Goal: Transaction & Acquisition: Purchase product/service

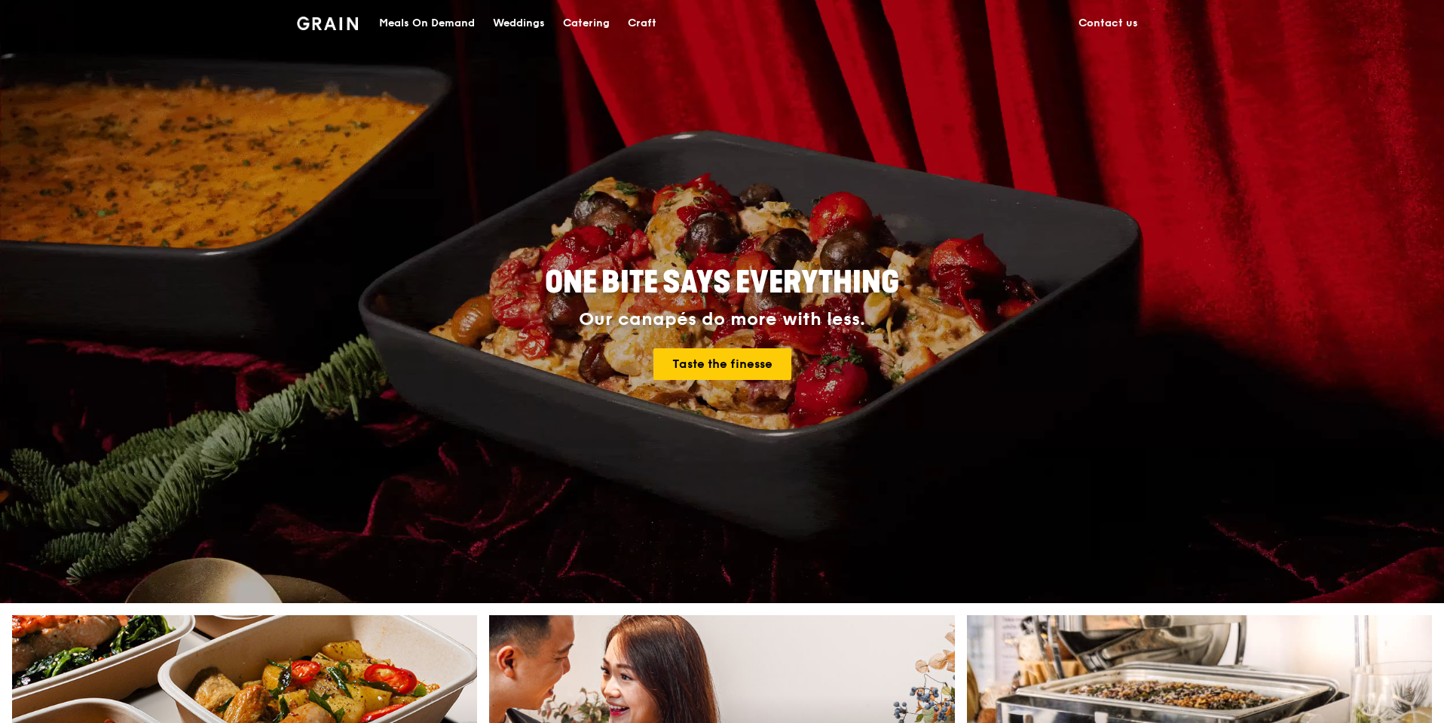
click at [416, 23] on div "Meals On Demand" at bounding box center [427, 23] width 96 height 45
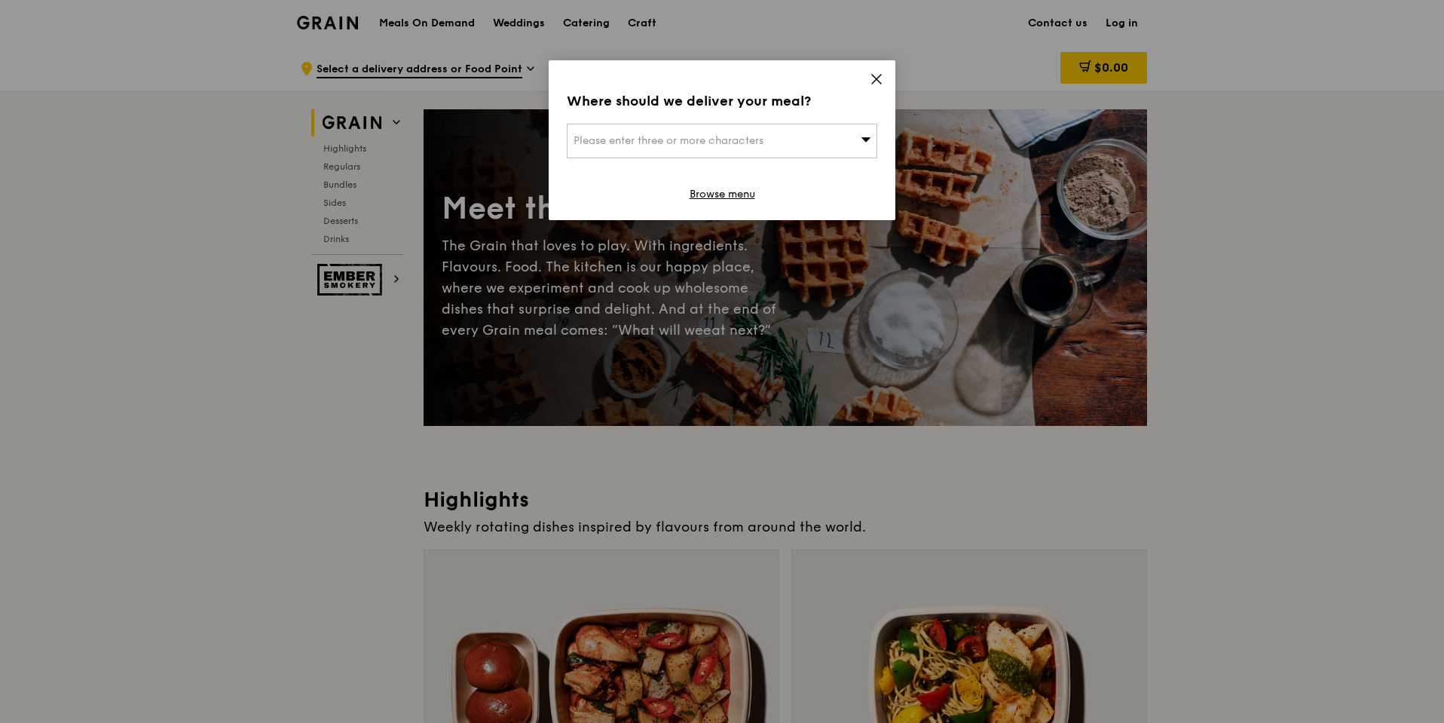
click at [794, 140] on div "Please enter three or more characters" at bounding box center [722, 141] width 311 height 35
type input "1"
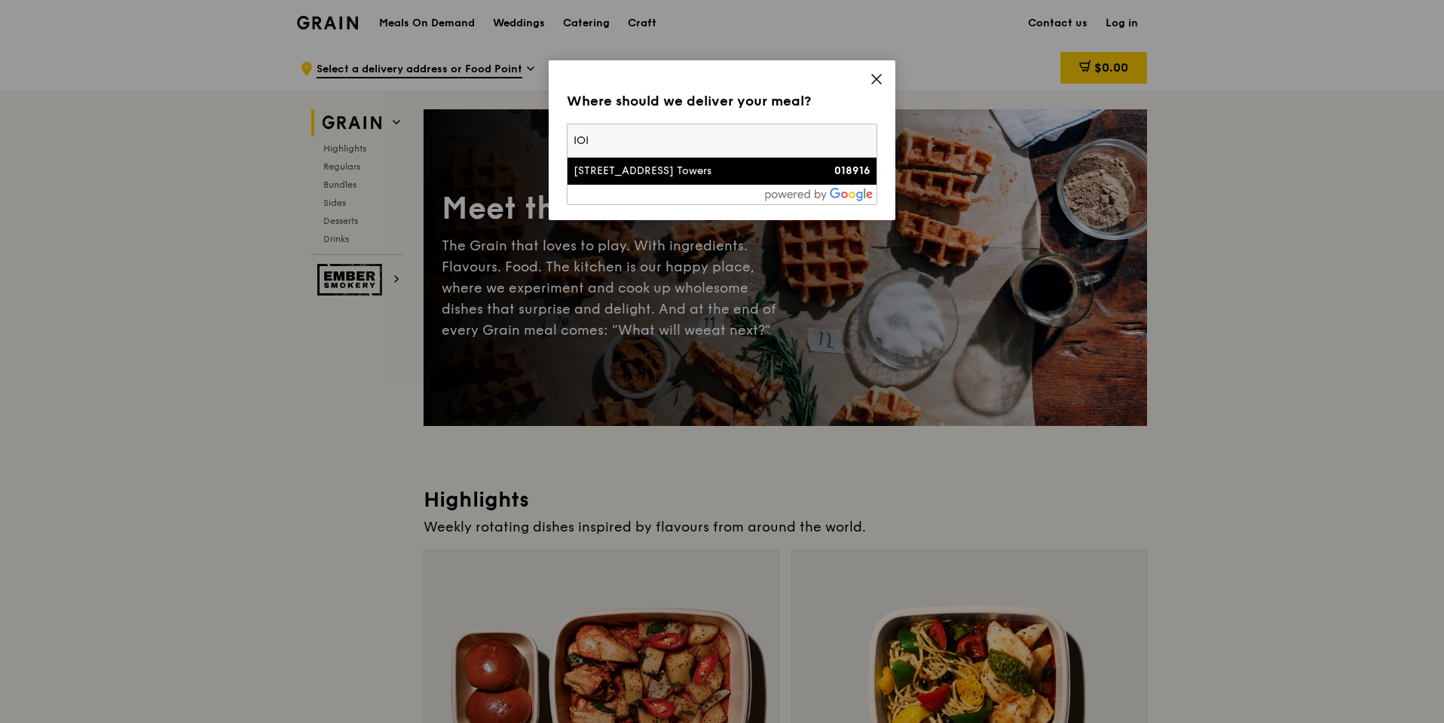
type input "IOI"
click at [653, 179] on div "2 Central Boulevard, Ioi Central Boulevard Towers" at bounding box center [685, 171] width 223 height 15
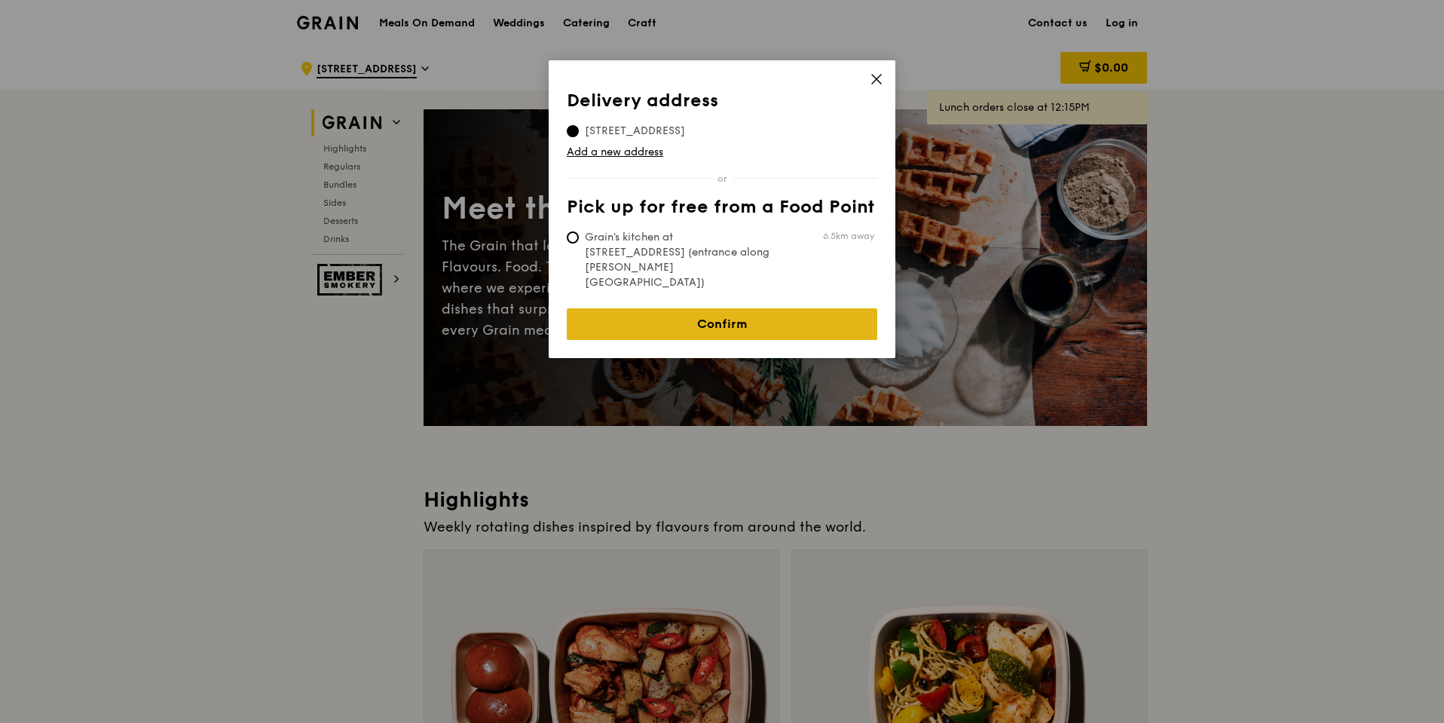
click at [720, 308] on link "Confirm" at bounding box center [722, 324] width 311 height 32
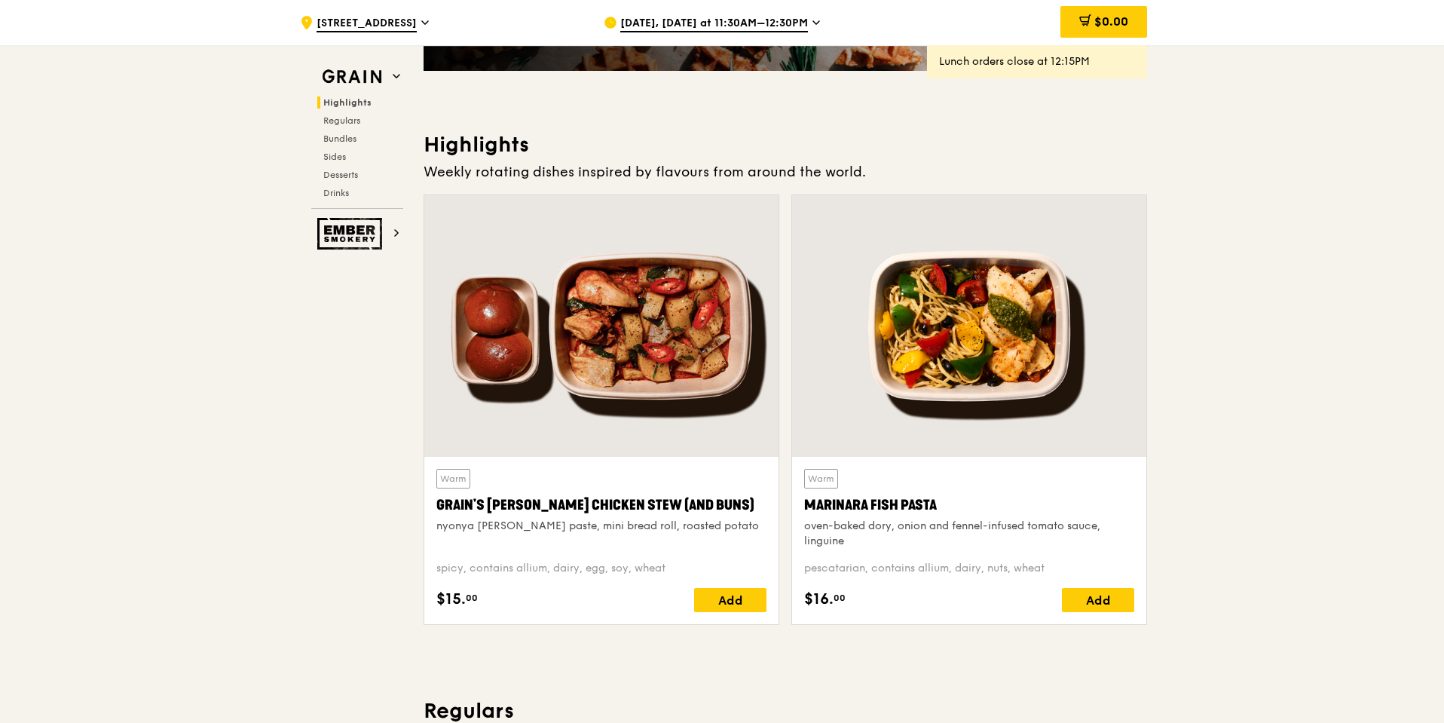
scroll to position [301, 0]
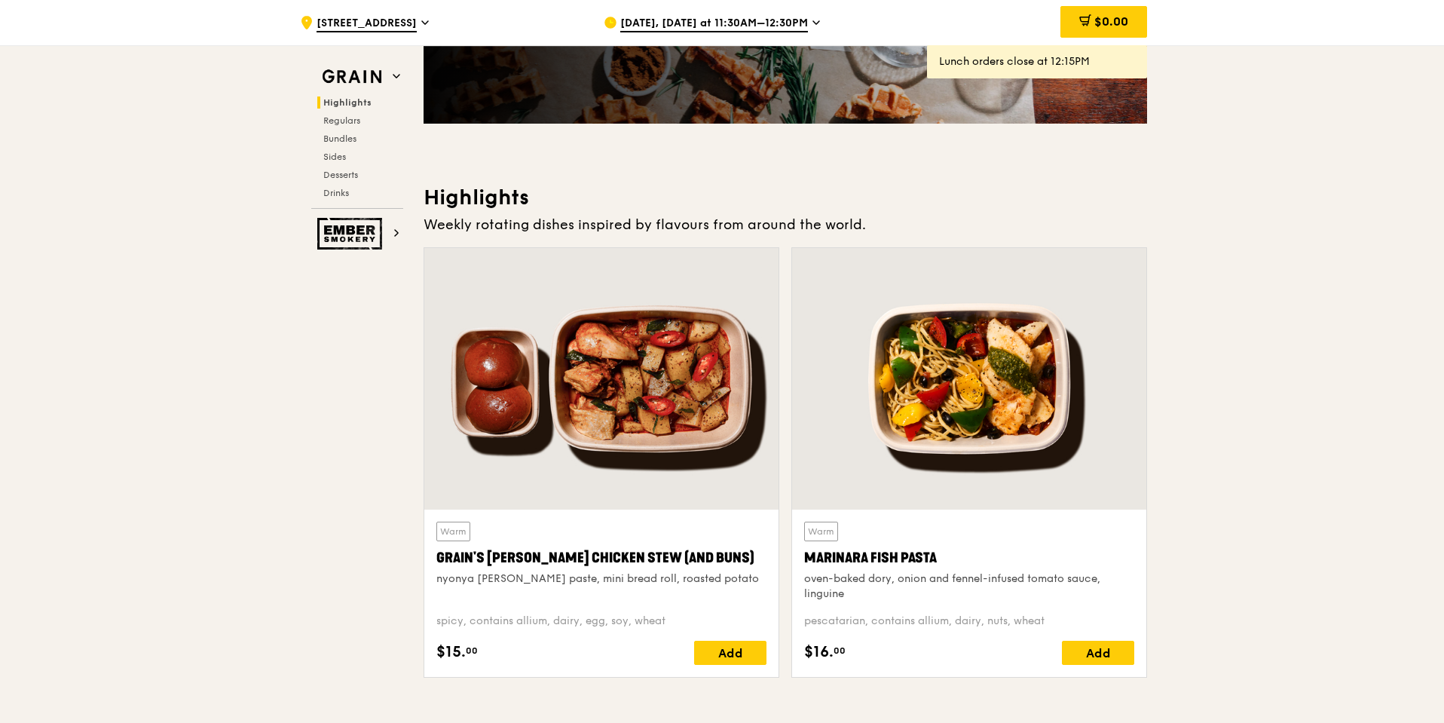
click at [696, 33] on div "Sep 8, Today at 11:30AM–12:30PM" at bounding box center [744, 22] width 280 height 45
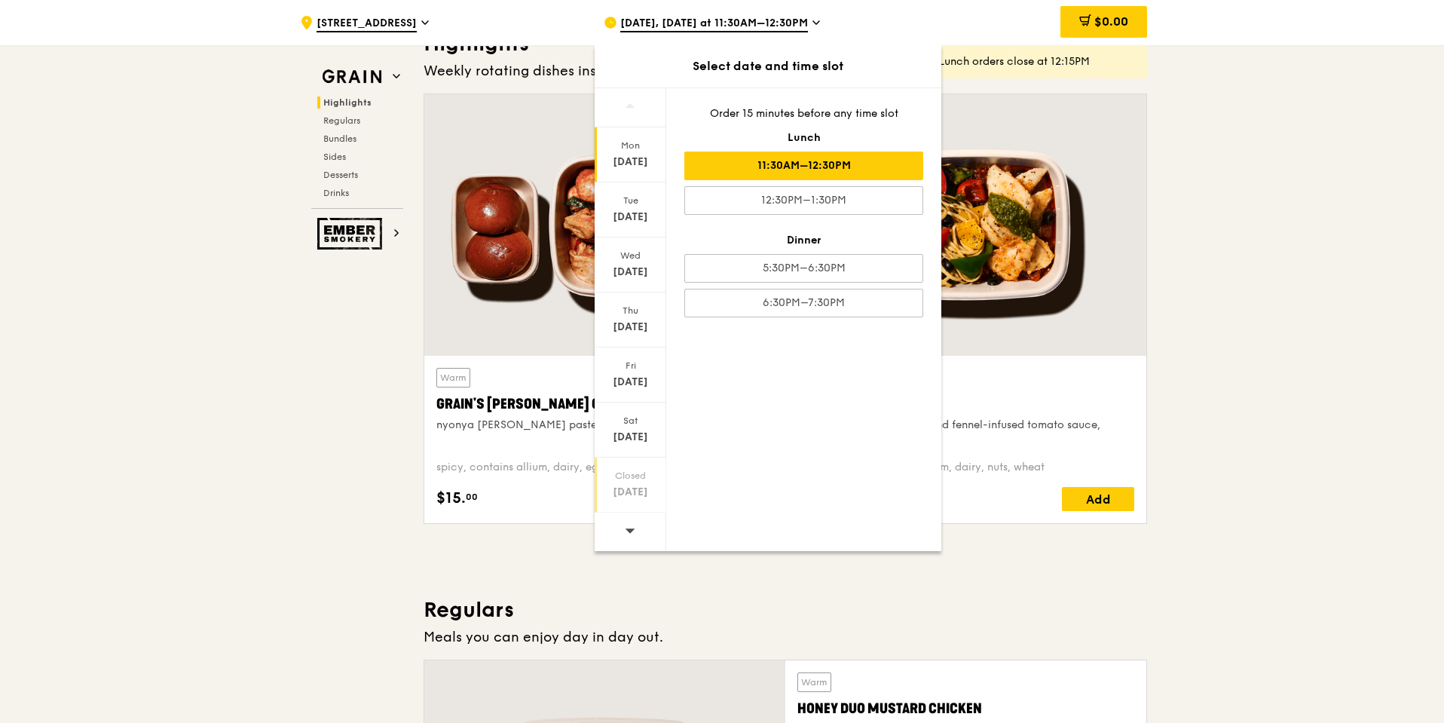
scroll to position [603, 0]
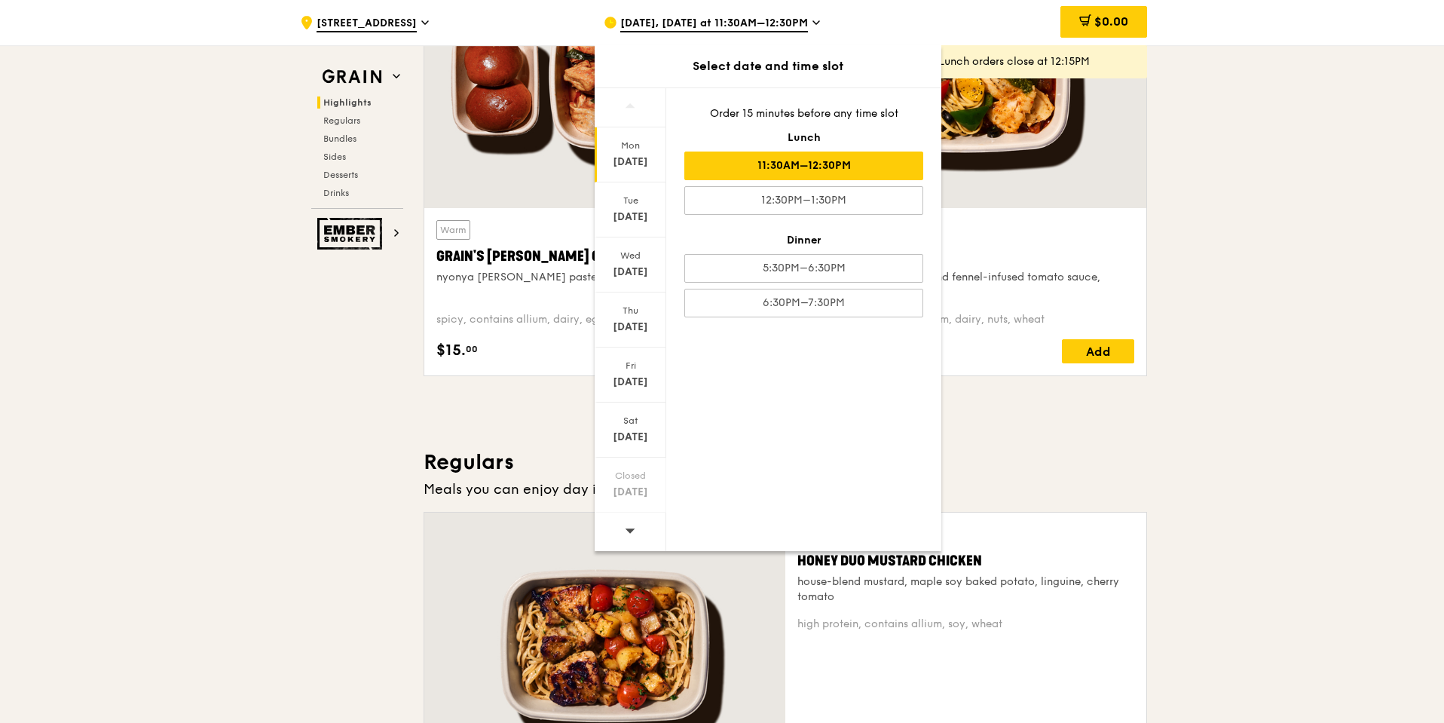
click at [639, 524] on div at bounding box center [631, 532] width 72 height 38
click at [634, 525] on div at bounding box center [631, 532] width 72 height 38
click at [632, 526] on icon at bounding box center [630, 530] width 11 height 11
click at [638, 389] on div "Sep 19" at bounding box center [630, 382] width 67 height 15
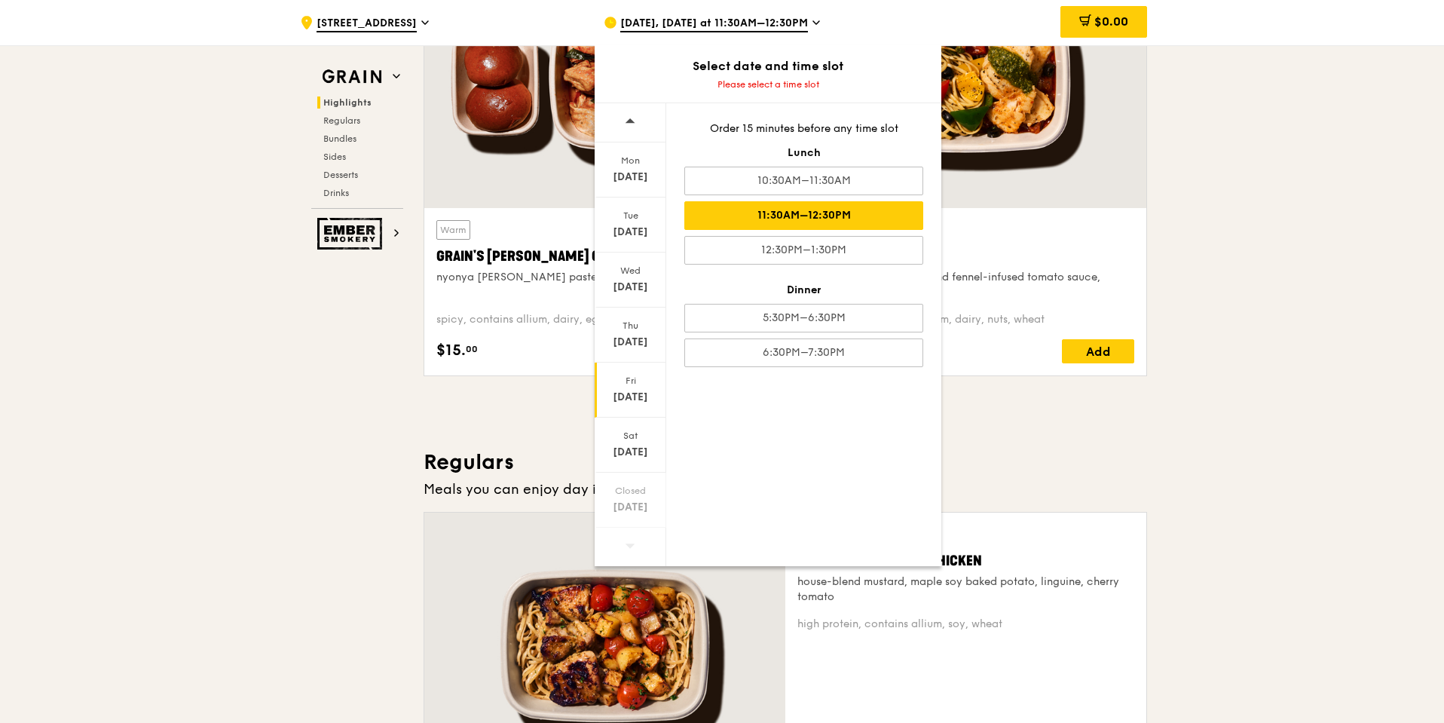
click at [871, 221] on div "11:30AM–12:30PM" at bounding box center [803, 215] width 239 height 29
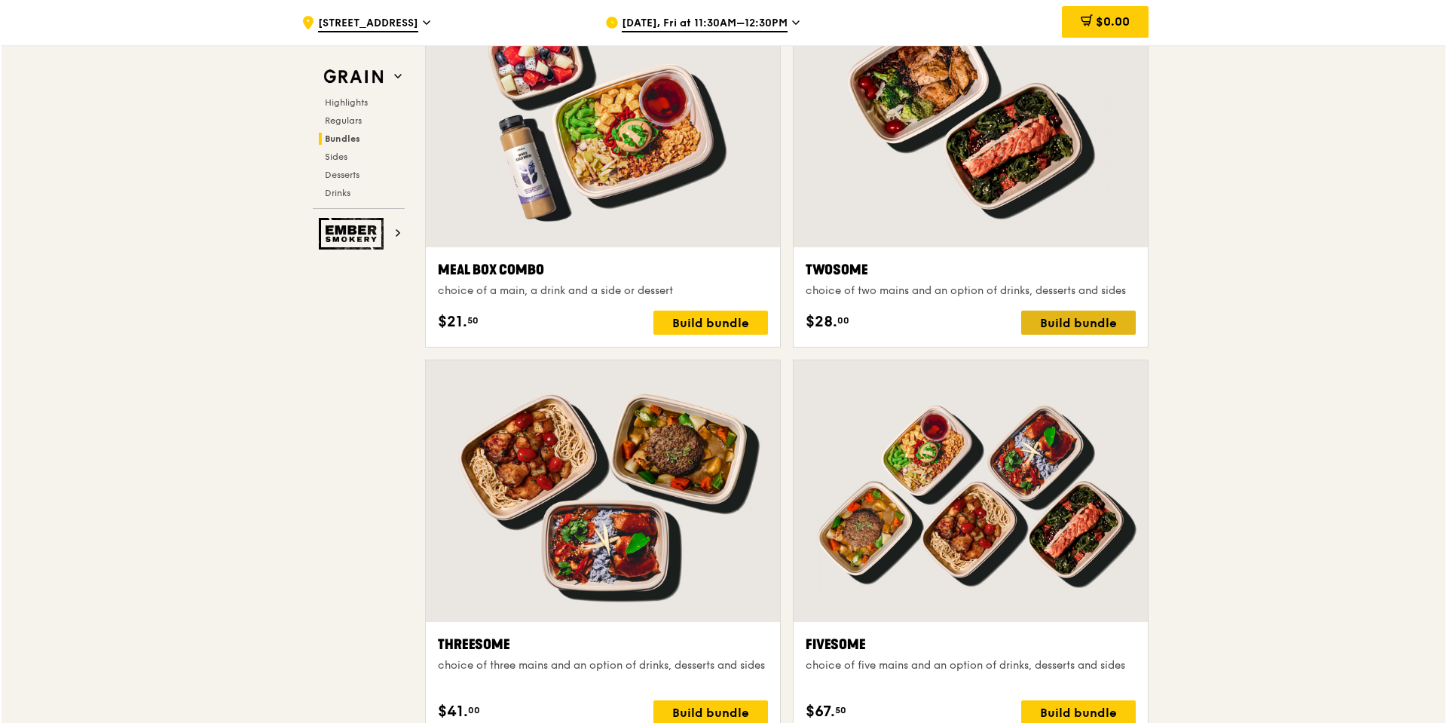
scroll to position [2412, 0]
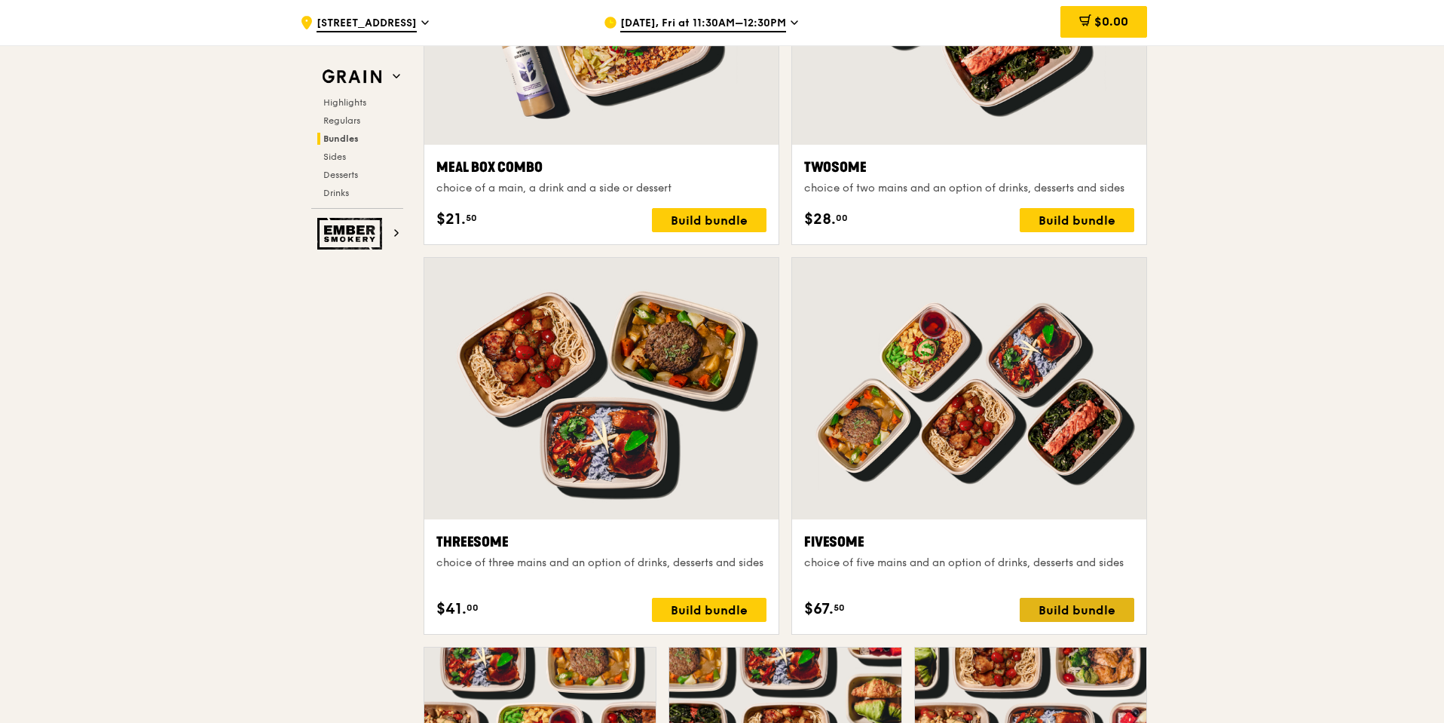
click at [1056, 610] on div "Build bundle" at bounding box center [1077, 610] width 115 height 24
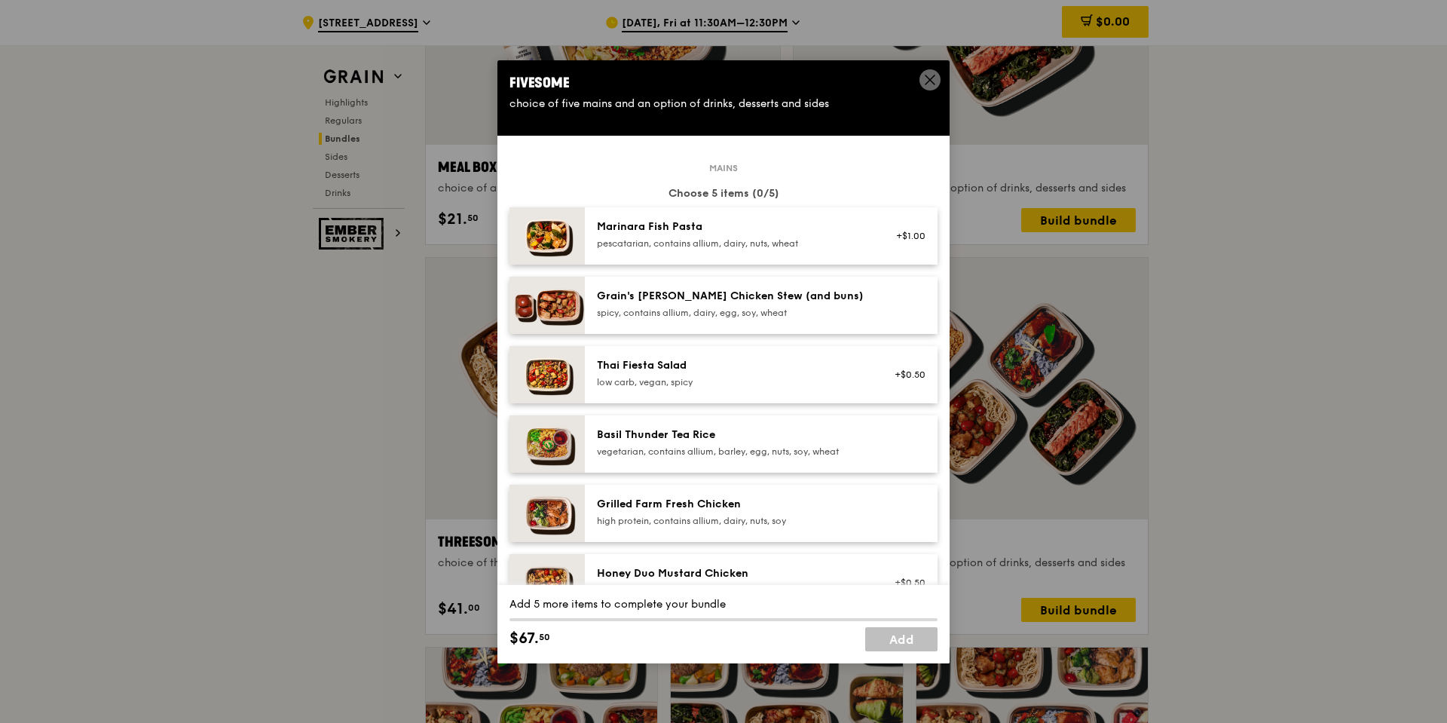
click at [666, 301] on div "Grain's [PERSON_NAME] Chicken Stew (and buns)" at bounding box center [732, 296] width 271 height 15
click at [511, 293] on div "1x" at bounding box center [508, 295] width 17 height 17
click at [744, 525] on div "high protein, contains allium, dairy, nuts, soy" at bounding box center [732, 521] width 271 height 12
click at [742, 515] on div "high protein, contains allium, dairy, nuts, soy" at bounding box center [732, 521] width 271 height 12
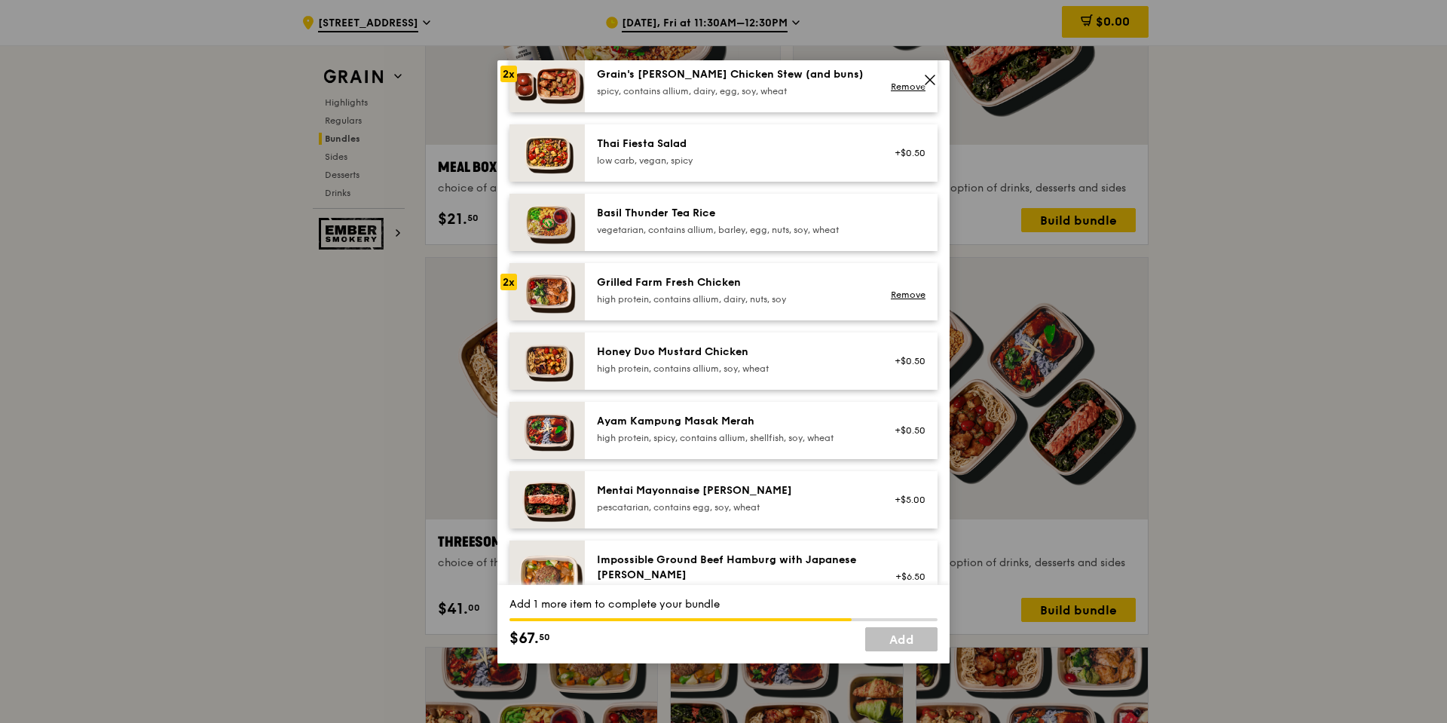
scroll to position [151, 0]
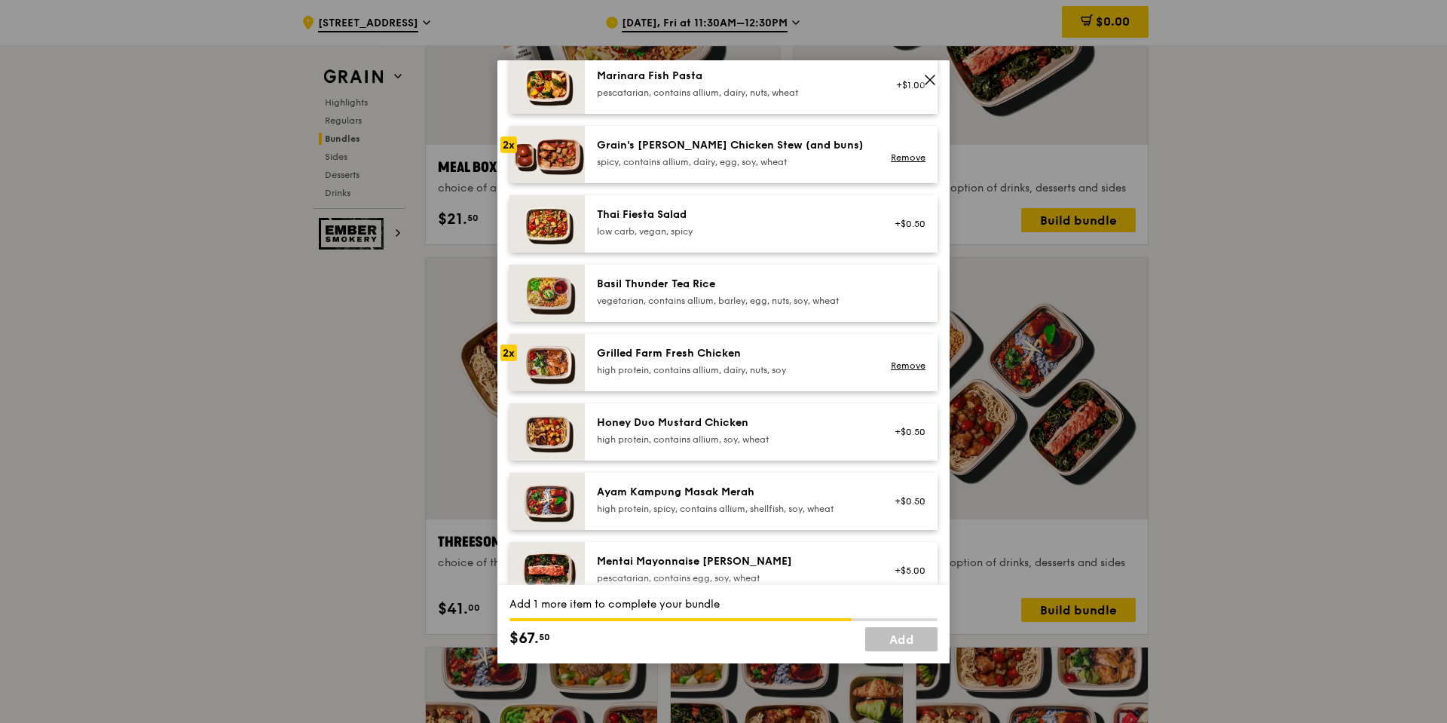
click at [702, 281] on div "Basil Thunder Tea Rice" at bounding box center [732, 284] width 271 height 15
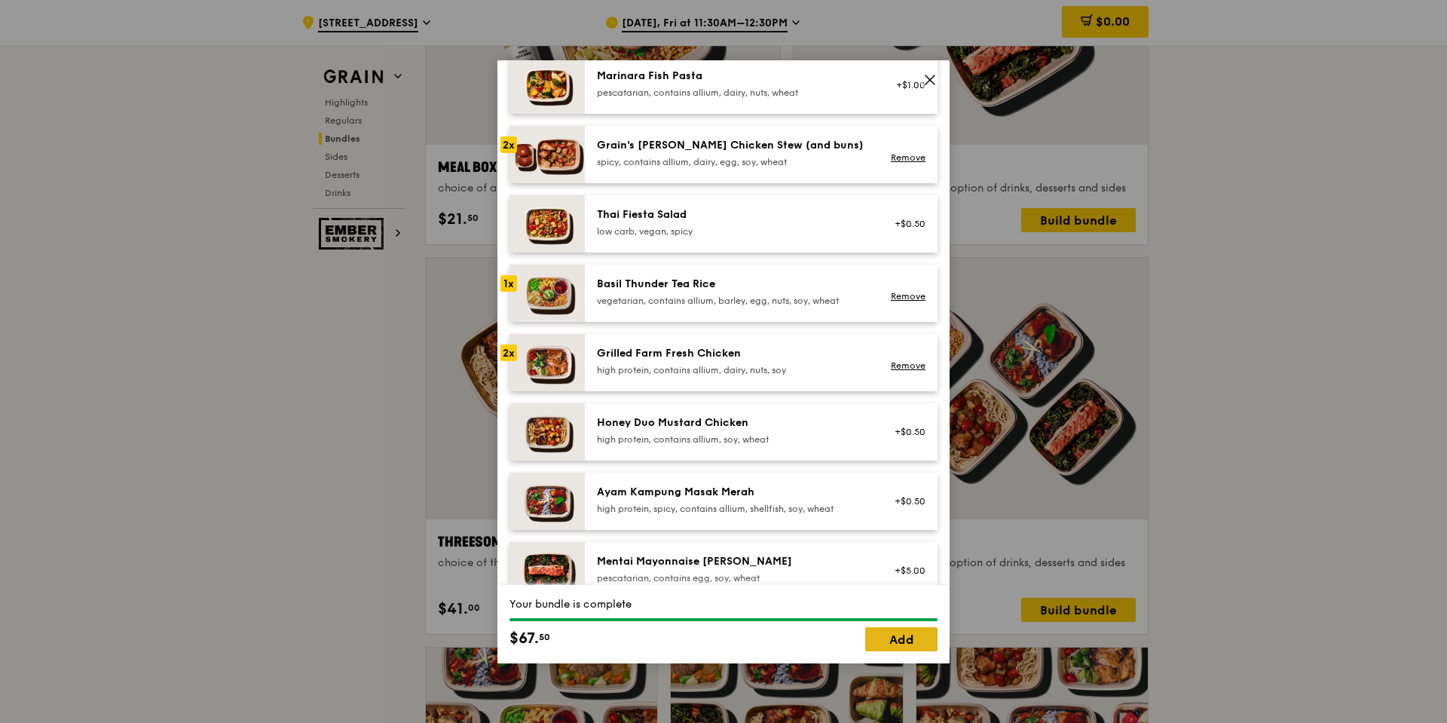
click at [898, 628] on link "Add" at bounding box center [901, 639] width 72 height 24
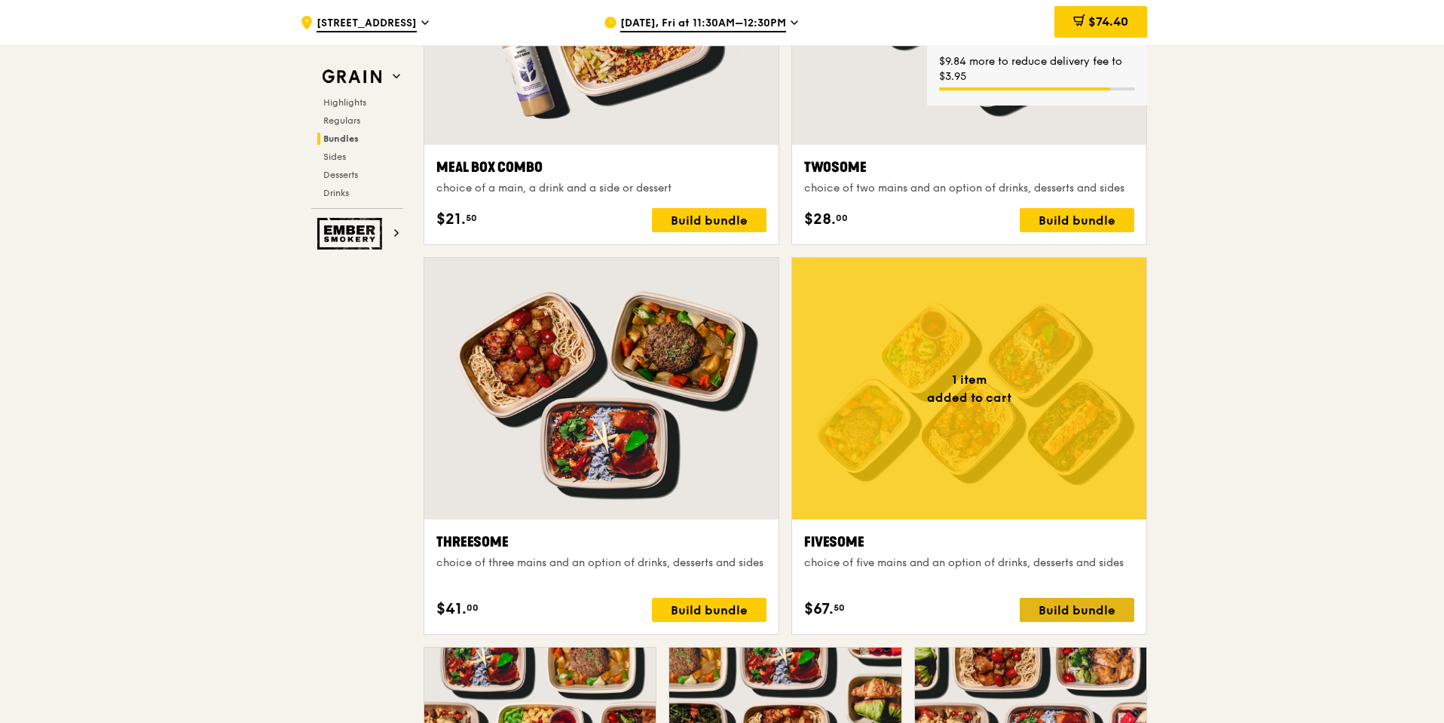
click at [1109, 607] on div "Build bundle" at bounding box center [1077, 610] width 115 height 24
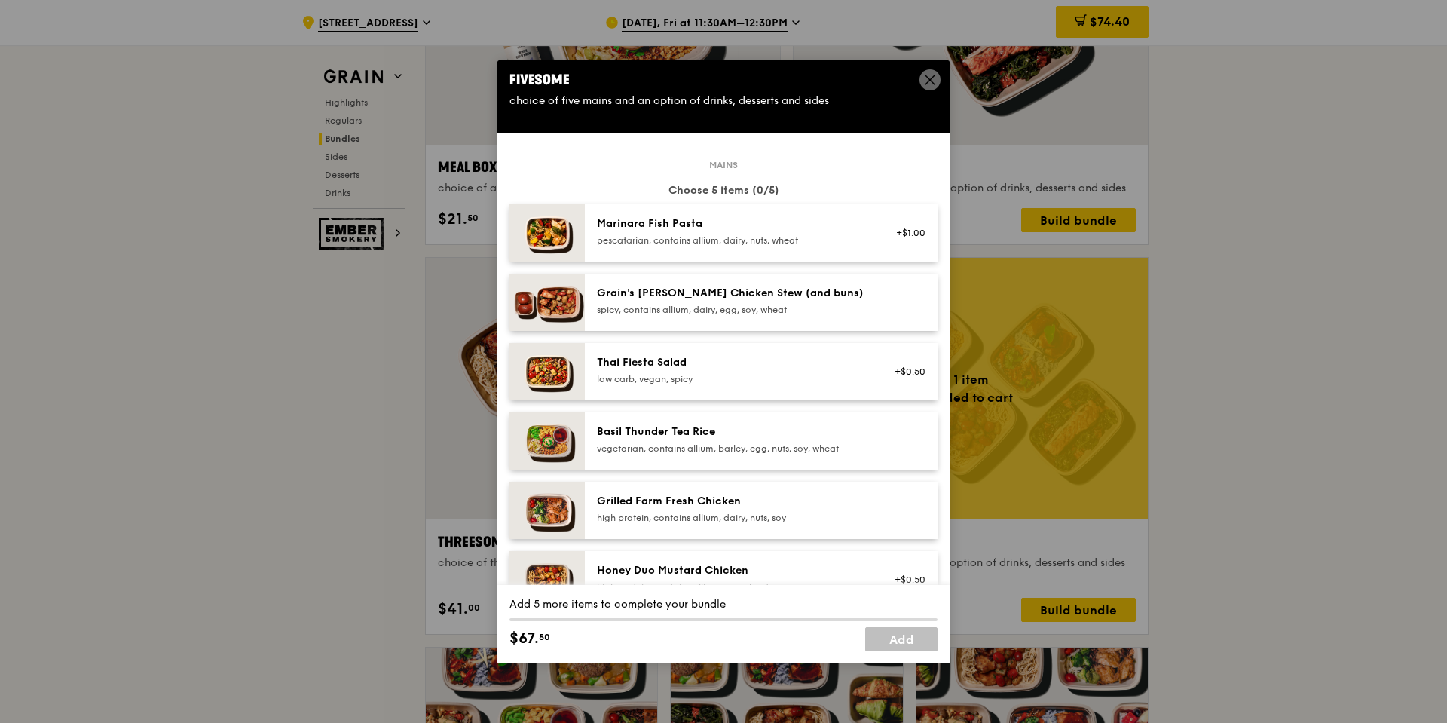
scroll to position [0, 0]
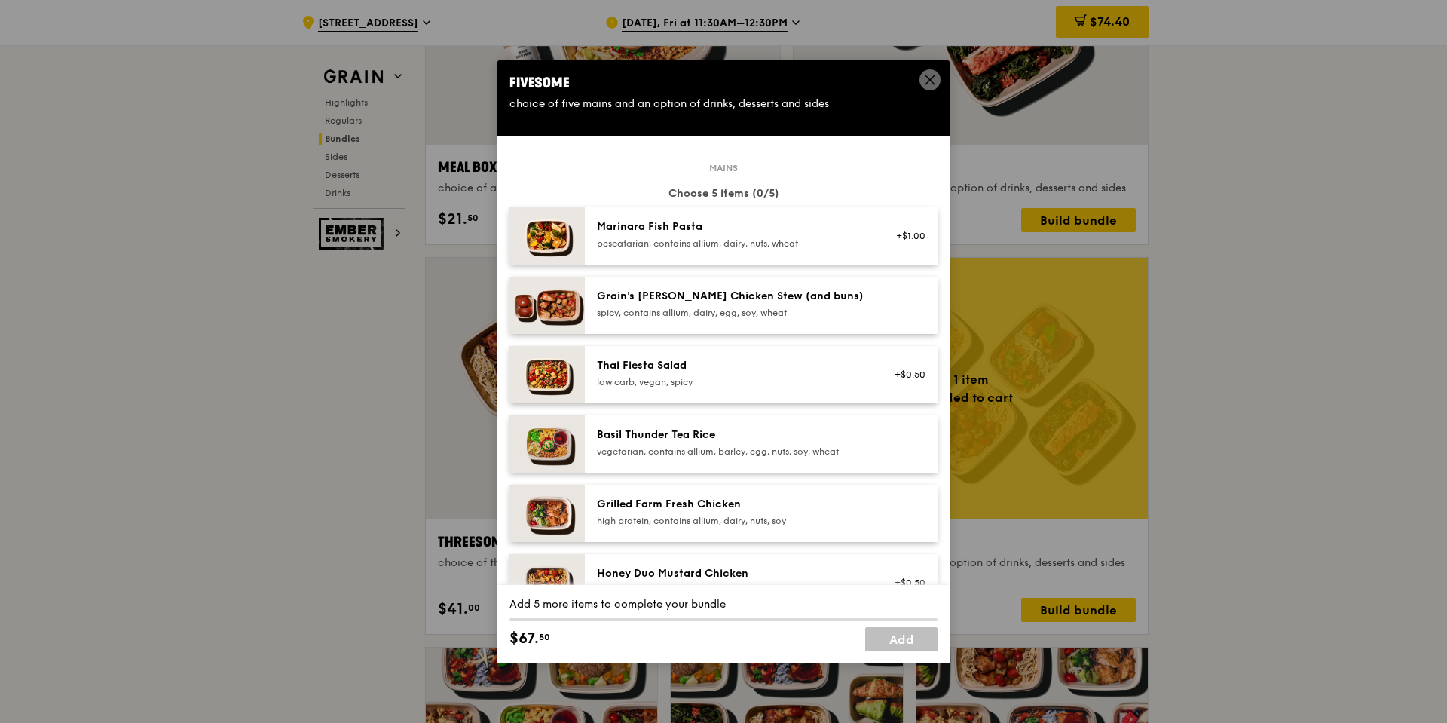
click at [921, 84] on span at bounding box center [929, 79] width 21 height 21
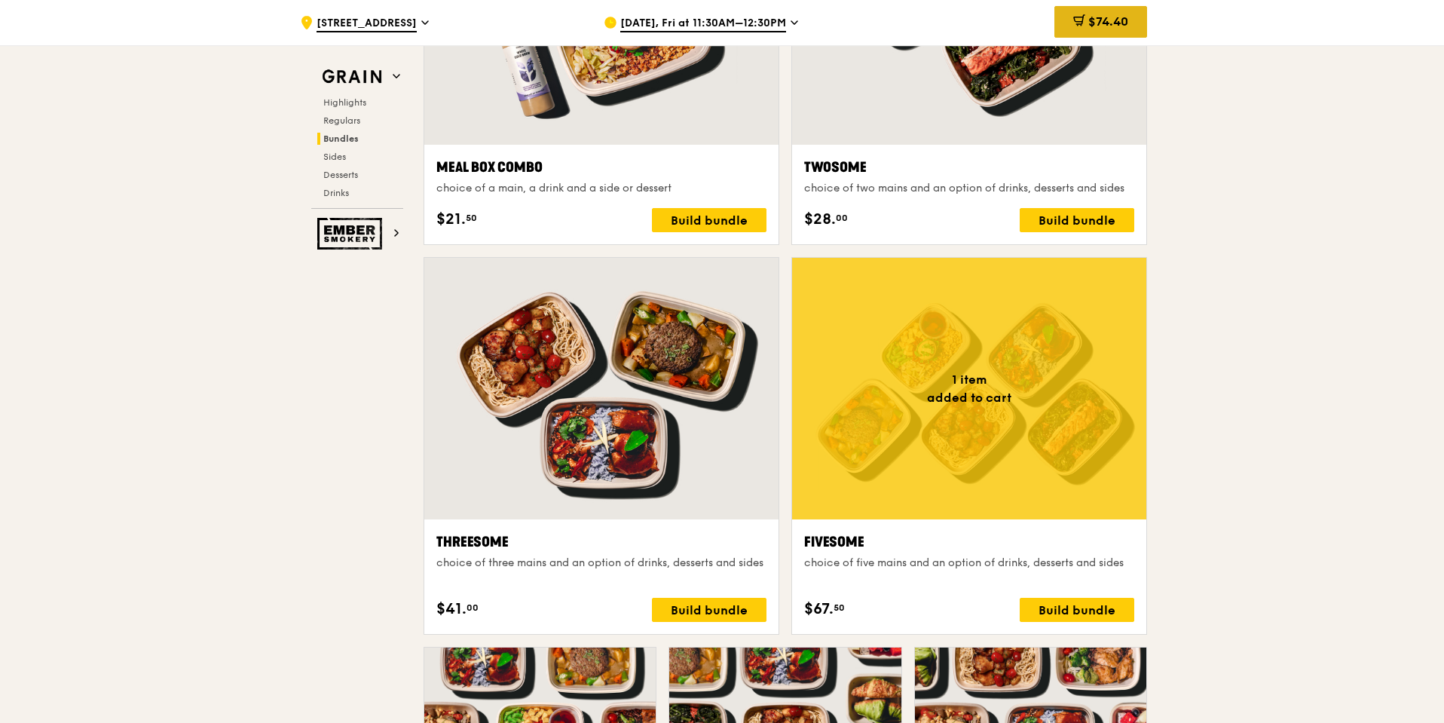
click at [1114, 13] on div "$74.40" at bounding box center [1100, 22] width 93 height 32
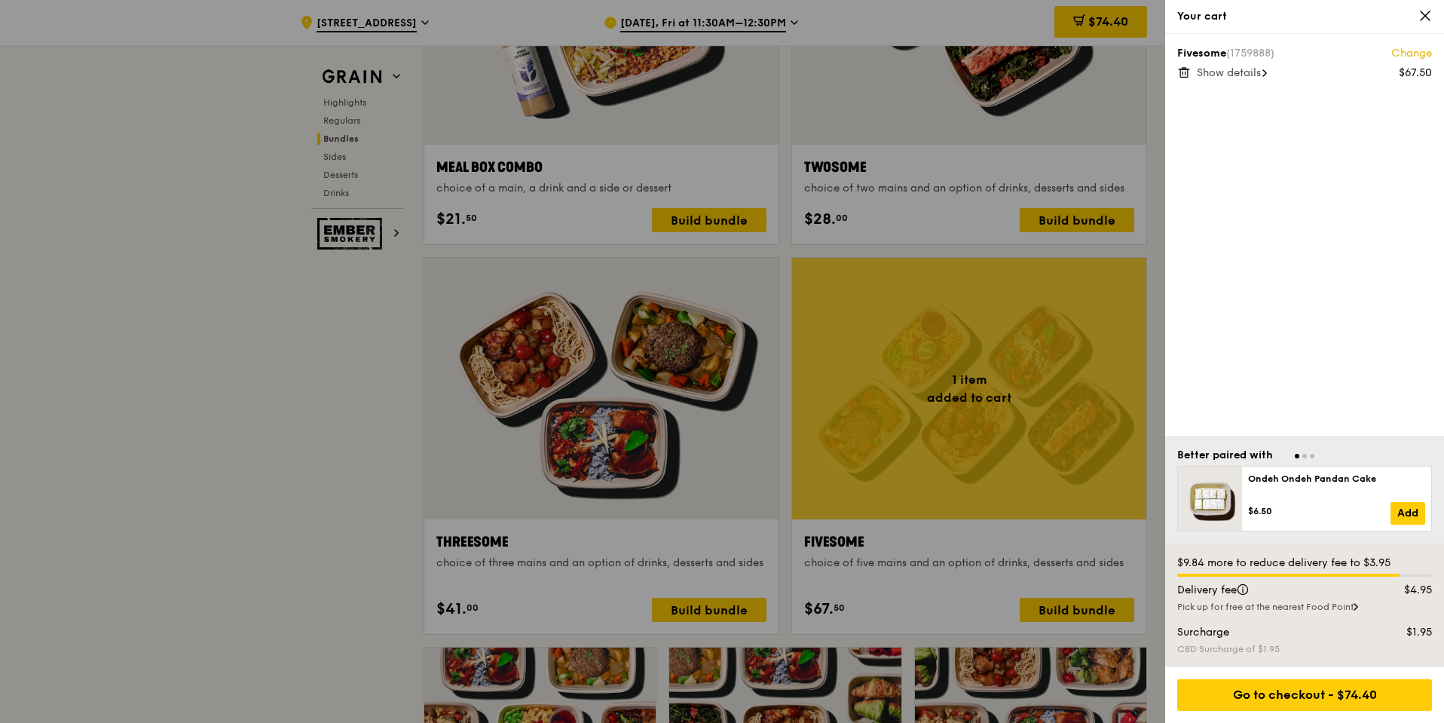
click at [1247, 72] on span "Show details" at bounding box center [1229, 72] width 64 height 13
click at [1426, 56] on link "Change" at bounding box center [1411, 53] width 41 height 15
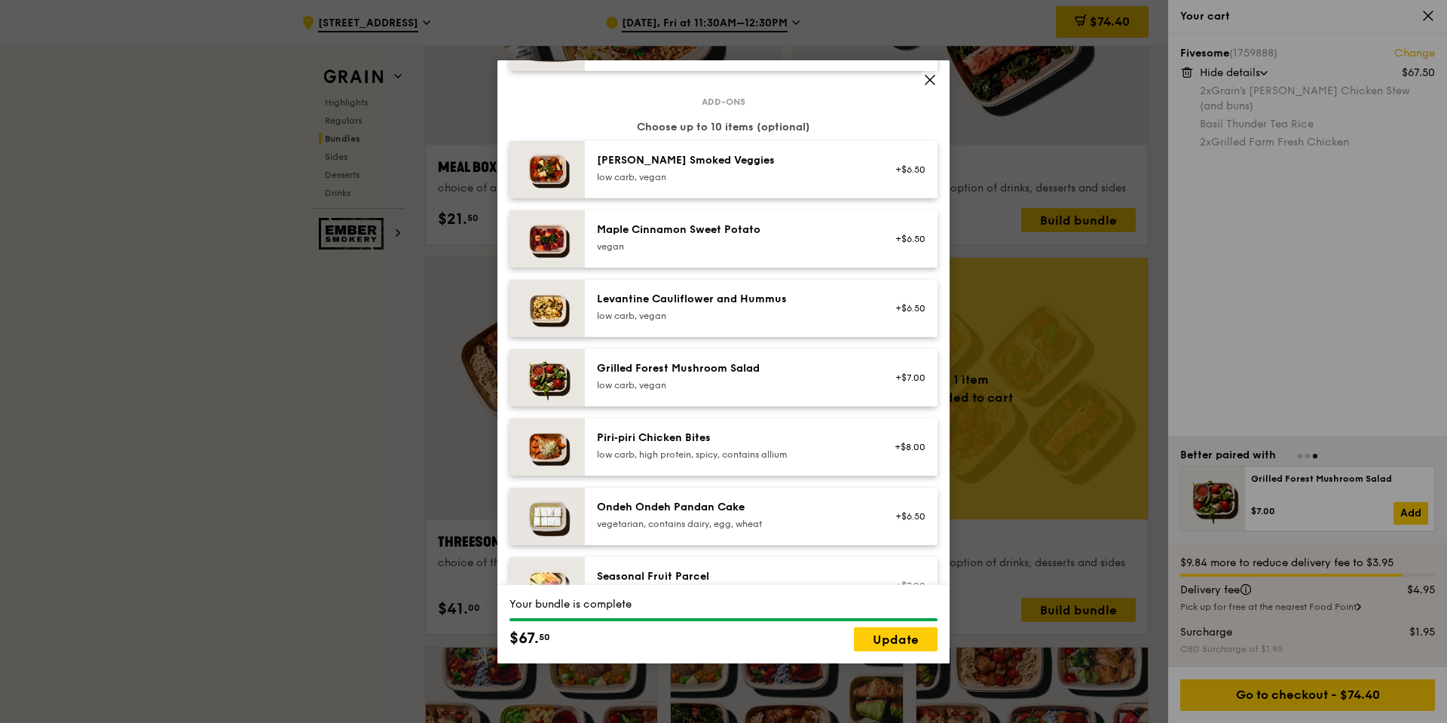
scroll to position [18, 0]
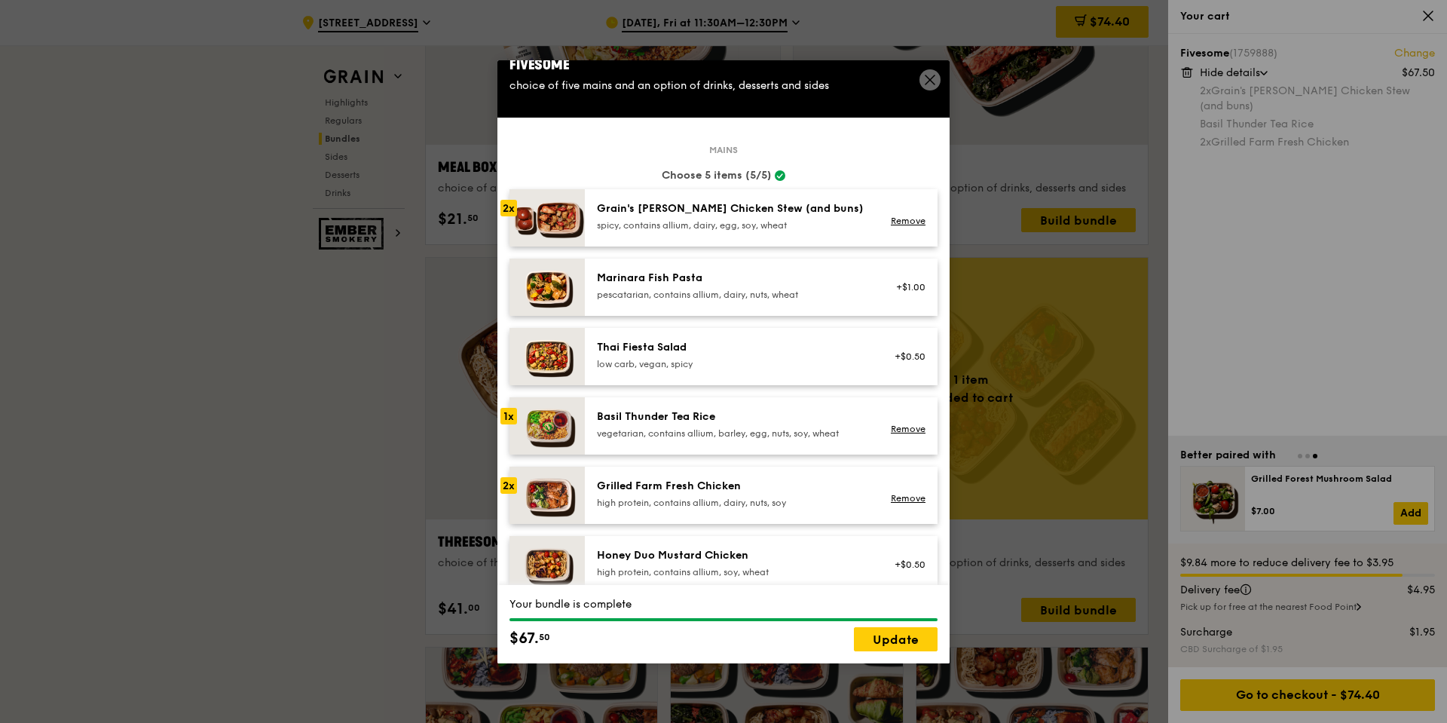
click at [938, 78] on span at bounding box center [929, 79] width 21 height 21
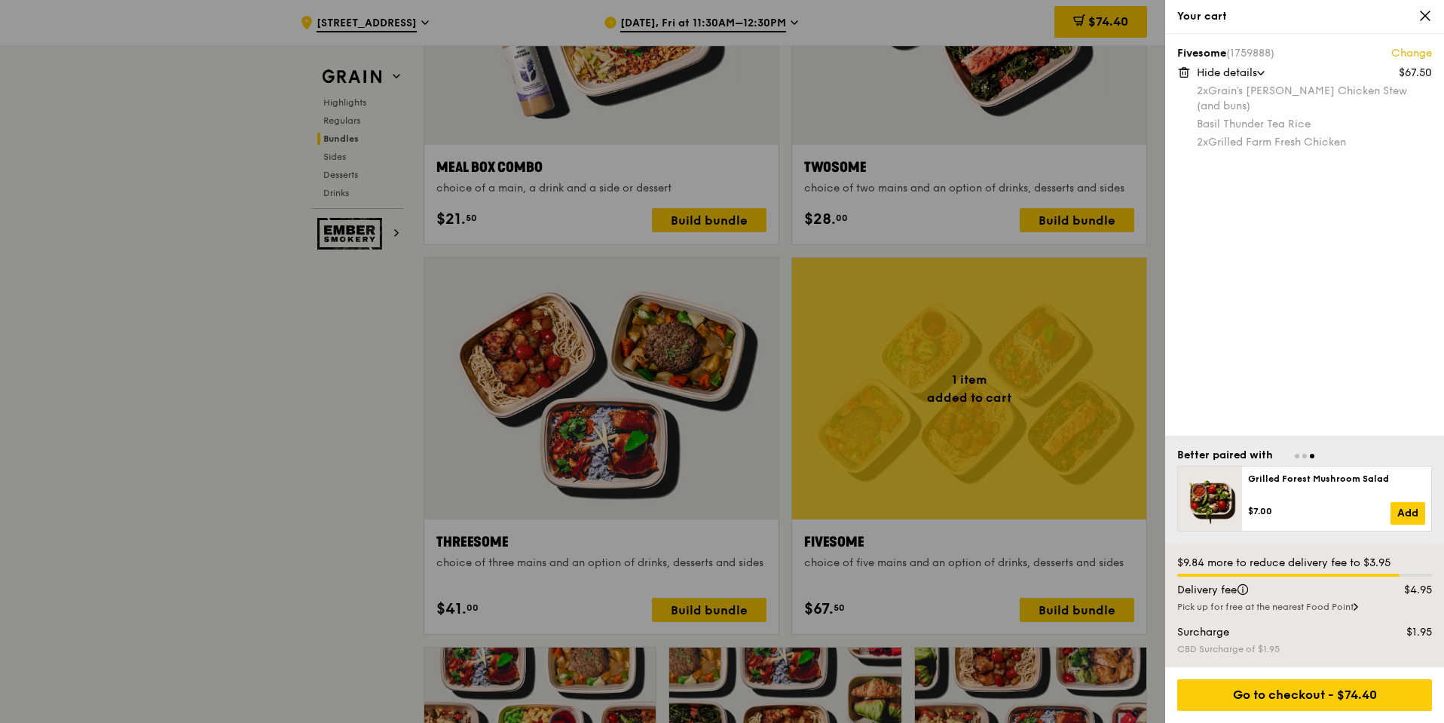
click at [1412, 26] on div "Your cart" at bounding box center [1304, 17] width 279 height 34
click at [1420, 24] on div "Your cart" at bounding box center [1304, 17] width 279 height 34
click at [1424, 14] on icon at bounding box center [1425, 15] width 9 height 9
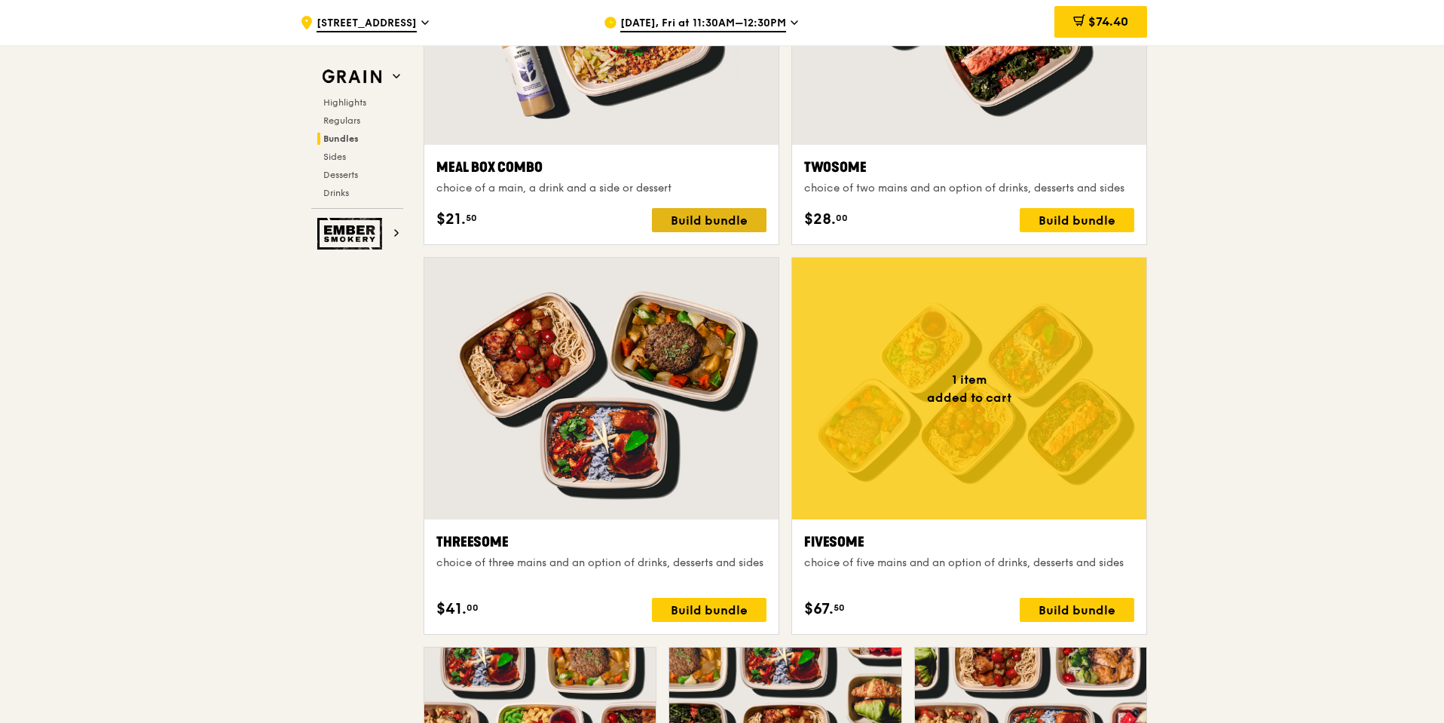
click at [697, 227] on div "Build bundle" at bounding box center [709, 220] width 115 height 24
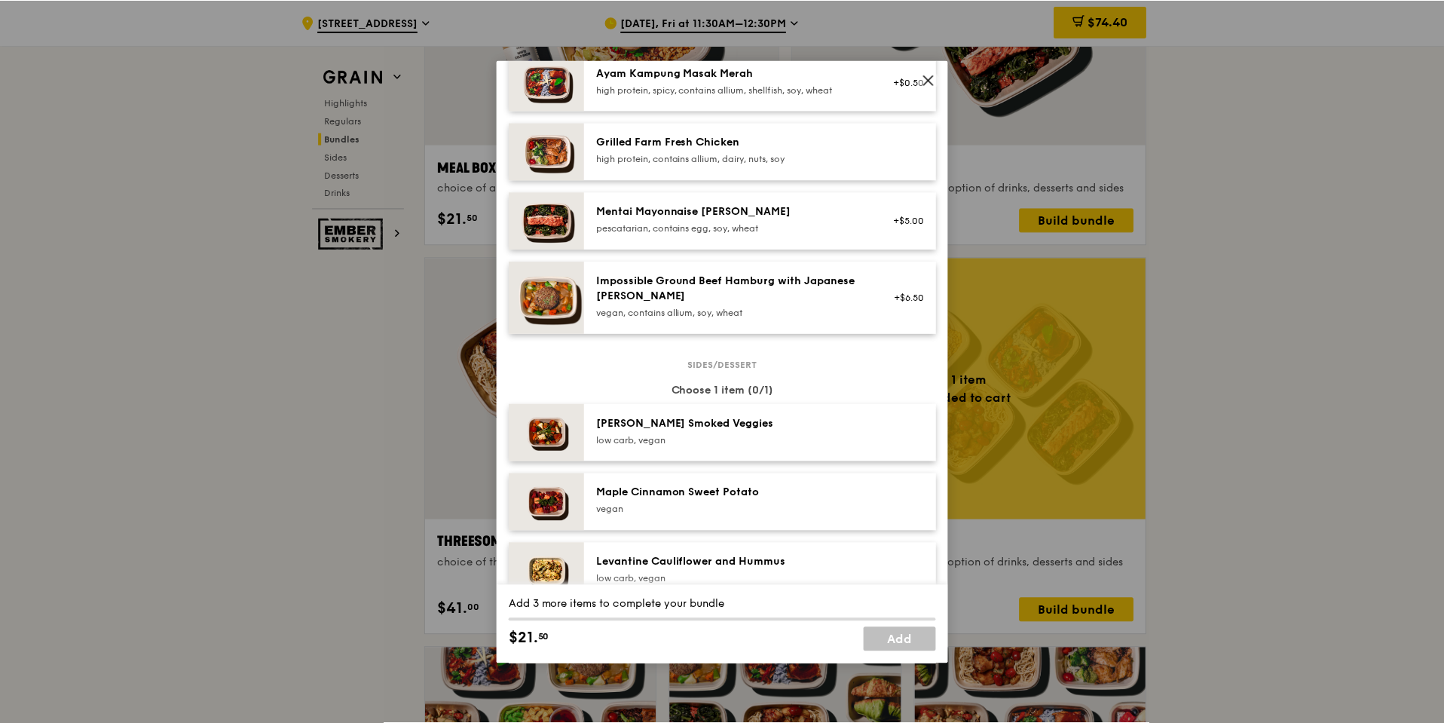
scroll to position [432, 0]
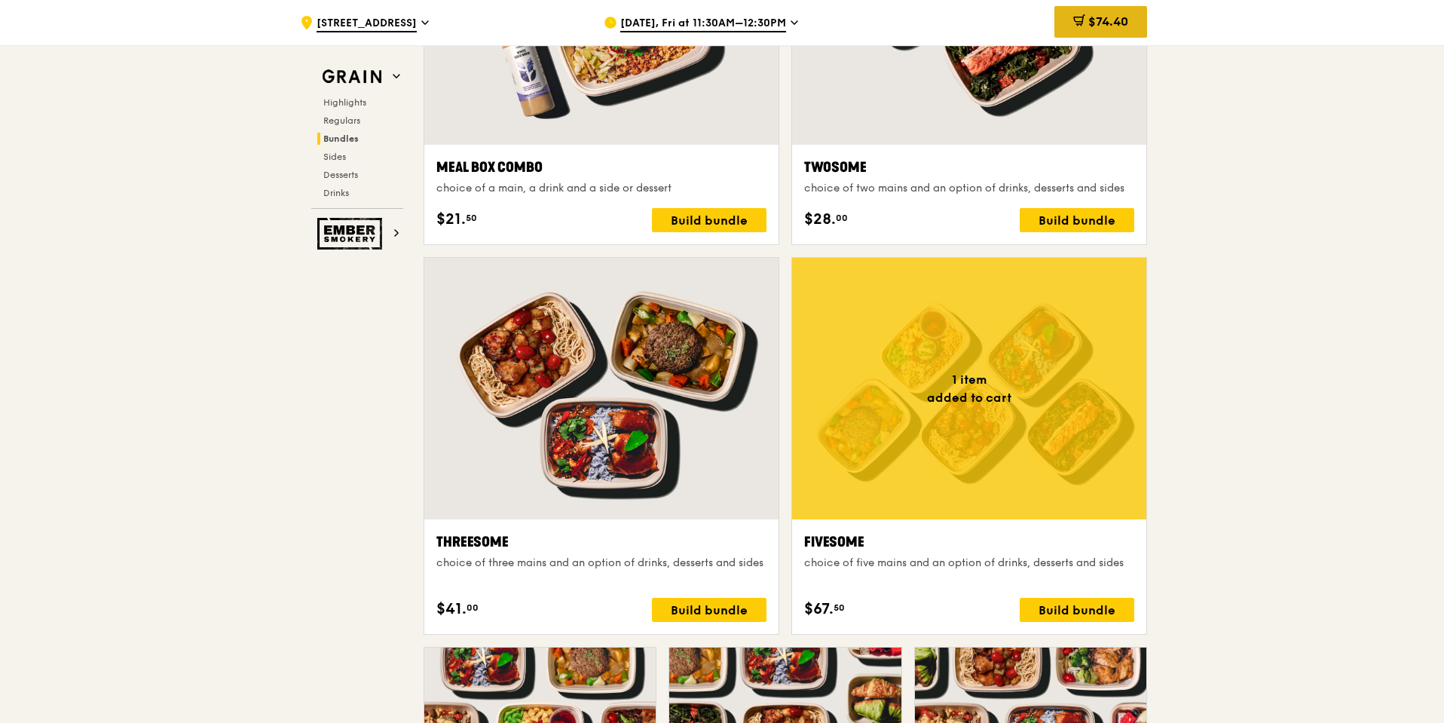
click at [1114, 26] on span "$74.40" at bounding box center [1108, 21] width 40 height 14
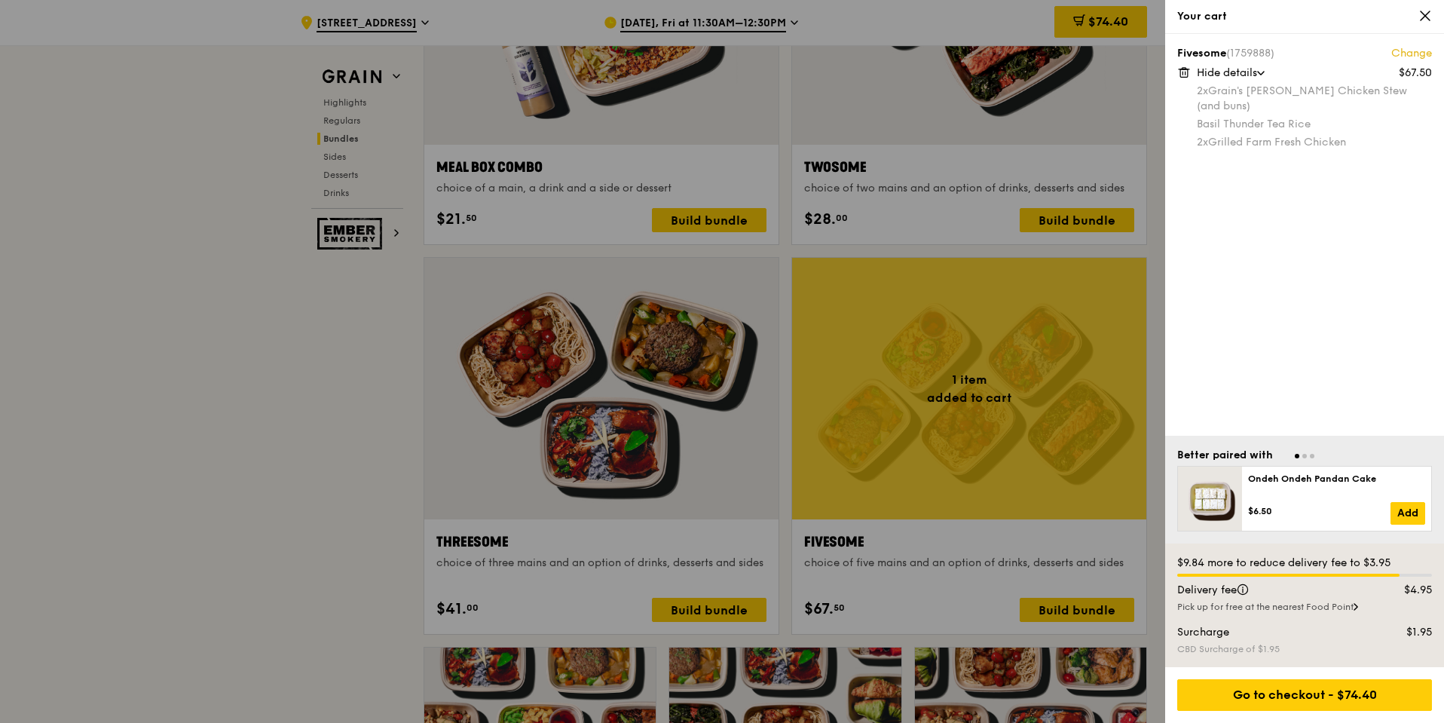
click at [1186, 72] on icon at bounding box center [1186, 73] width 0 height 3
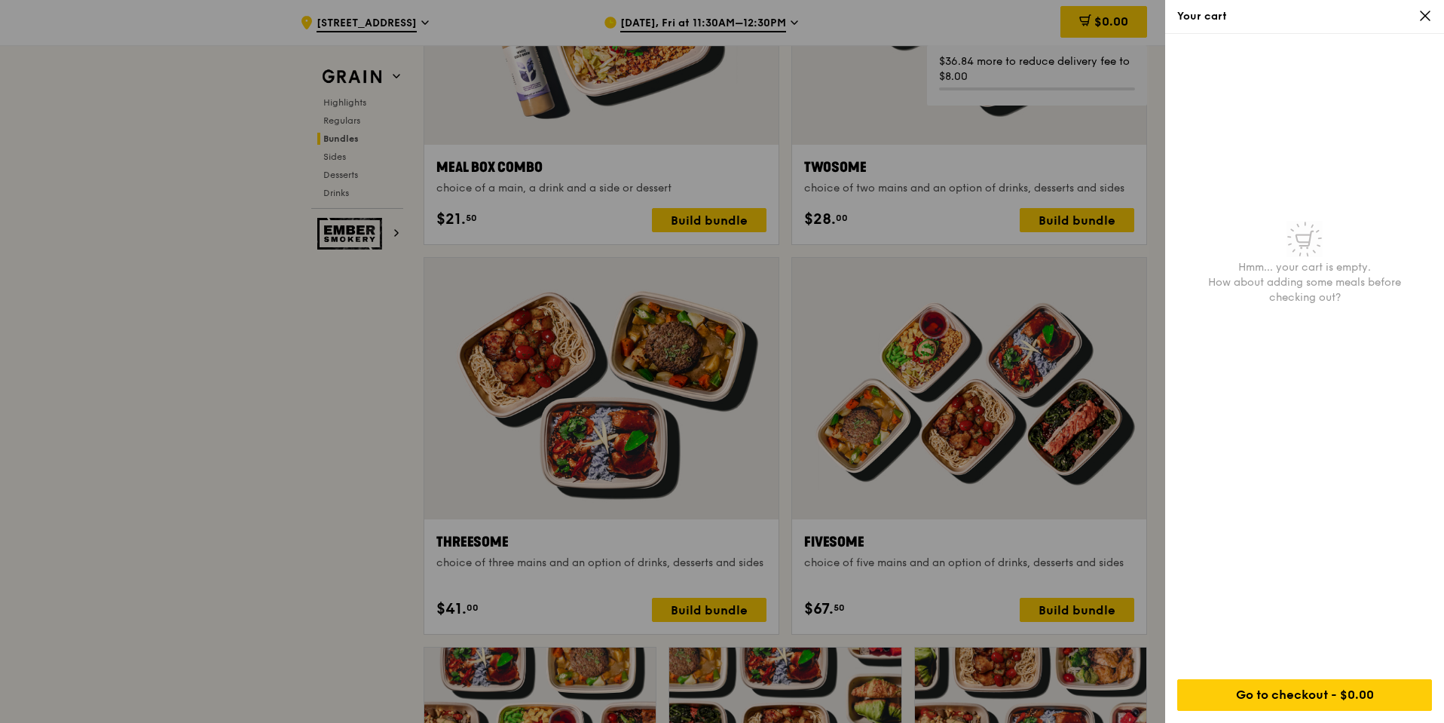
click at [1428, 18] on icon at bounding box center [1425, 15] width 9 height 9
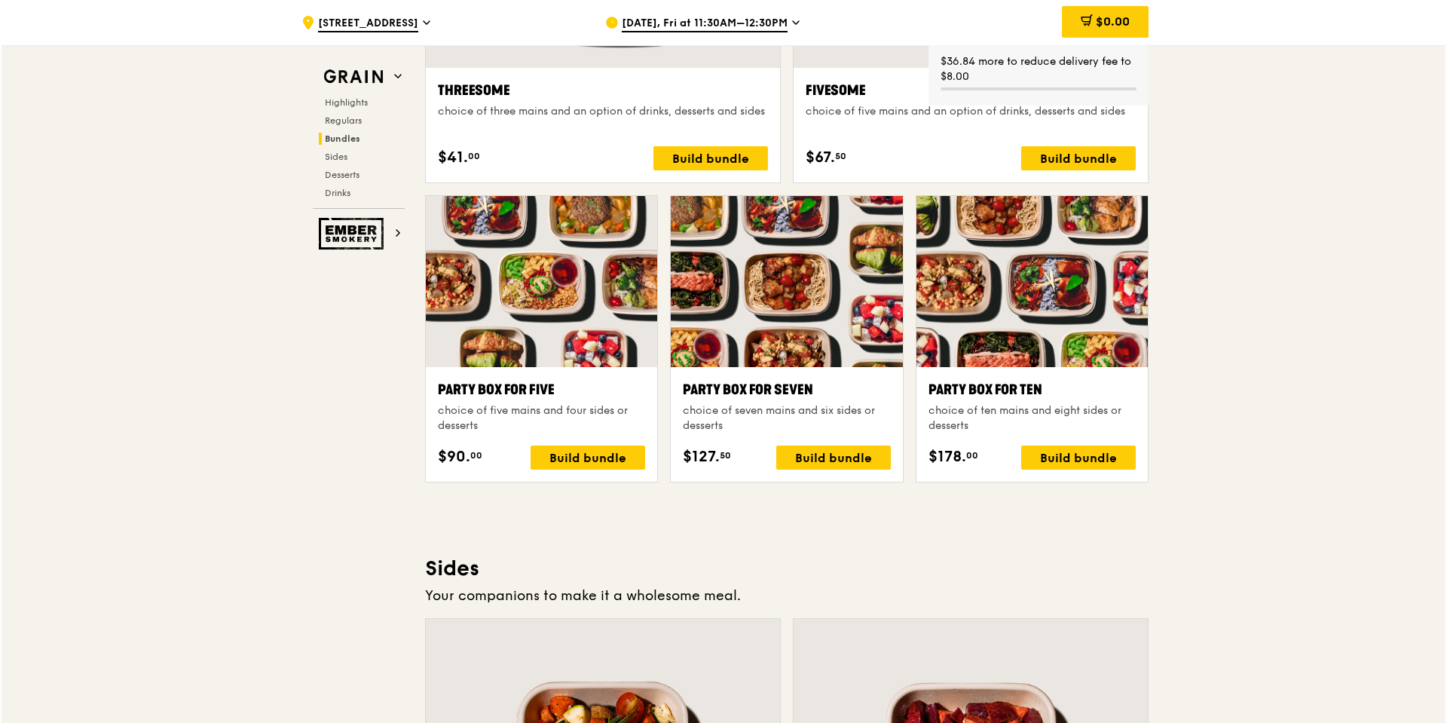
scroll to position [2864, 0]
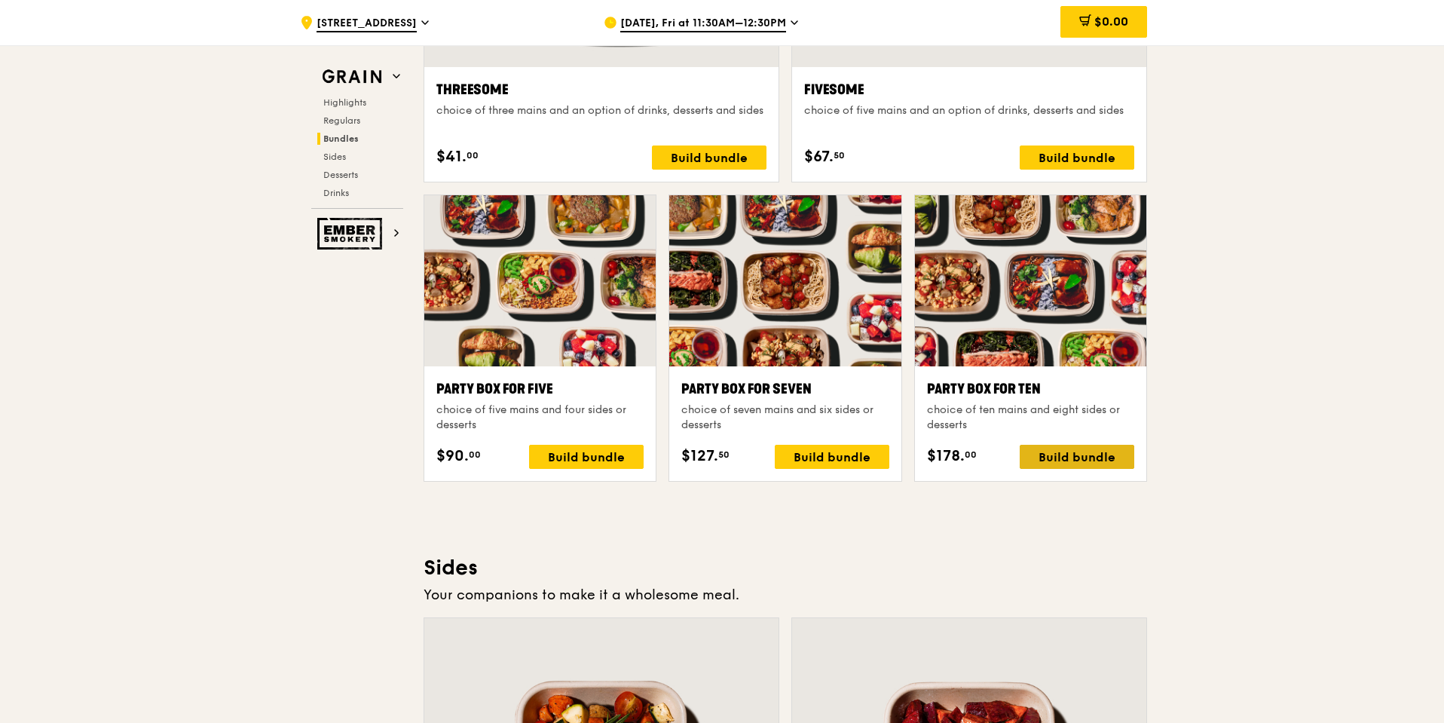
click at [1027, 458] on div "Build bundle" at bounding box center [1077, 457] width 115 height 24
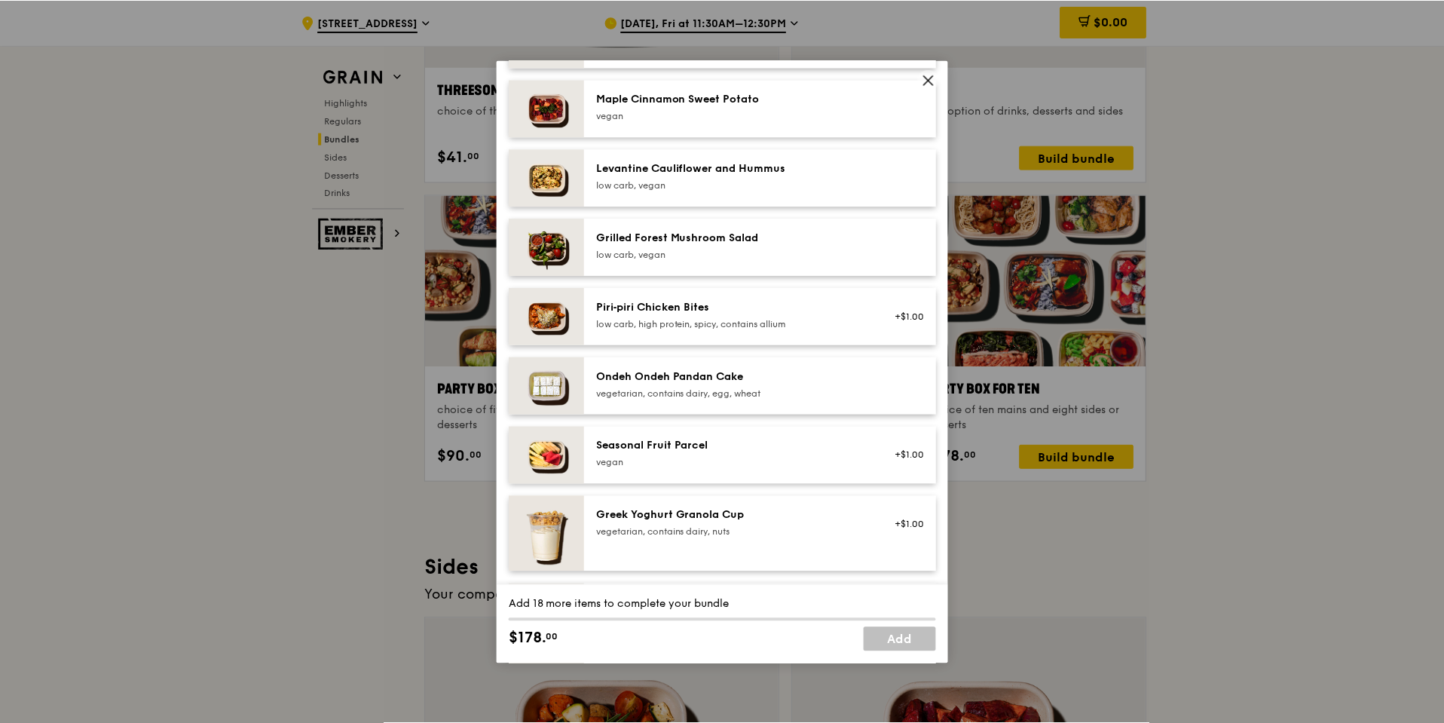
scroll to position [906, 0]
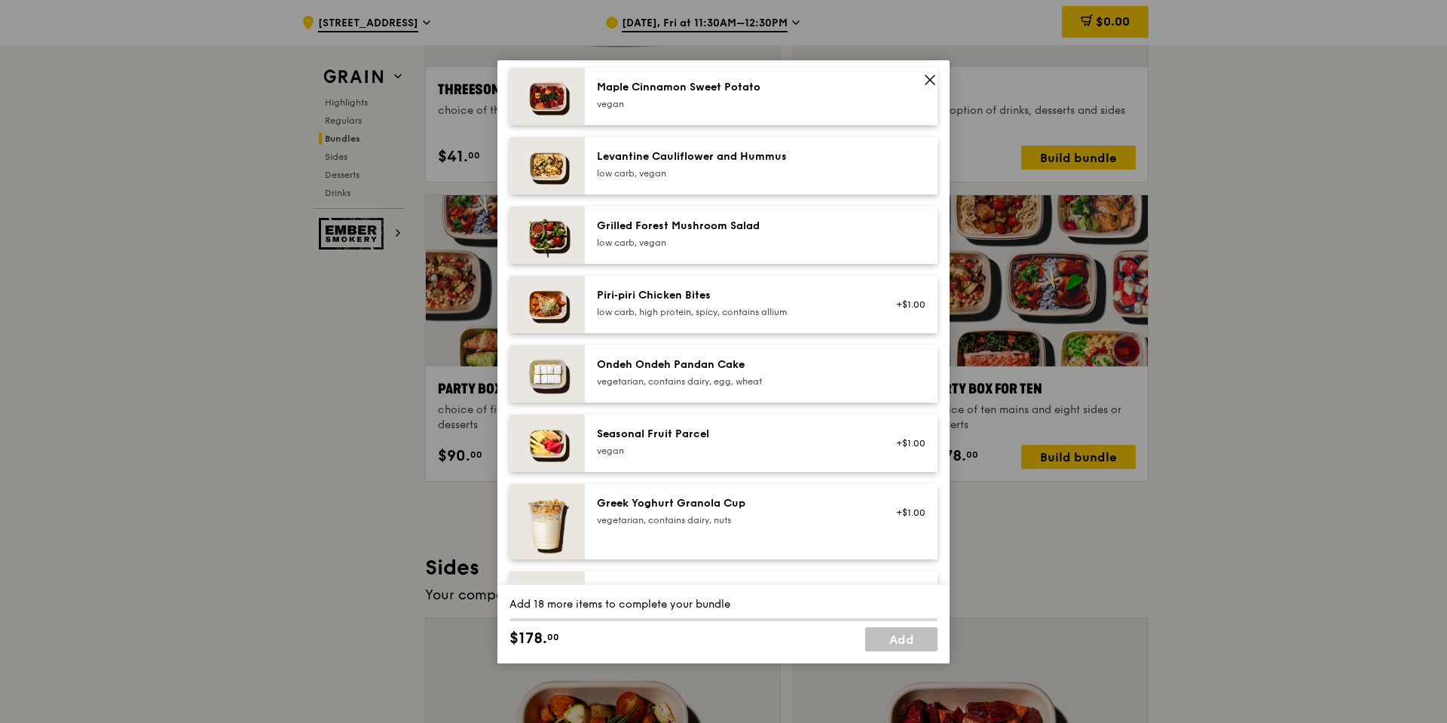
click at [923, 75] on icon at bounding box center [930, 80] width 14 height 14
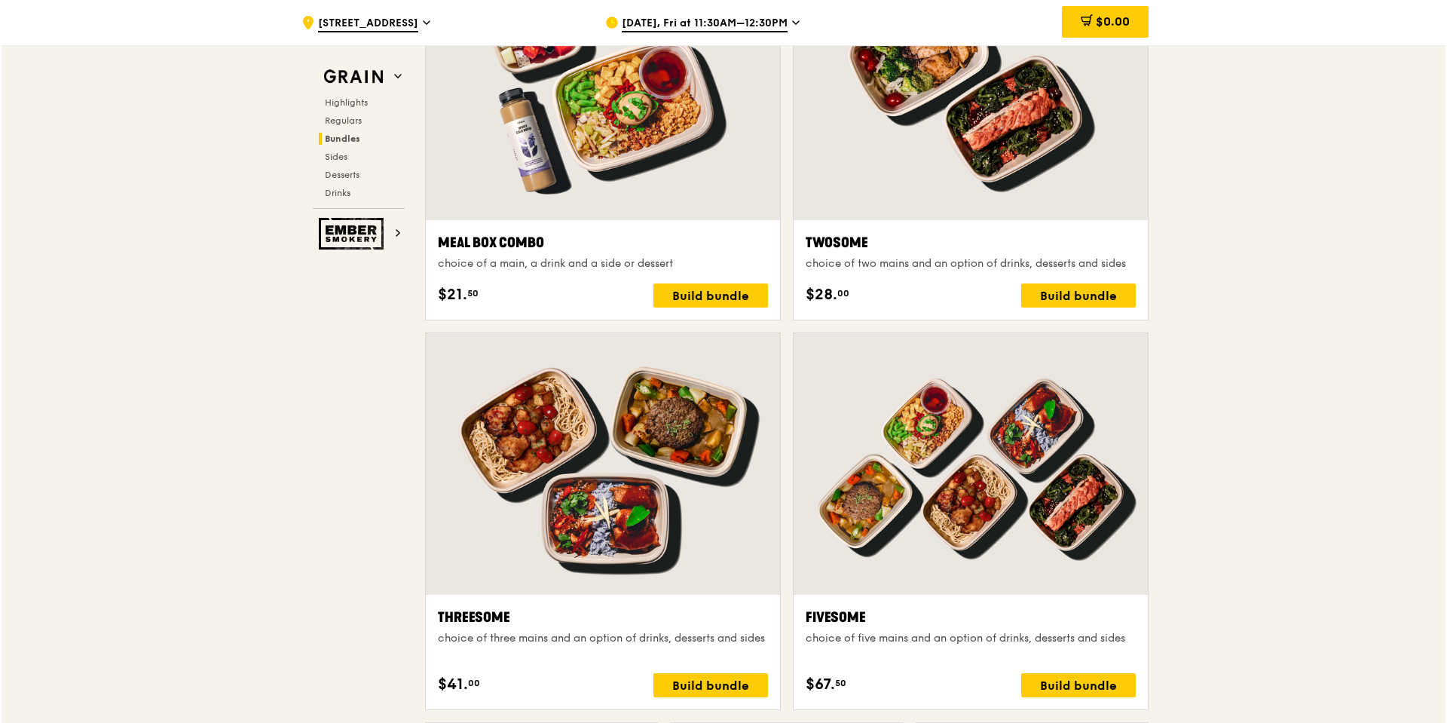
scroll to position [2186, 0]
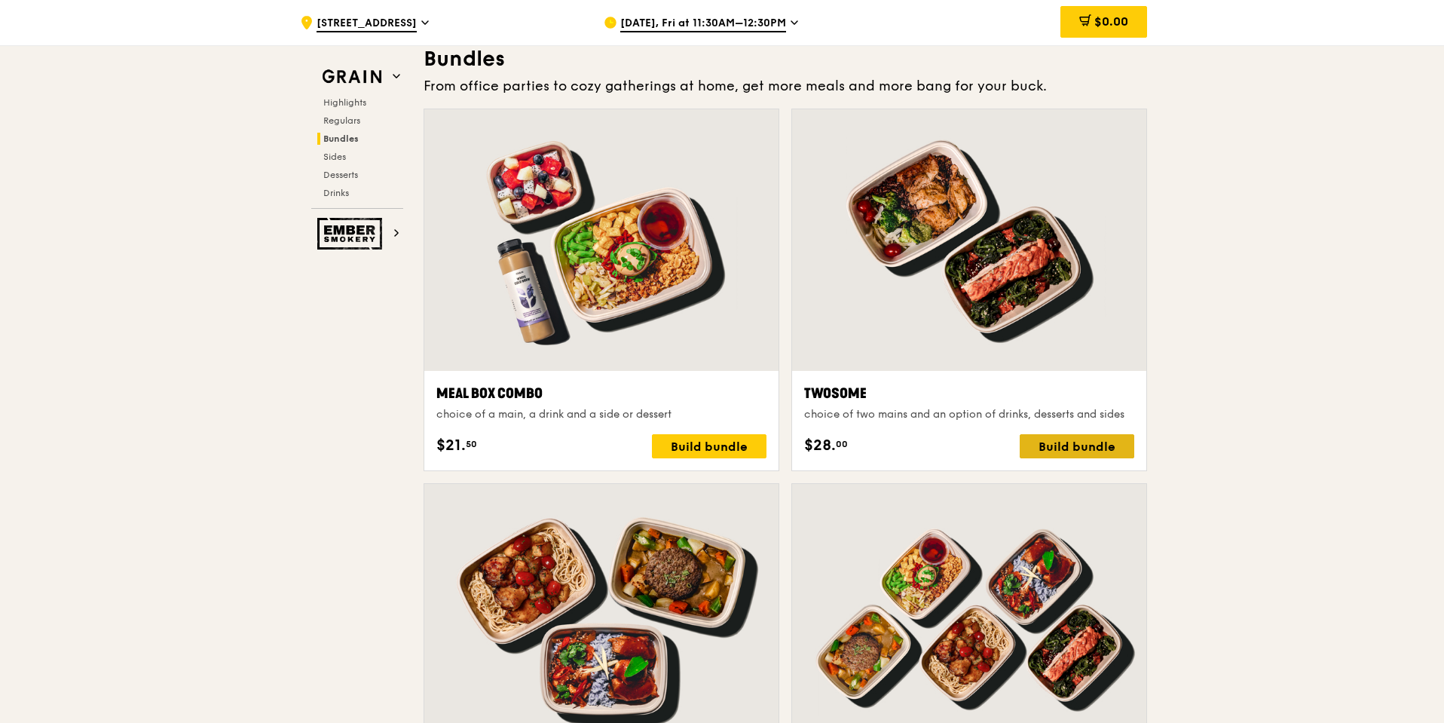
click at [1114, 438] on div "Build bundle" at bounding box center [1077, 446] width 115 height 24
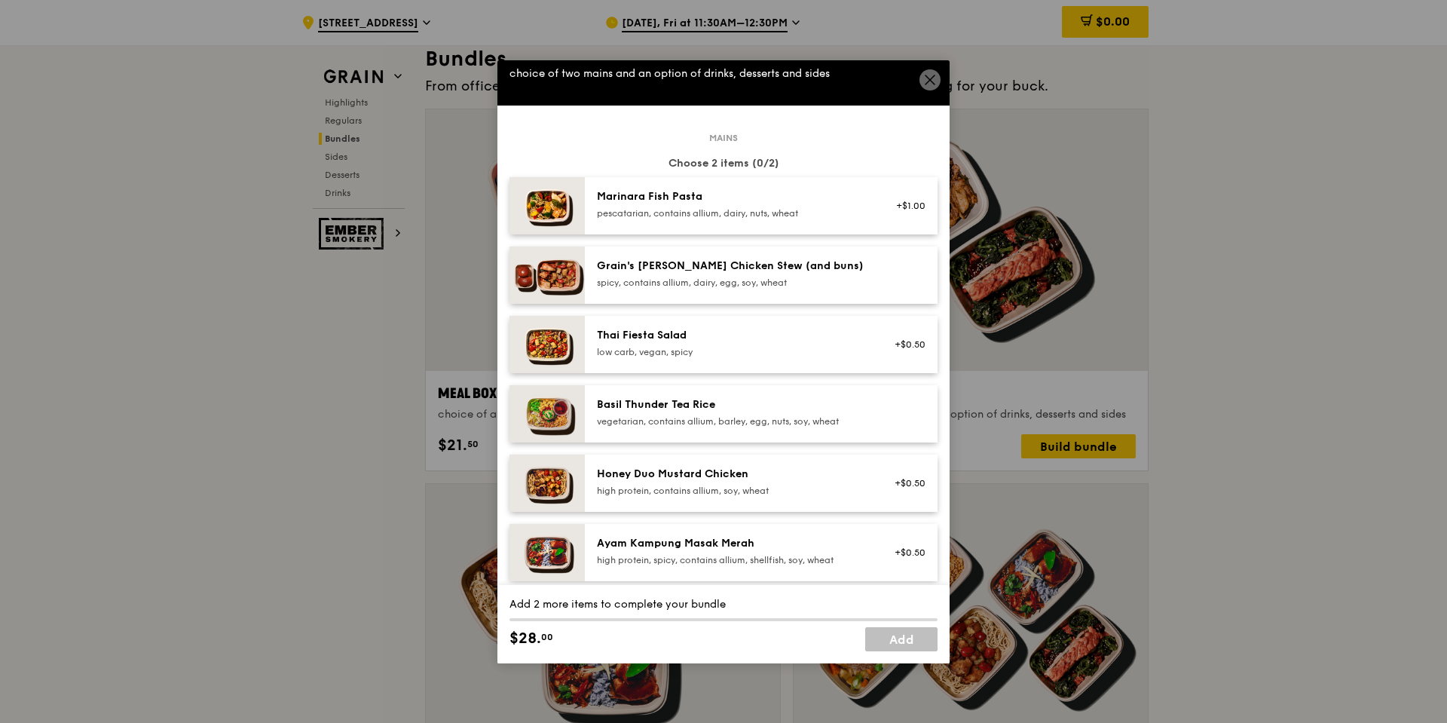
scroll to position [0, 0]
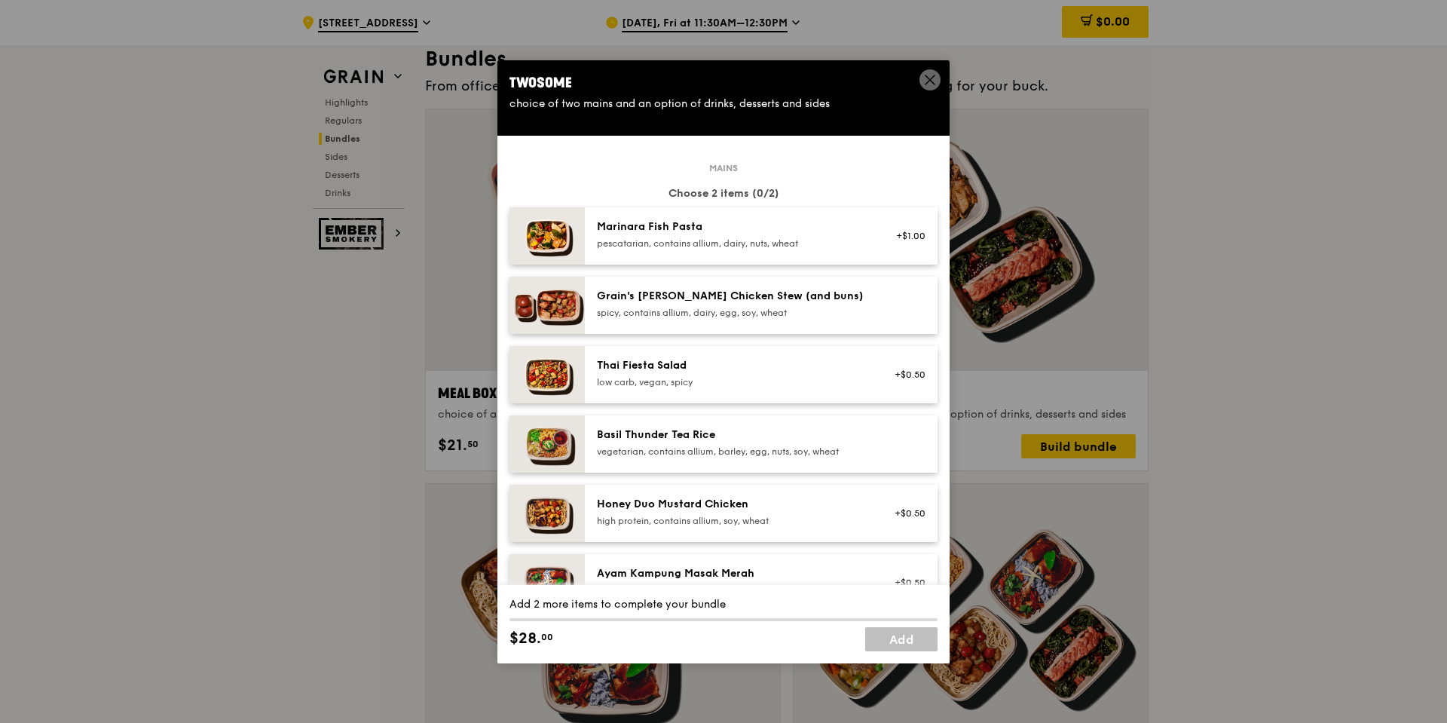
click at [932, 68] on div "Twosome choice of two mains and an option of drinks, desserts and sides" at bounding box center [723, 91] width 452 height 63
click at [924, 78] on icon at bounding box center [930, 80] width 14 height 14
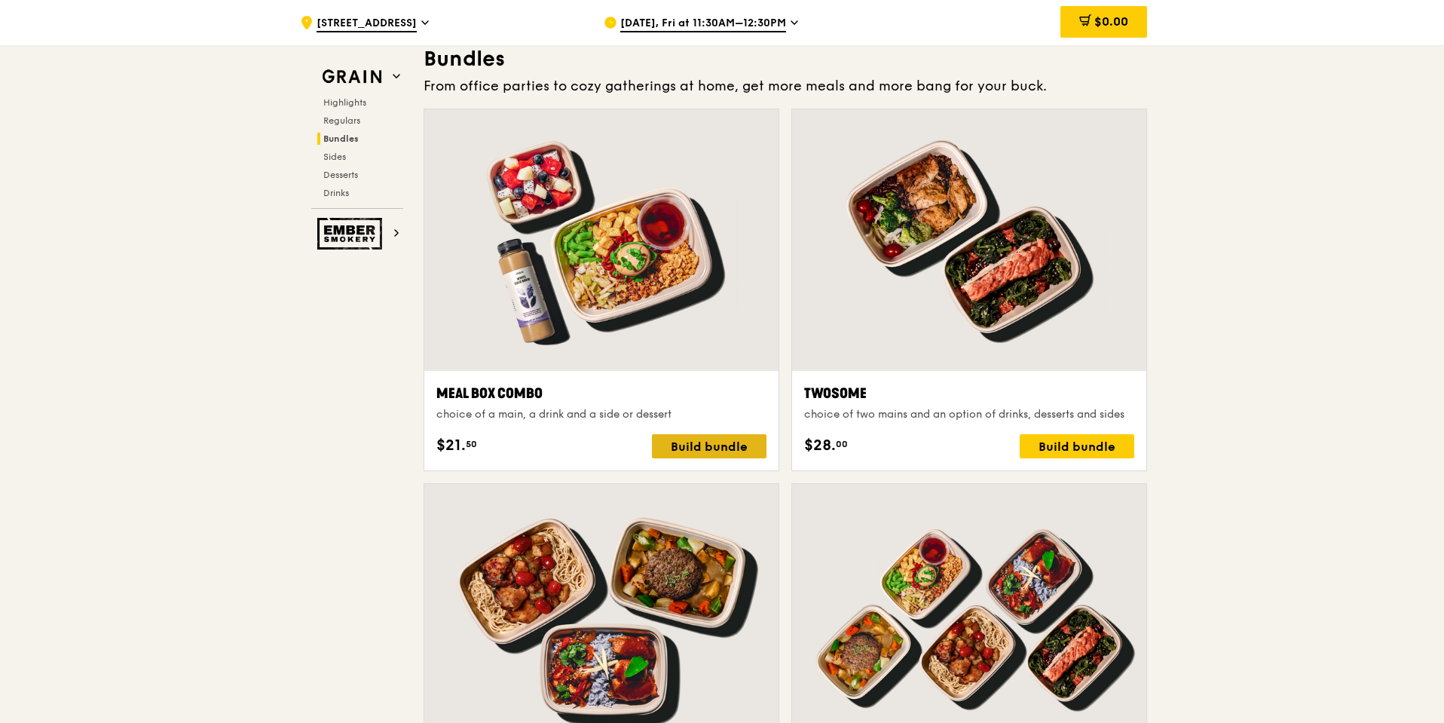
click at [711, 442] on div "Build bundle" at bounding box center [709, 446] width 115 height 24
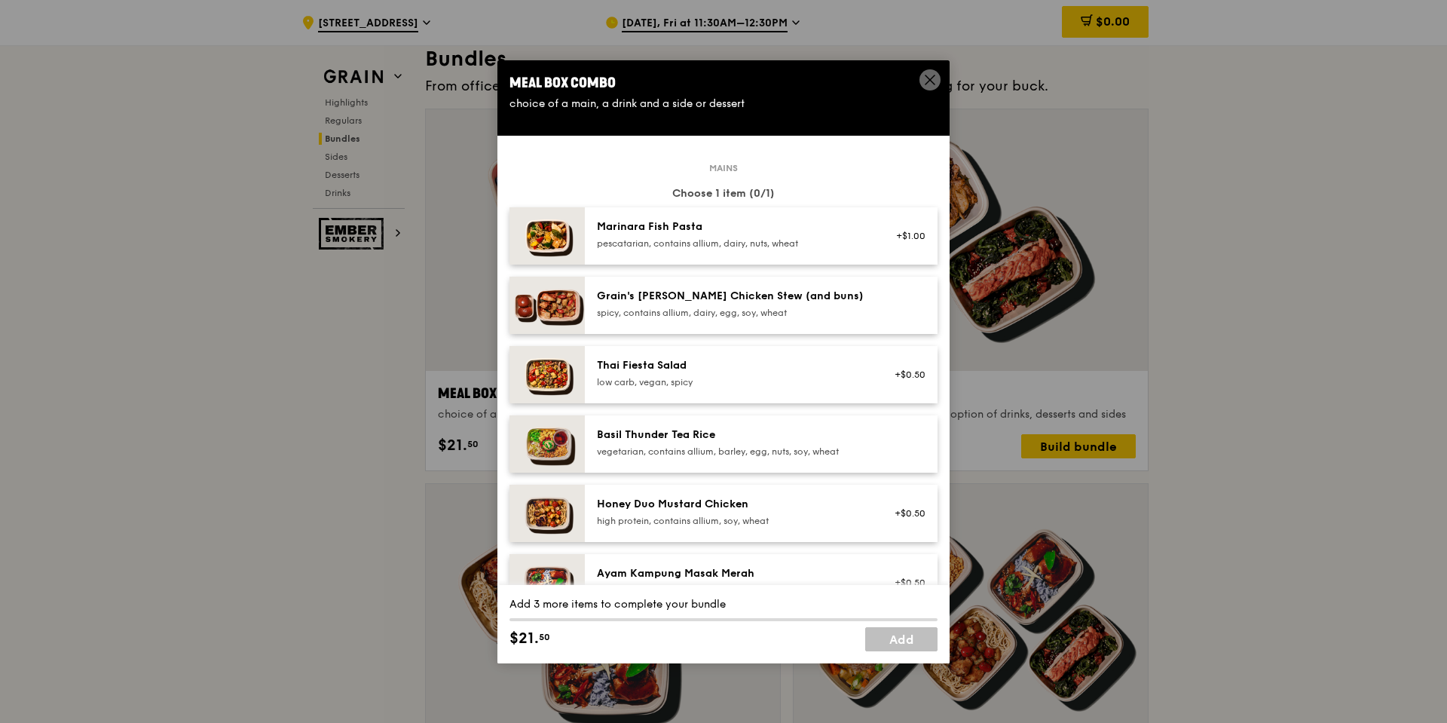
click at [723, 308] on div "spicy, contains allium, dairy, egg, soy, wheat" at bounding box center [732, 313] width 271 height 12
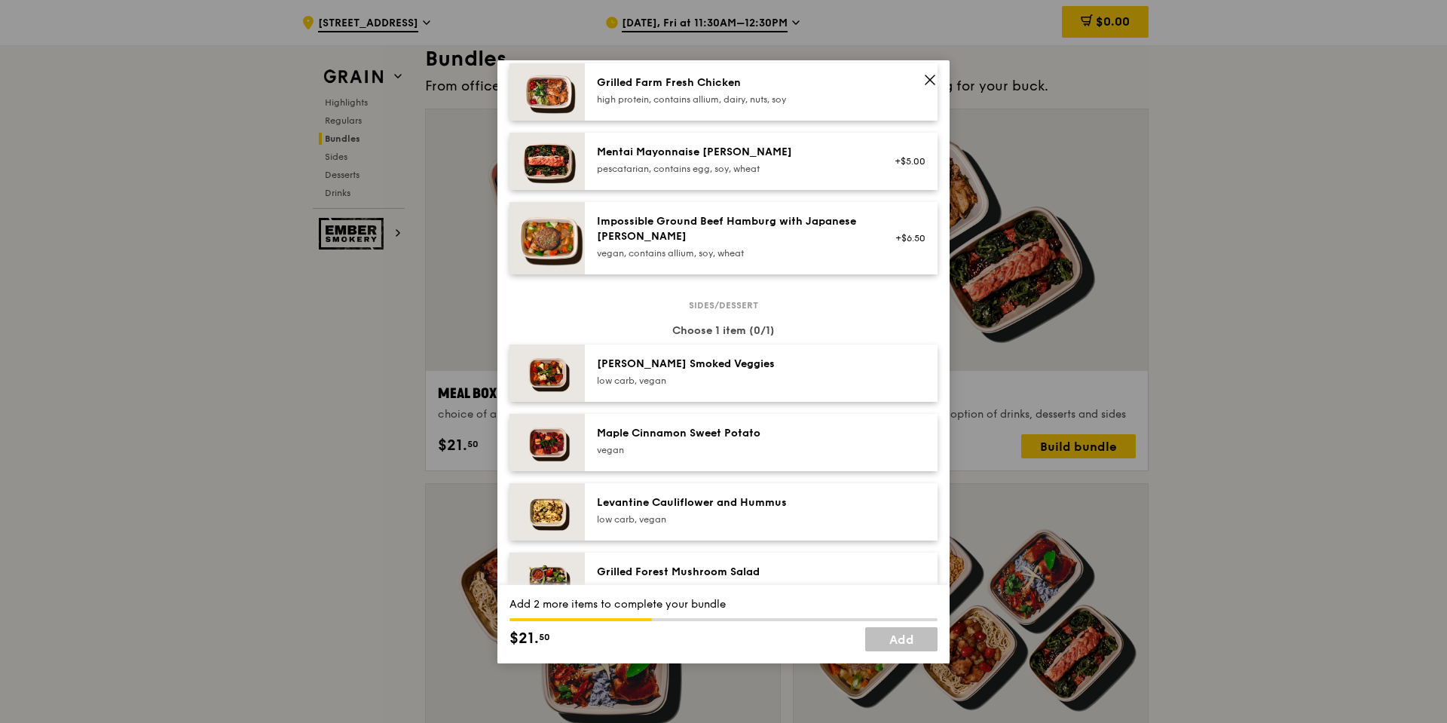
scroll to position [603, 0]
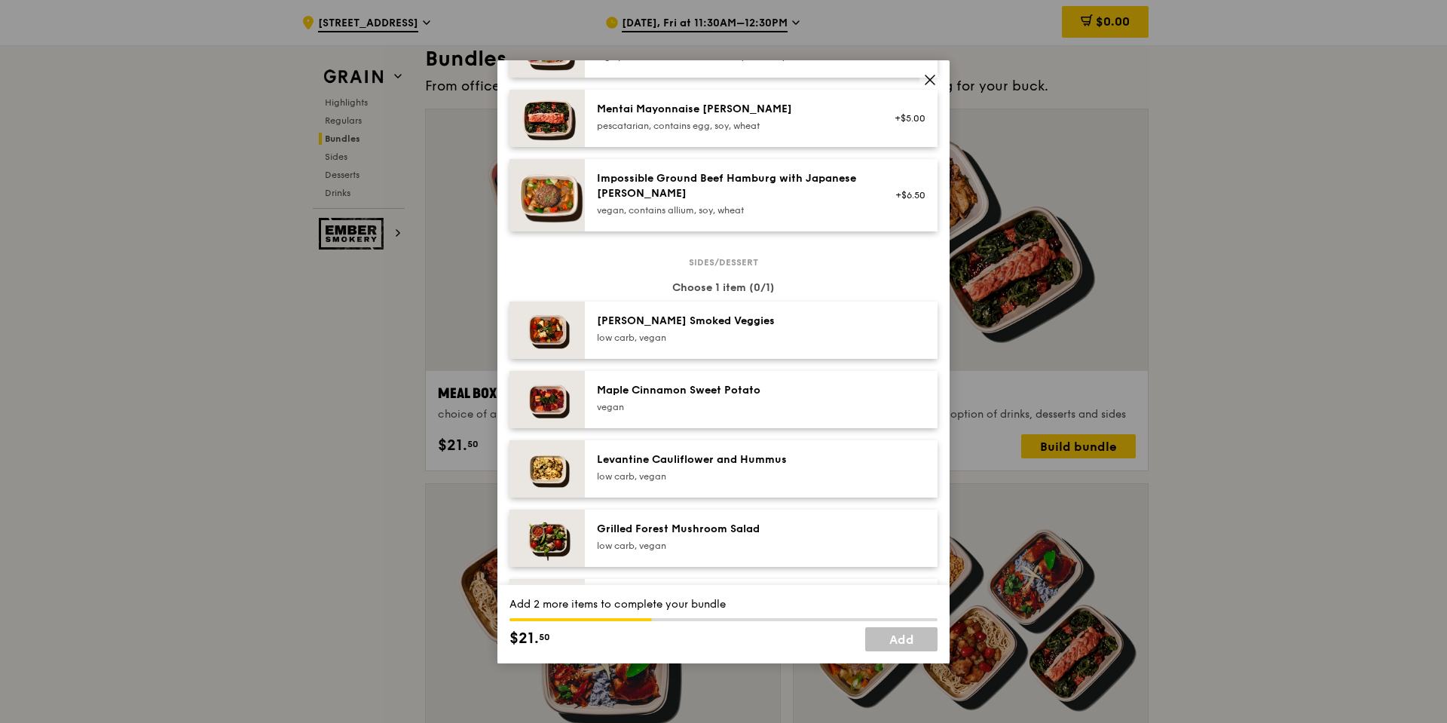
click at [709, 405] on div "vegan" at bounding box center [732, 407] width 271 height 12
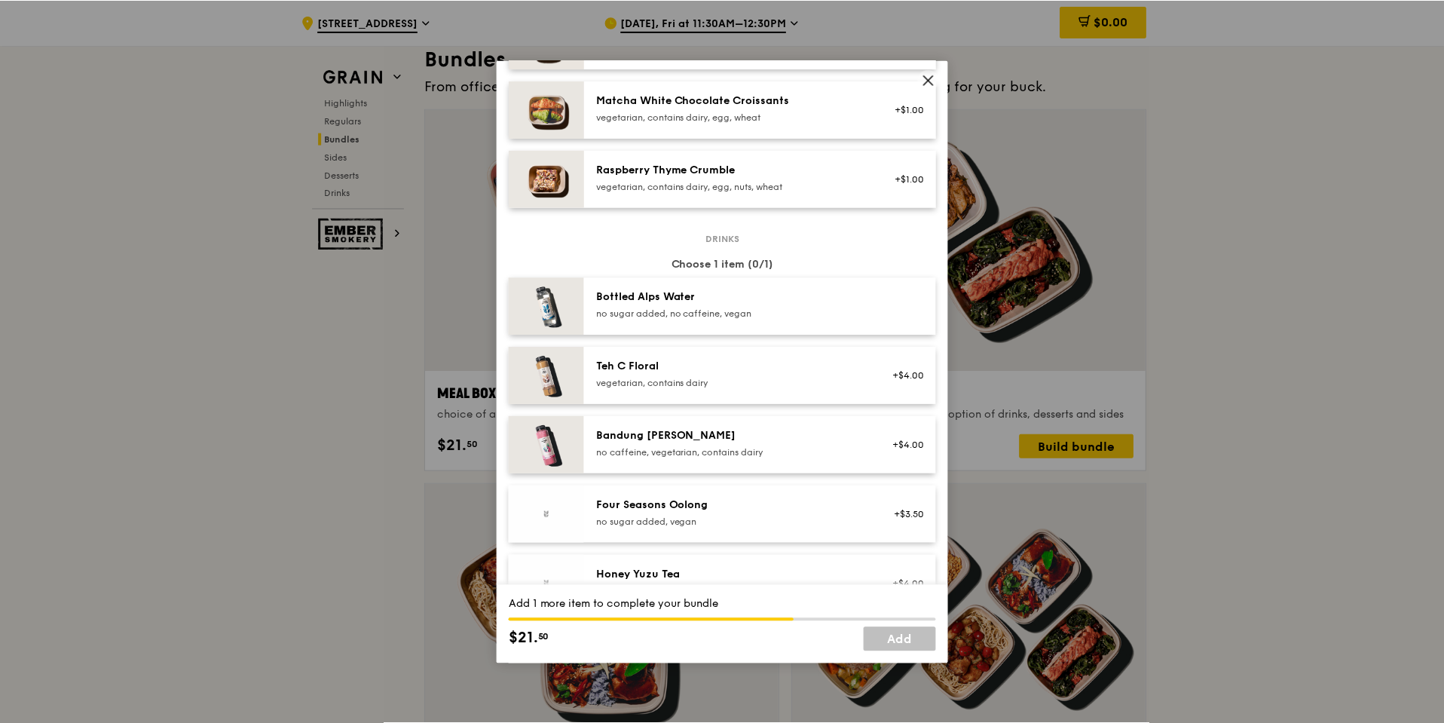
scroll to position [1432, 0]
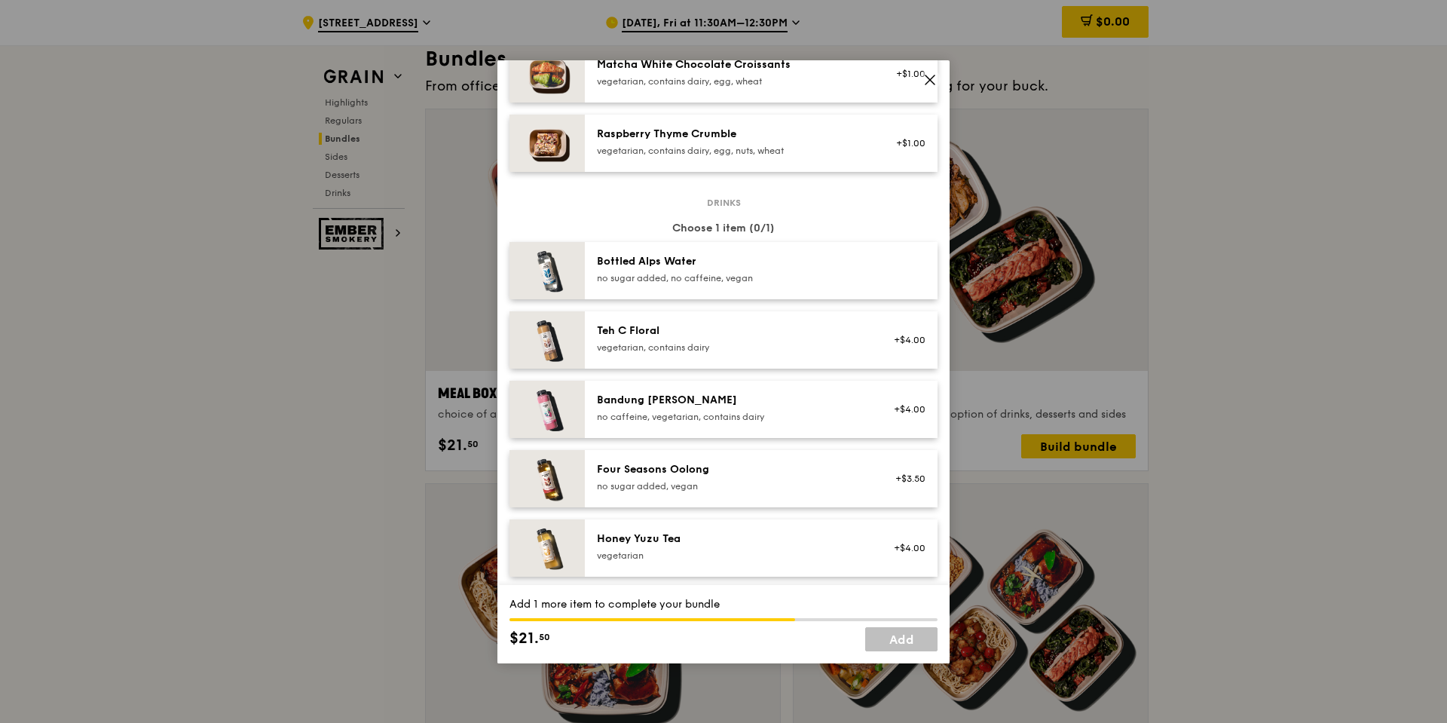
click at [687, 247] on div "Bottled Alps Water no sugar added, no caffeine, vegan" at bounding box center [761, 270] width 353 height 57
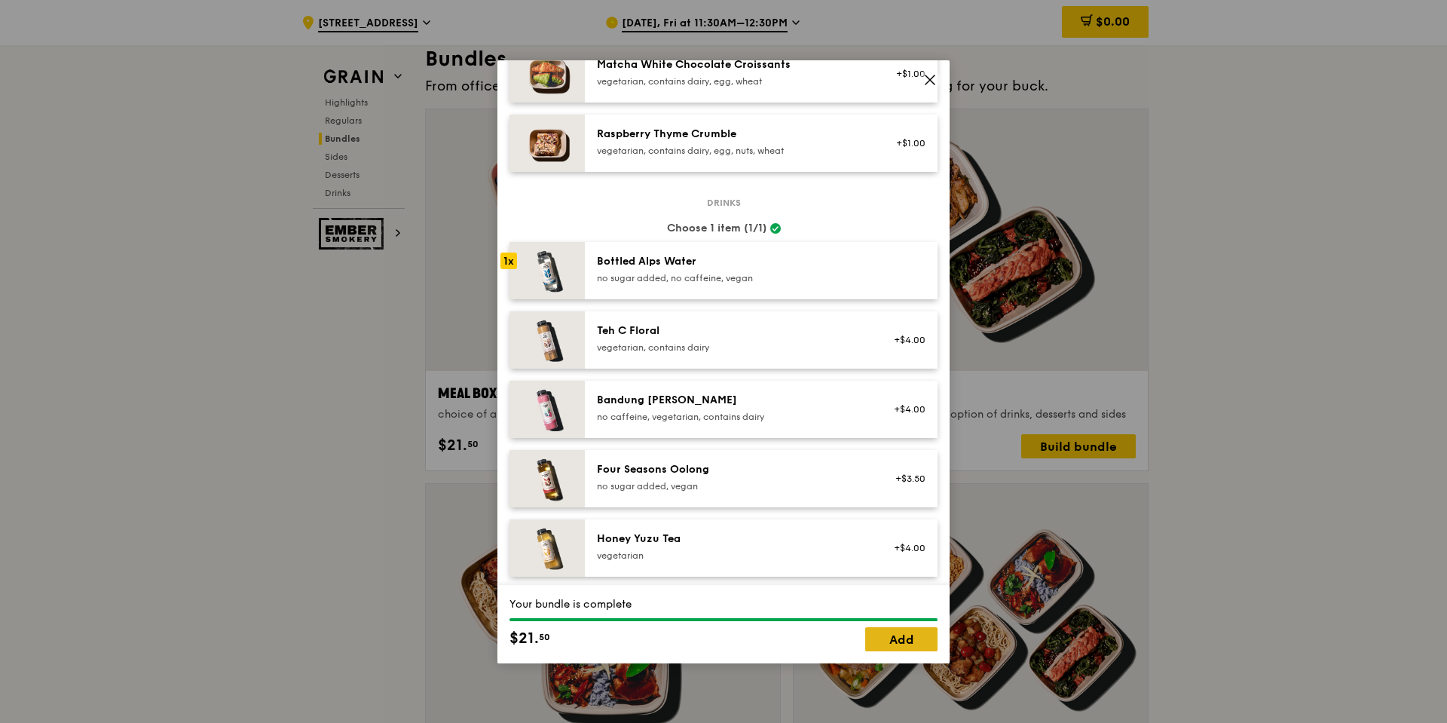
click at [894, 648] on link "Add" at bounding box center [901, 639] width 72 height 24
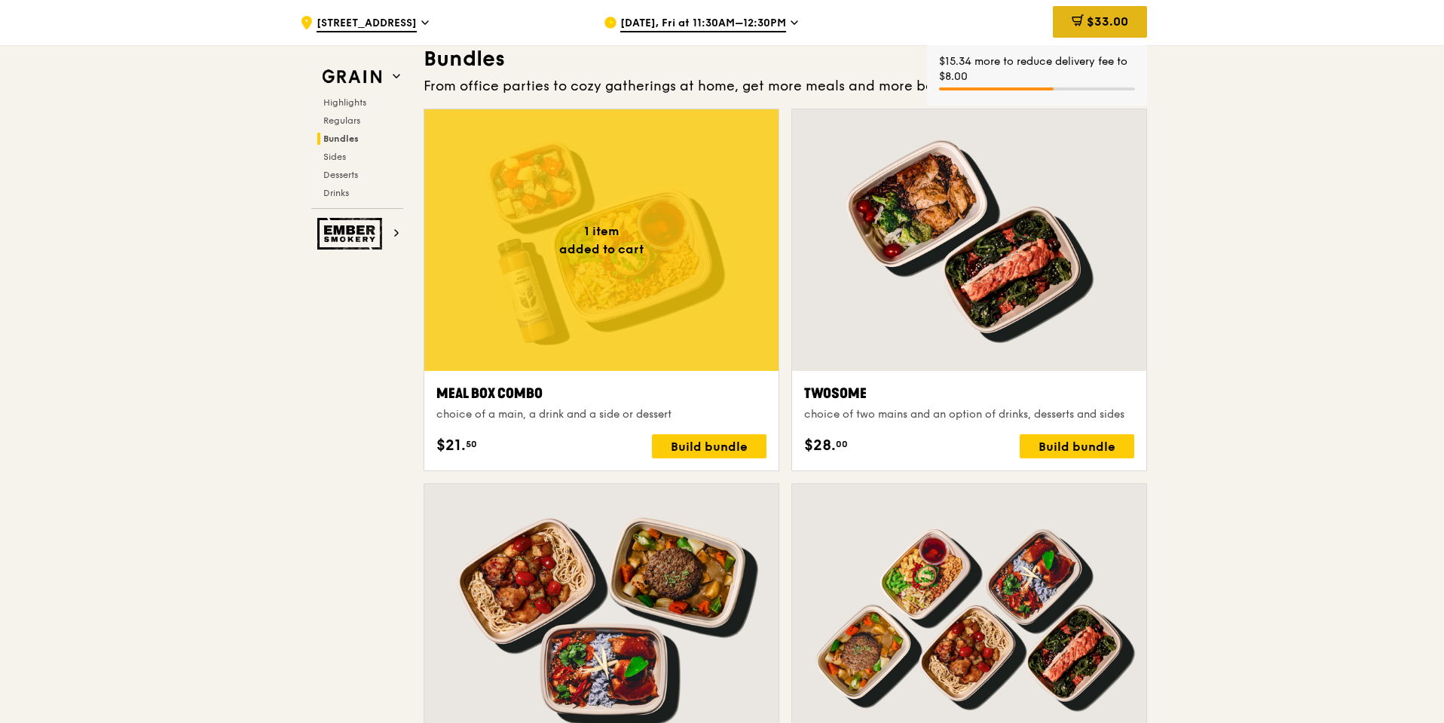
click at [1109, 32] on div "$33.00" at bounding box center [1100, 22] width 94 height 32
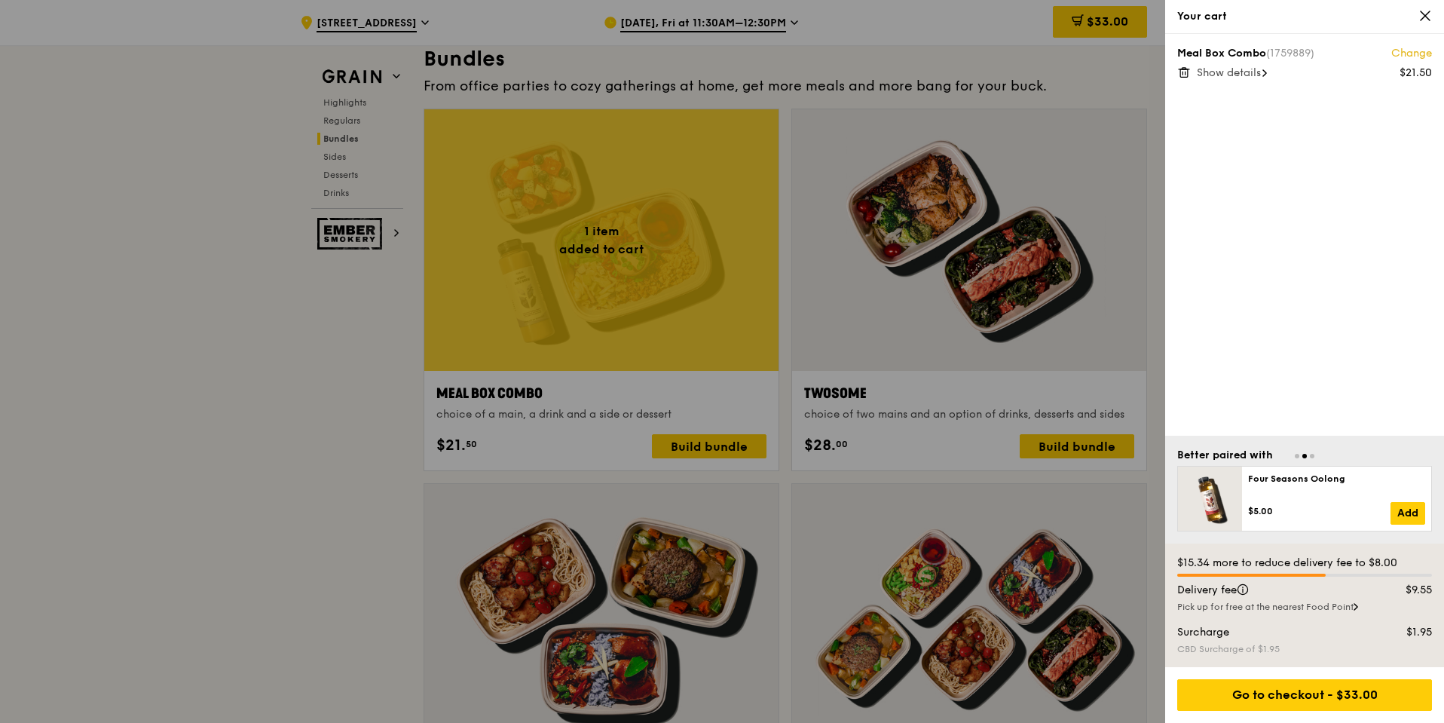
click at [1403, 54] on link "Change" at bounding box center [1411, 53] width 41 height 15
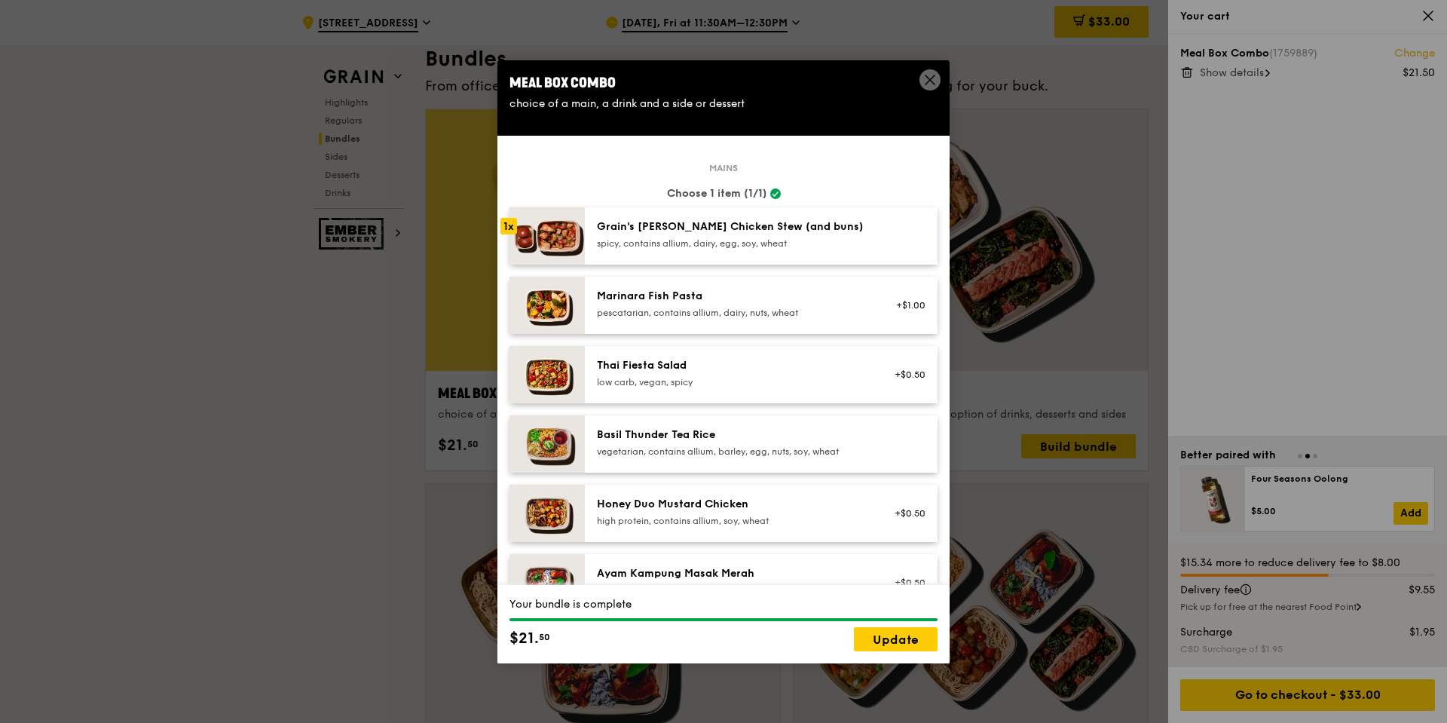
click at [926, 81] on icon at bounding box center [930, 80] width 14 height 14
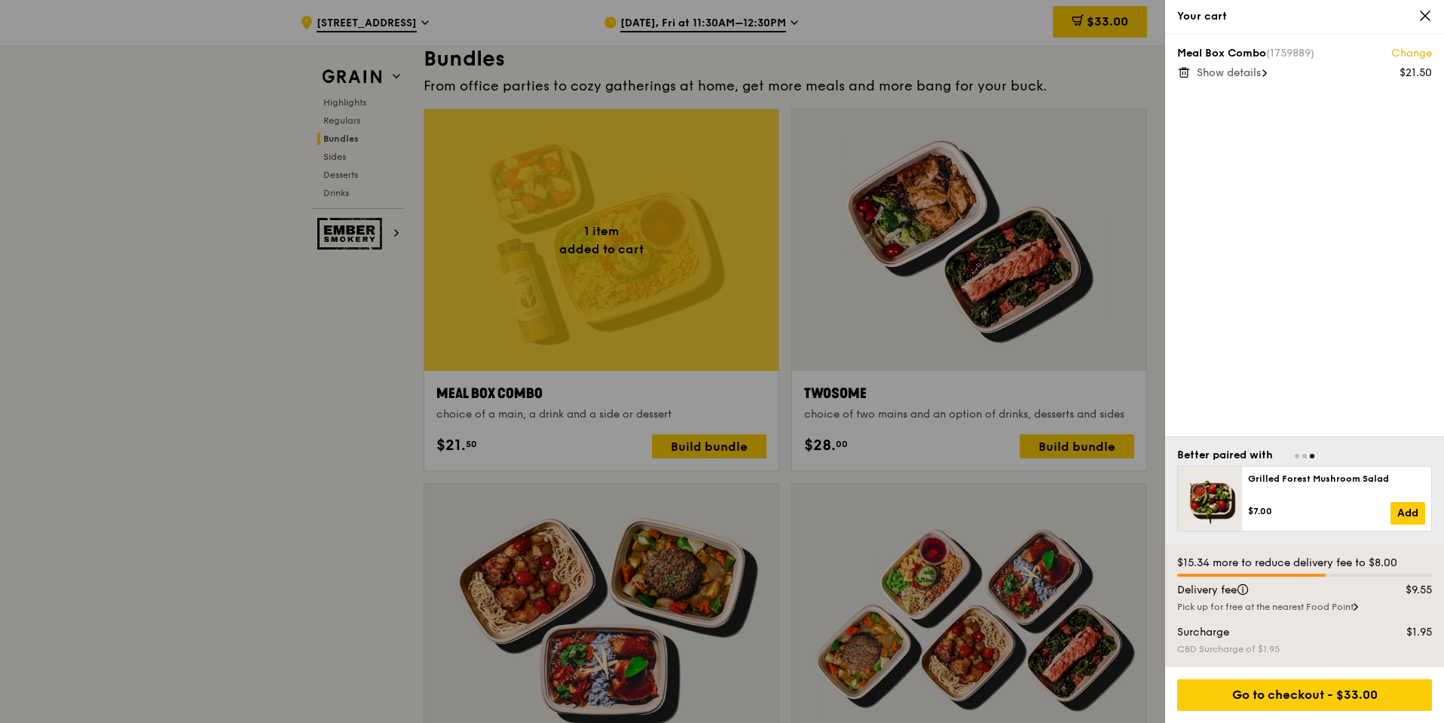
click at [1244, 77] on span "Show details" at bounding box center [1229, 72] width 64 height 13
click at [1244, 77] on span "Hide details" at bounding box center [1227, 72] width 60 height 13
click at [1296, 359] on div "Meal Box Combo (1759889) Change $21.50 Show details" at bounding box center [1304, 235] width 279 height 402
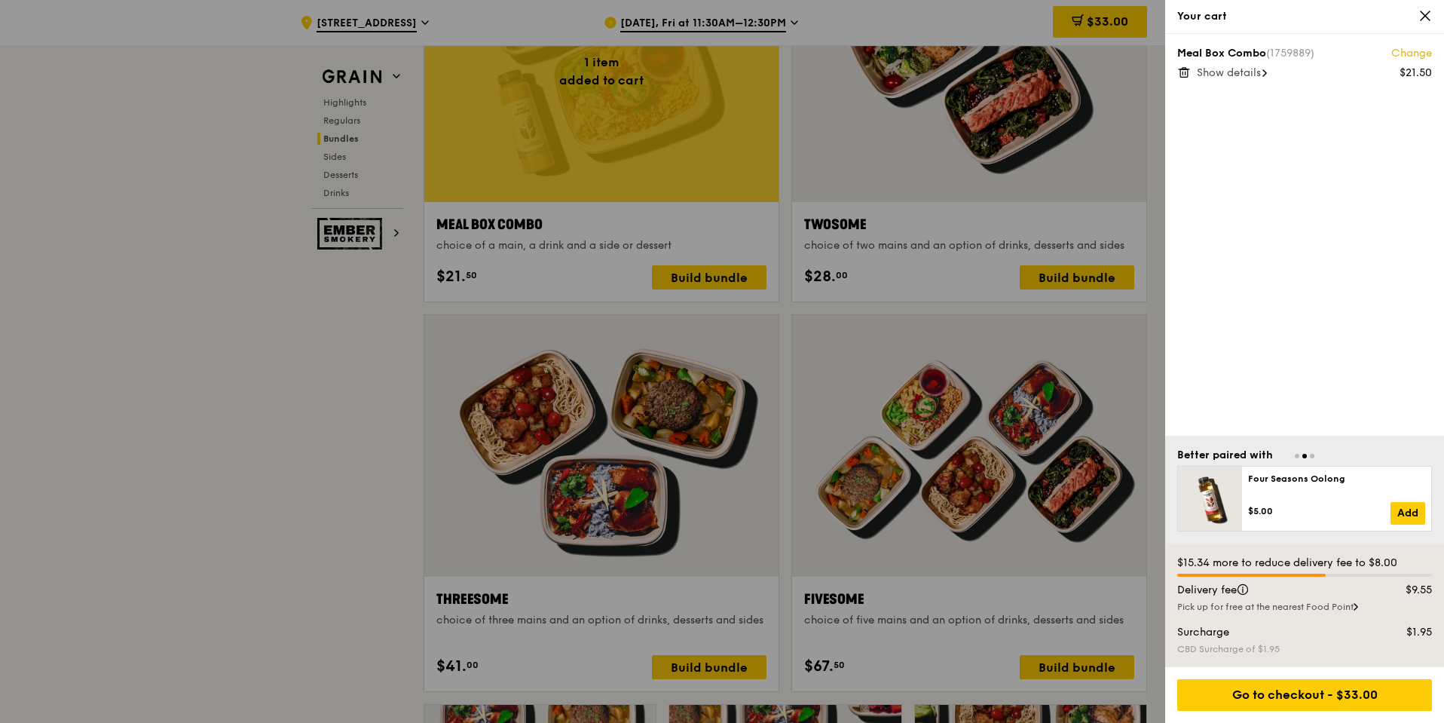
scroll to position [2186, 0]
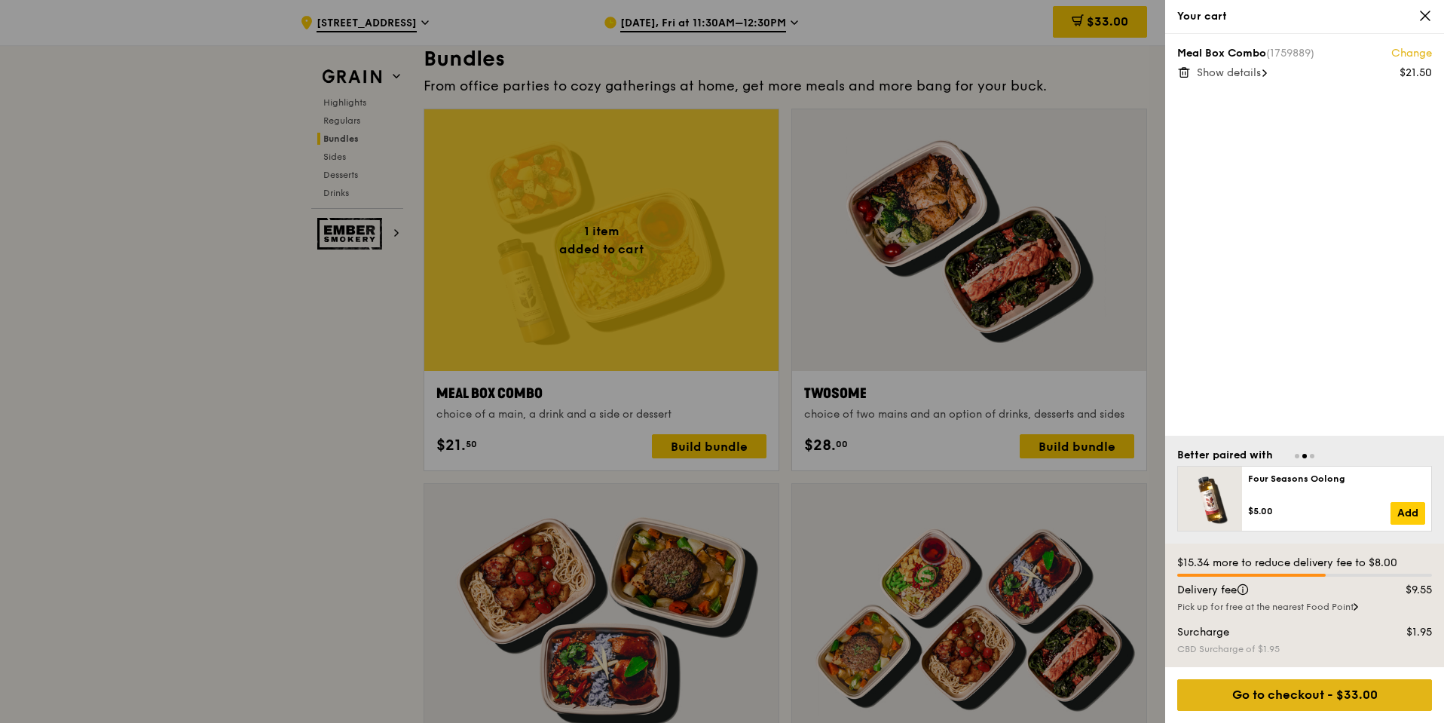
click at [1250, 703] on div "Go to checkout - $33.00" at bounding box center [1304, 695] width 255 height 32
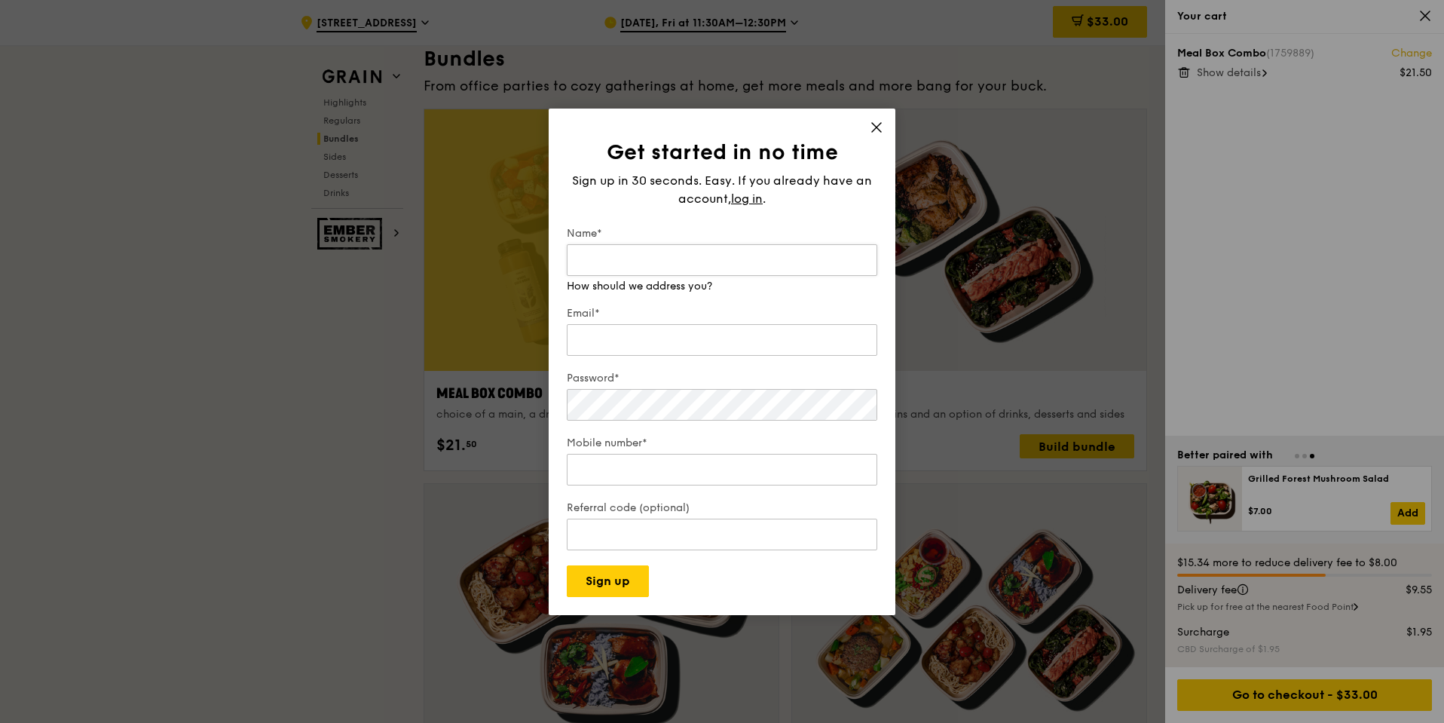
click at [620, 269] on input "Name*" at bounding box center [722, 260] width 311 height 32
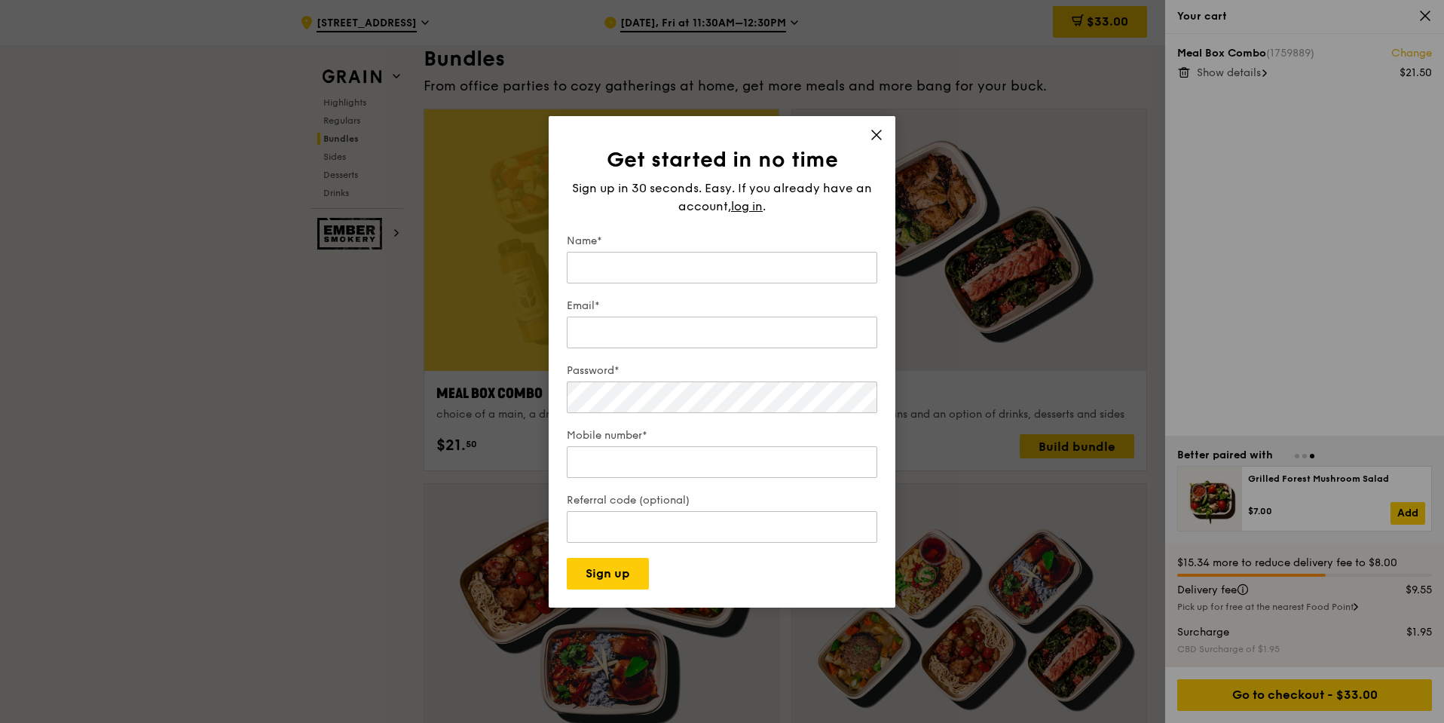
click at [872, 131] on icon at bounding box center [877, 135] width 14 height 14
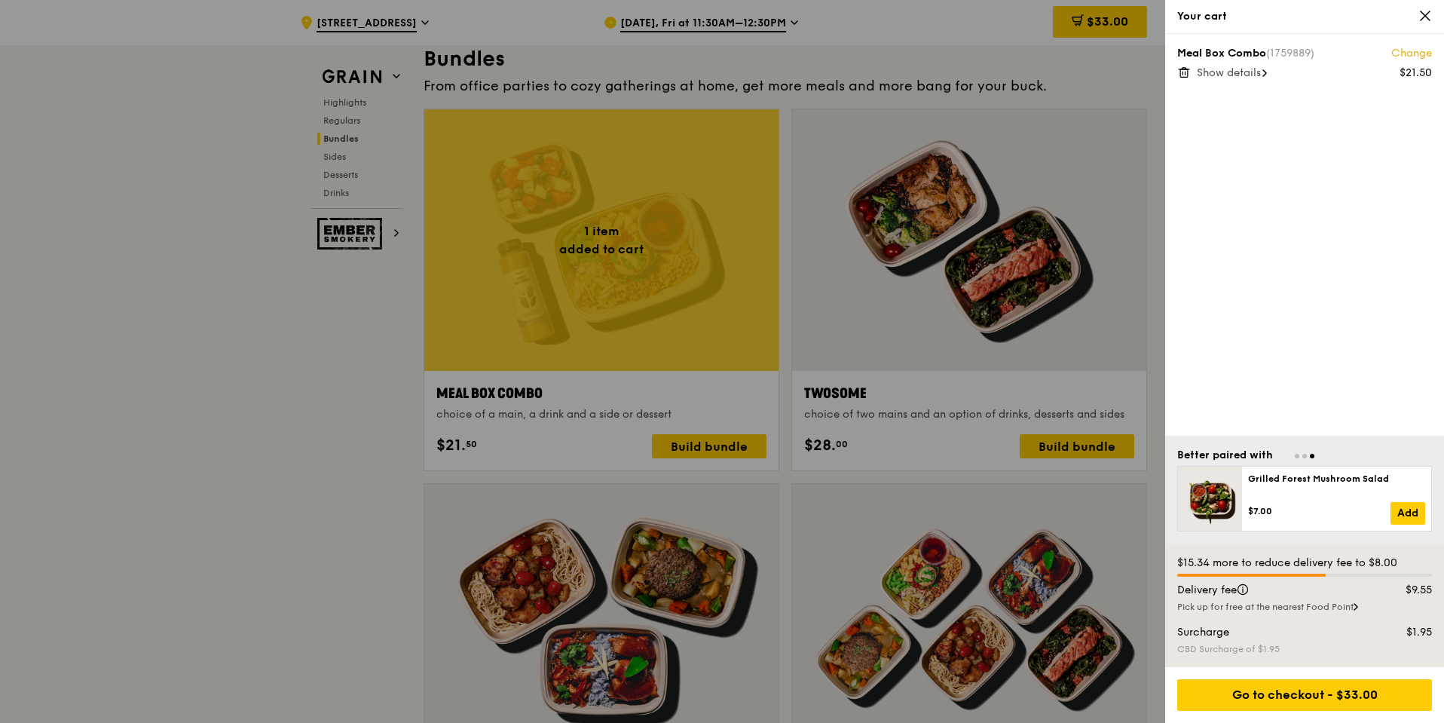
click at [1429, 21] on icon at bounding box center [1425, 16] width 14 height 14
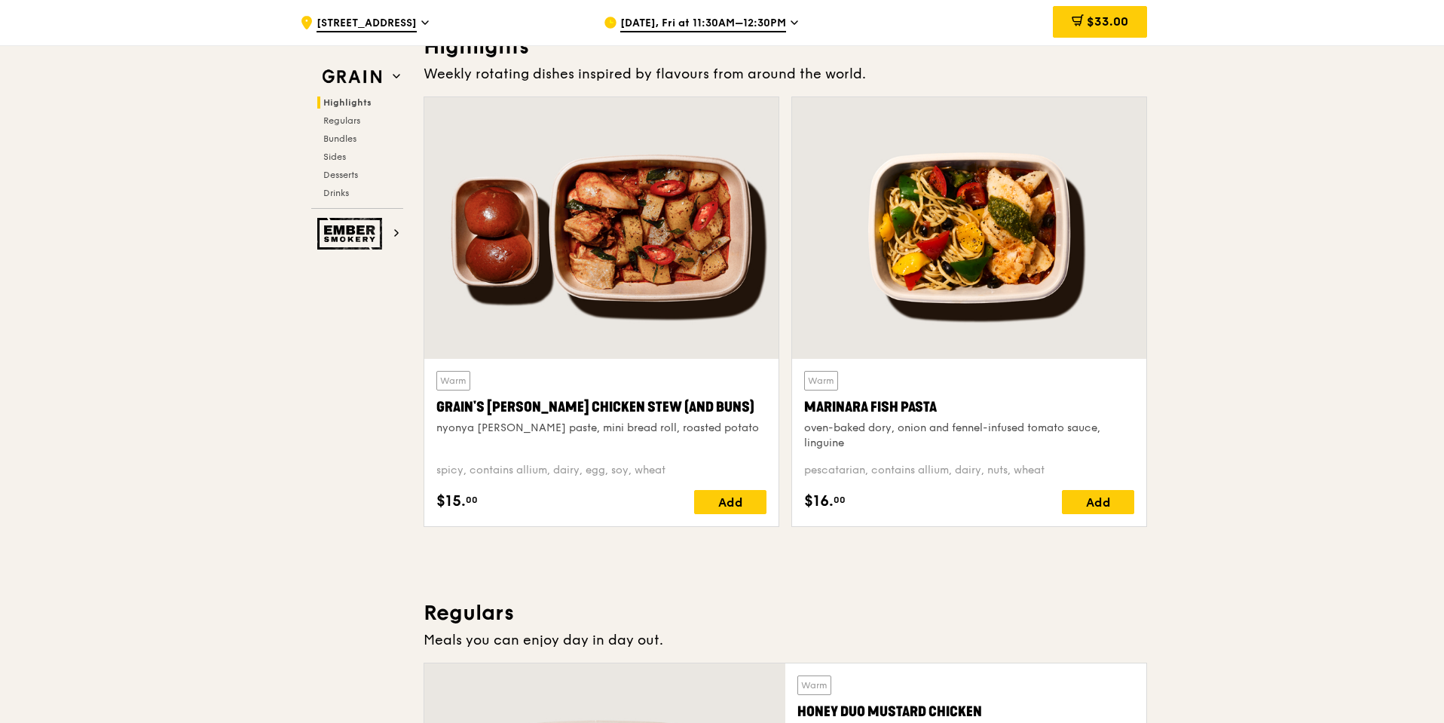
scroll to position [0, 0]
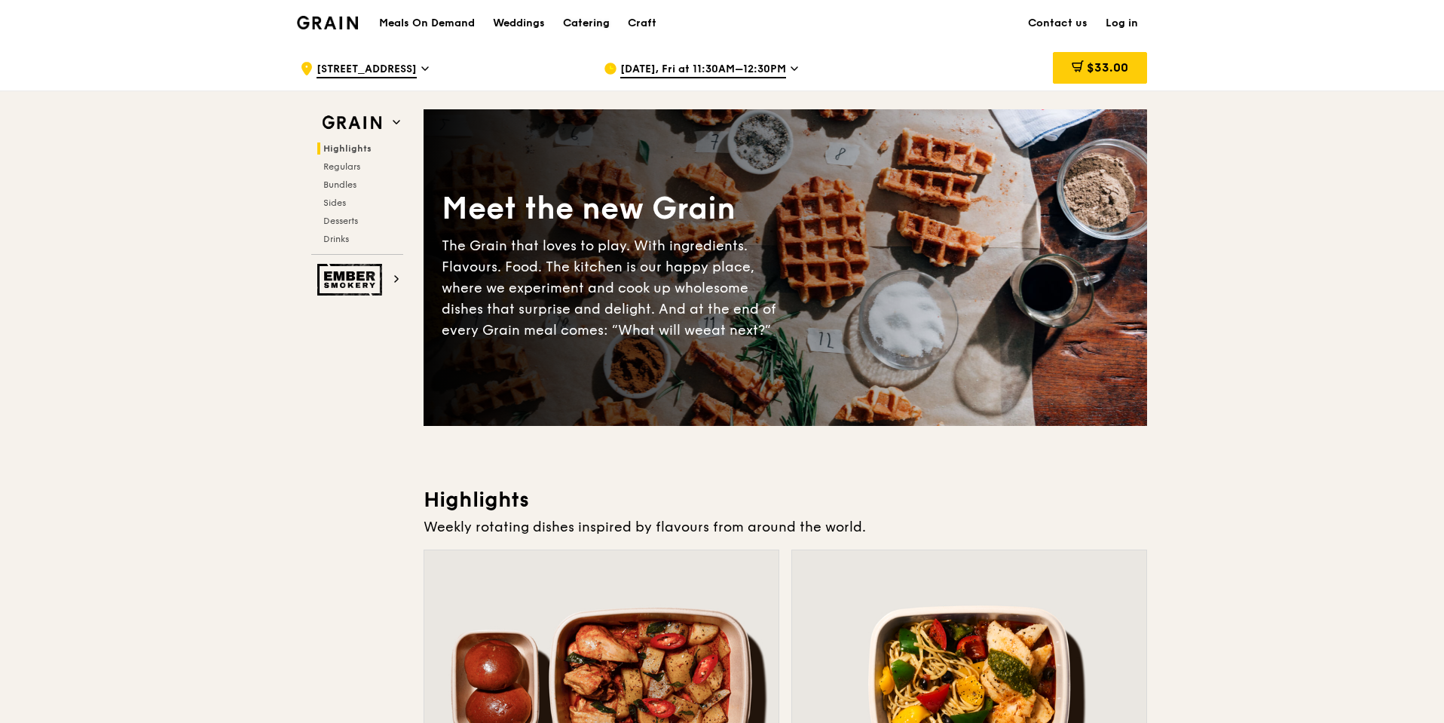
click at [607, 15] on div "Catering" at bounding box center [586, 23] width 47 height 45
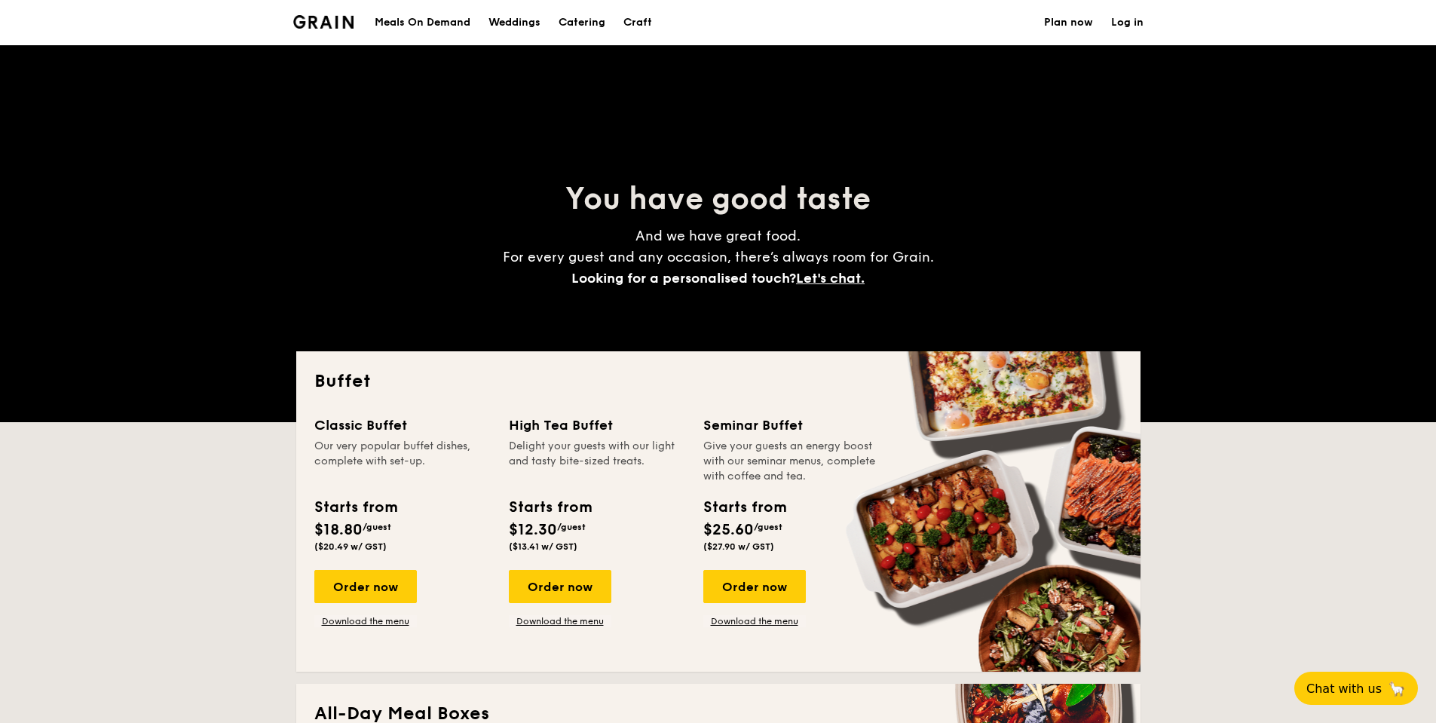
select select
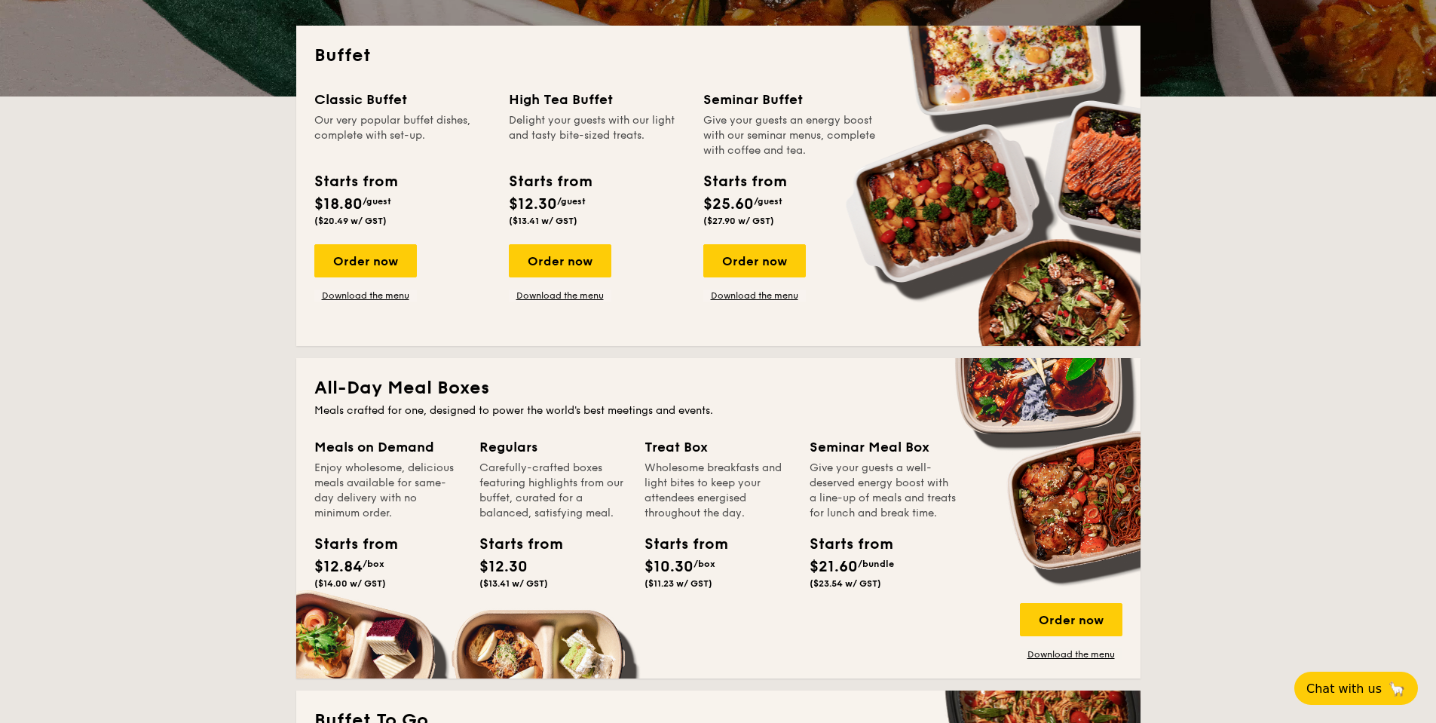
scroll to position [301, 0]
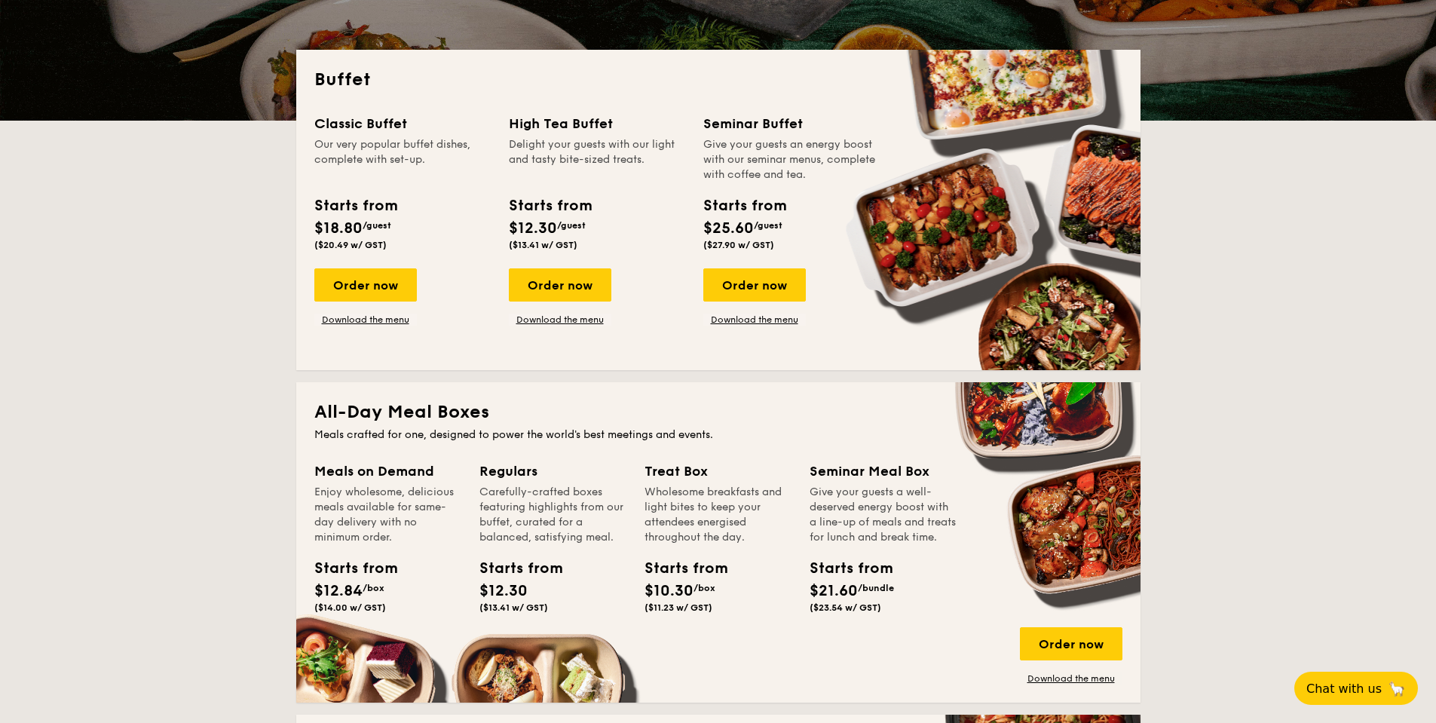
drag, startPoint x: 318, startPoint y: 127, endPoint x: 439, endPoint y: 127, distance: 120.6
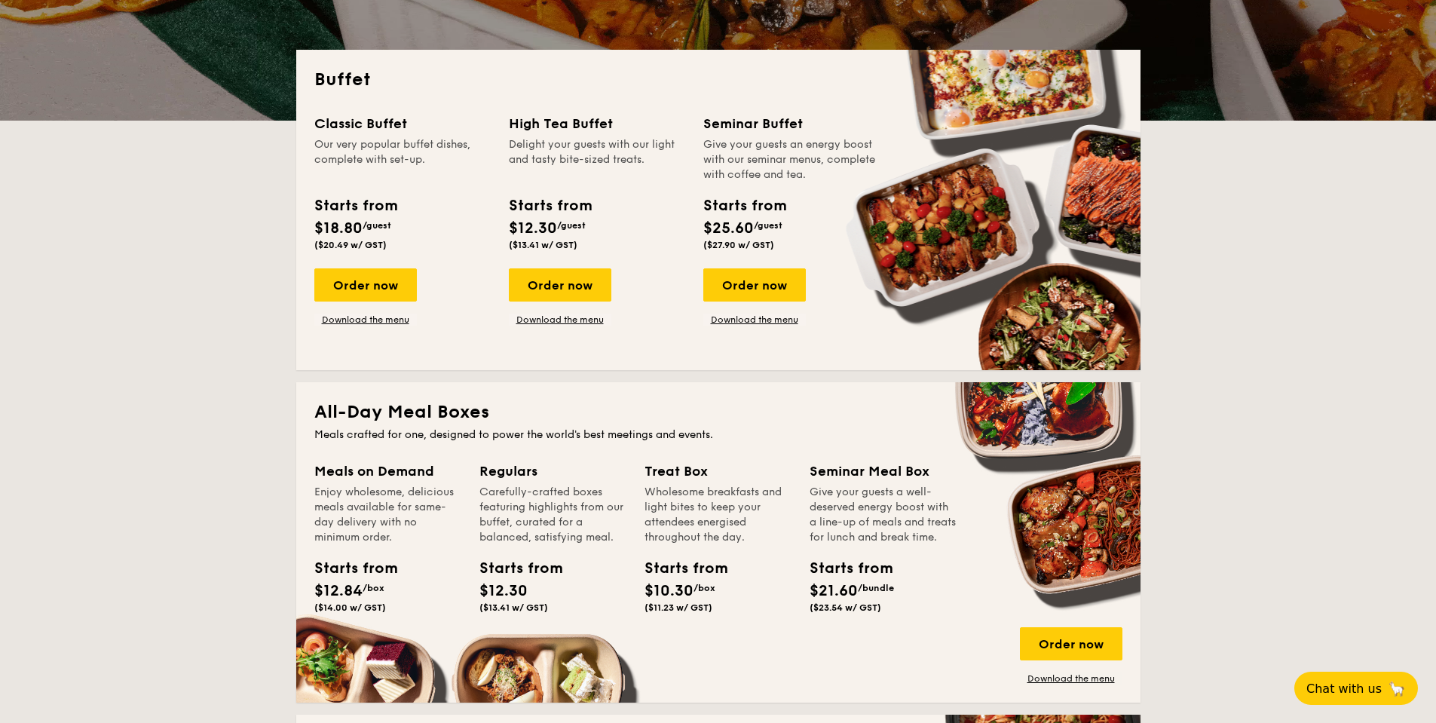
click at [439, 127] on div "Classic Buffet" at bounding box center [402, 123] width 176 height 21
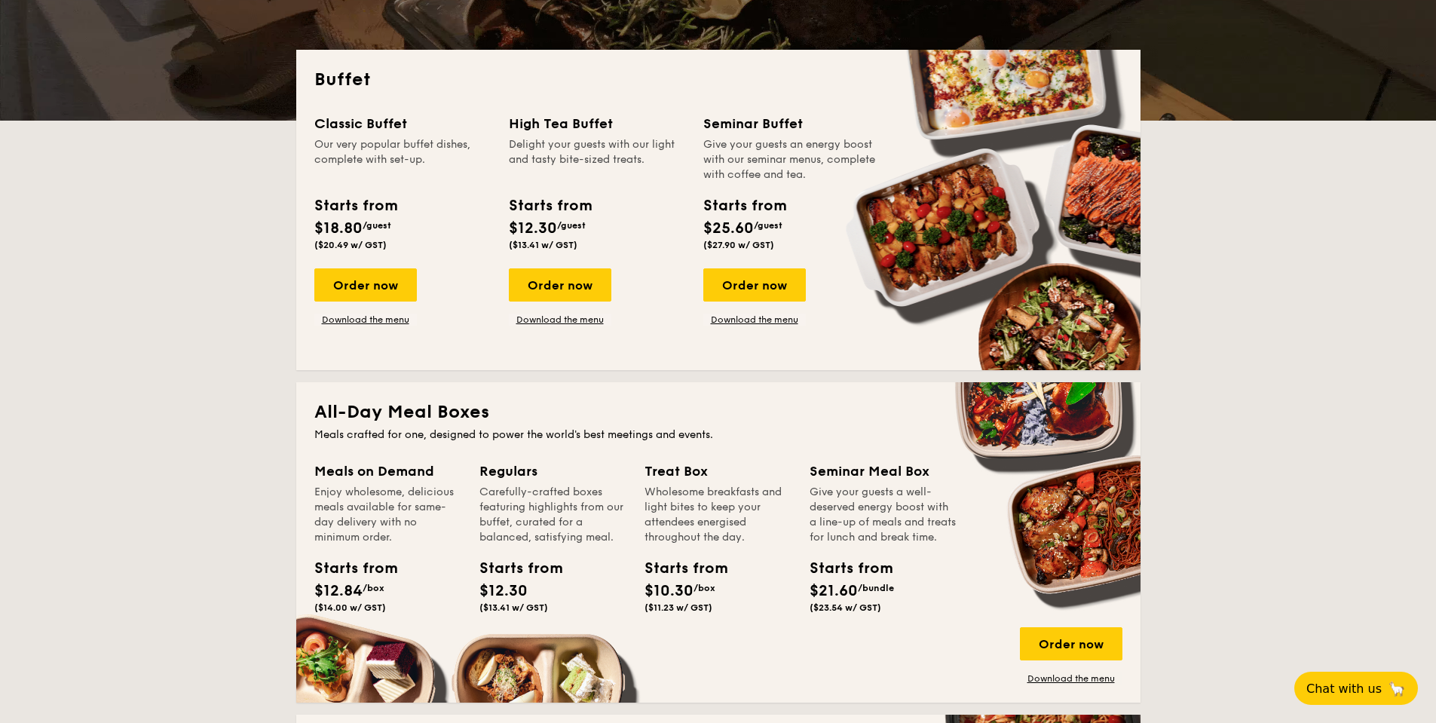
click at [439, 127] on div "Classic Buffet" at bounding box center [402, 123] width 176 height 21
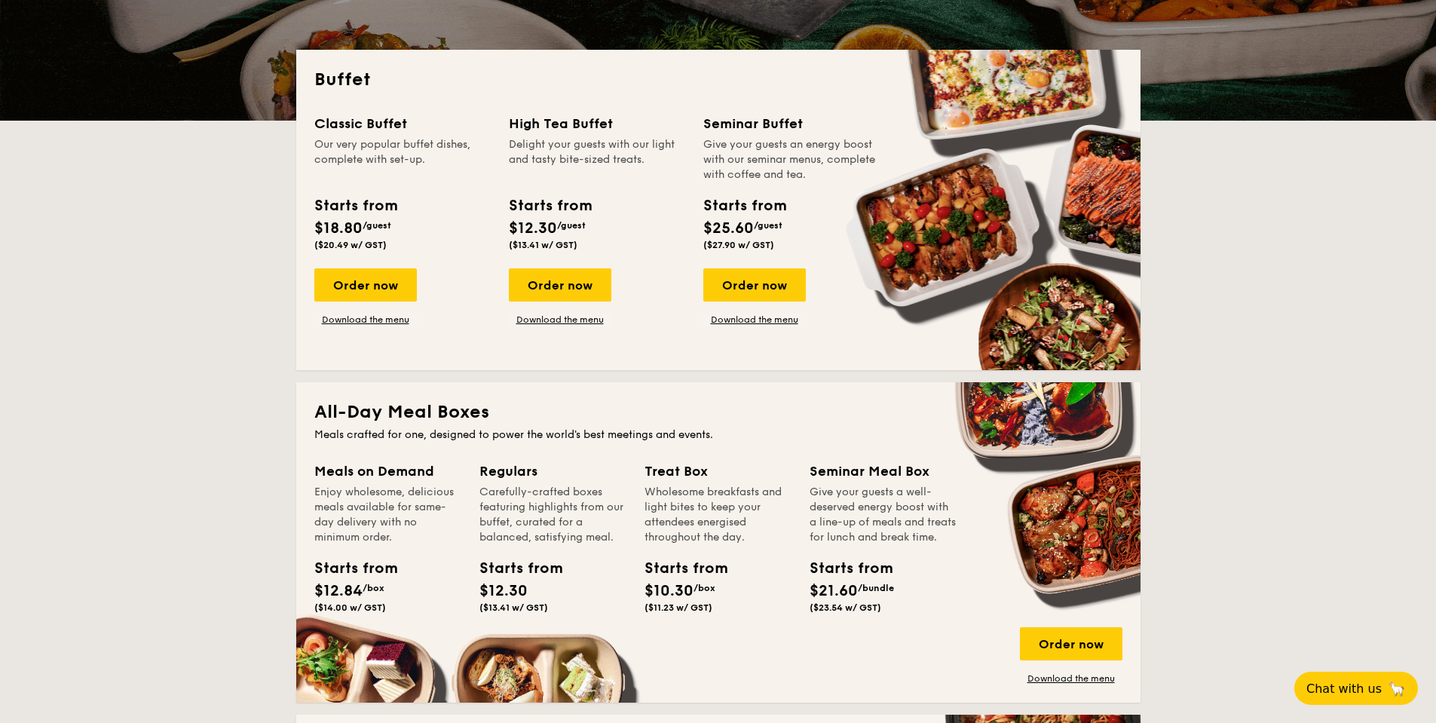
drag, startPoint x: 355, startPoint y: 139, endPoint x: 425, endPoint y: 162, distance: 73.6
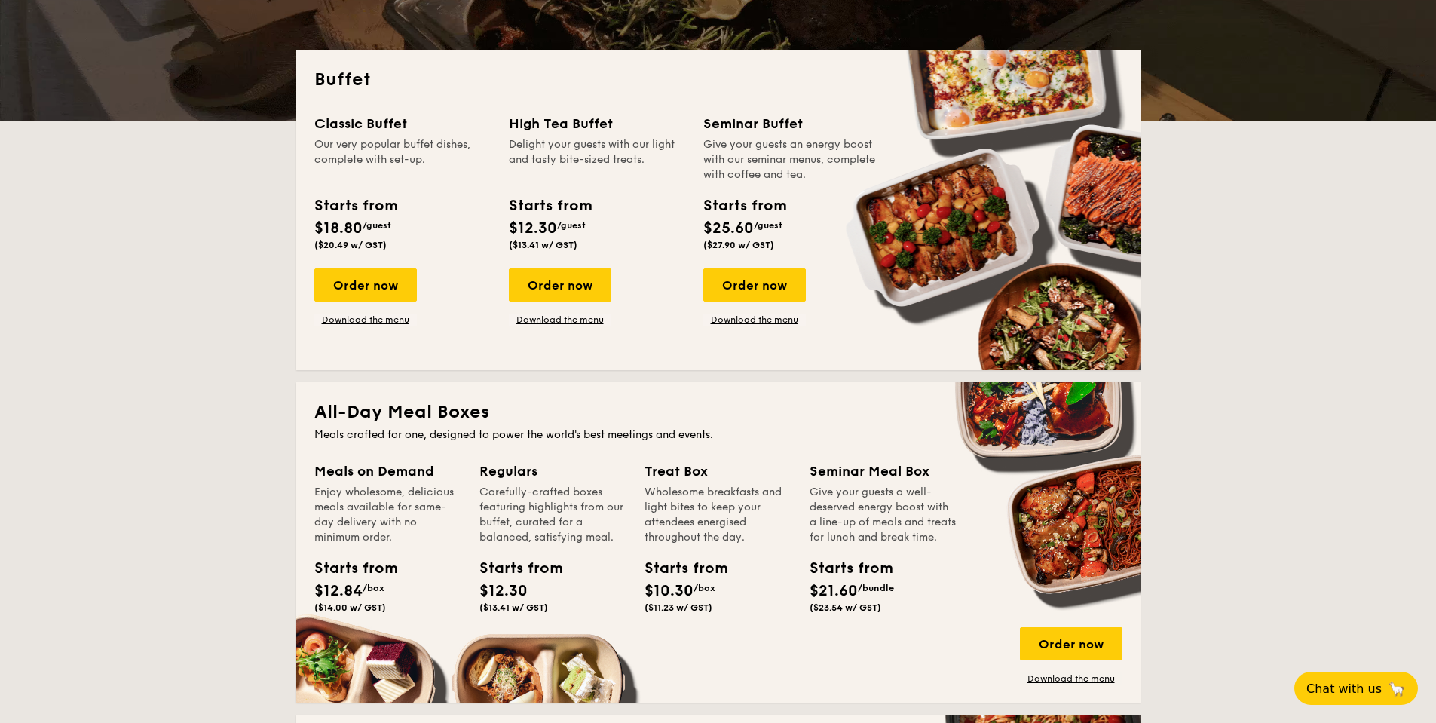
click at [425, 162] on div "Our very popular buffet dishes, complete with set-up." at bounding box center [402, 159] width 176 height 45
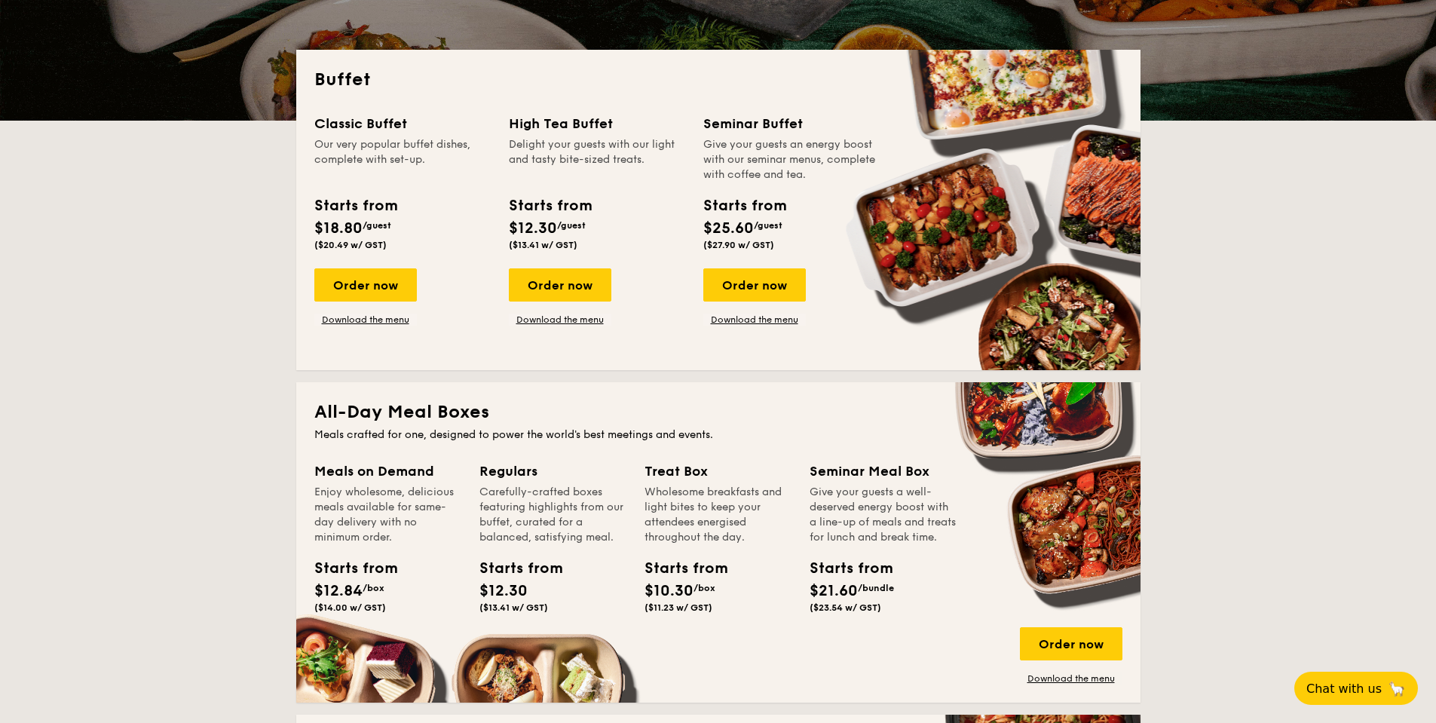
click at [425, 162] on div "Our very popular buffet dishes, complete with set-up." at bounding box center [402, 159] width 176 height 45
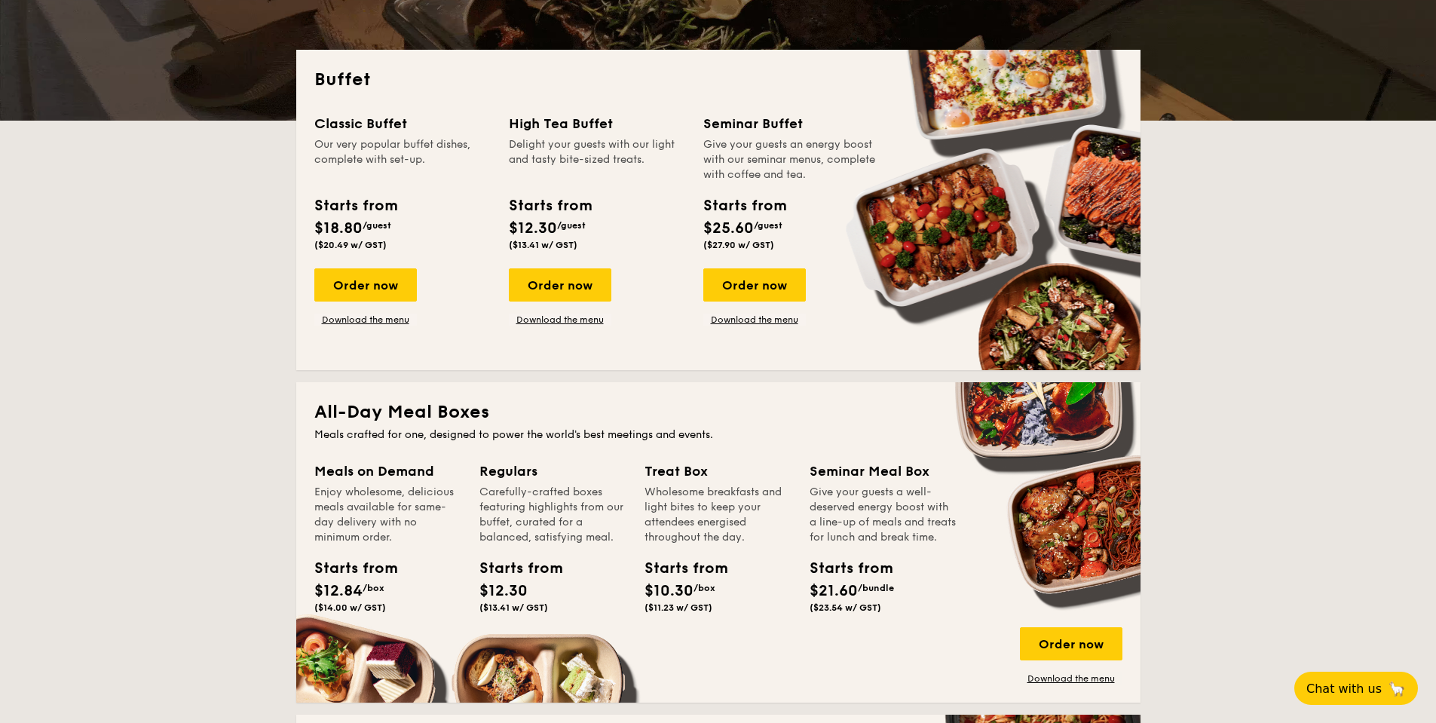
drag, startPoint x: 345, startPoint y: 147, endPoint x: 416, endPoint y: 158, distance: 71.6
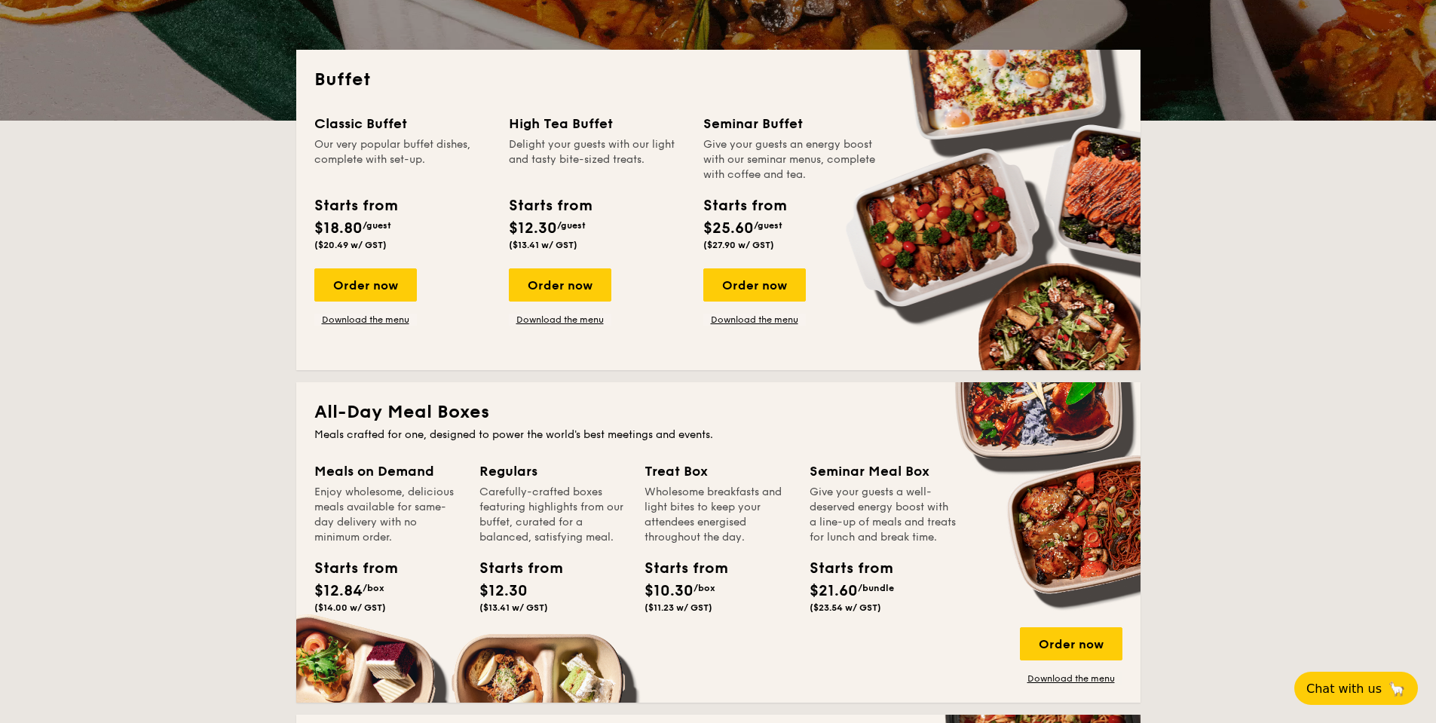
click at [416, 158] on div "Our very popular buffet dishes, complete with set-up." at bounding box center [402, 159] width 176 height 45
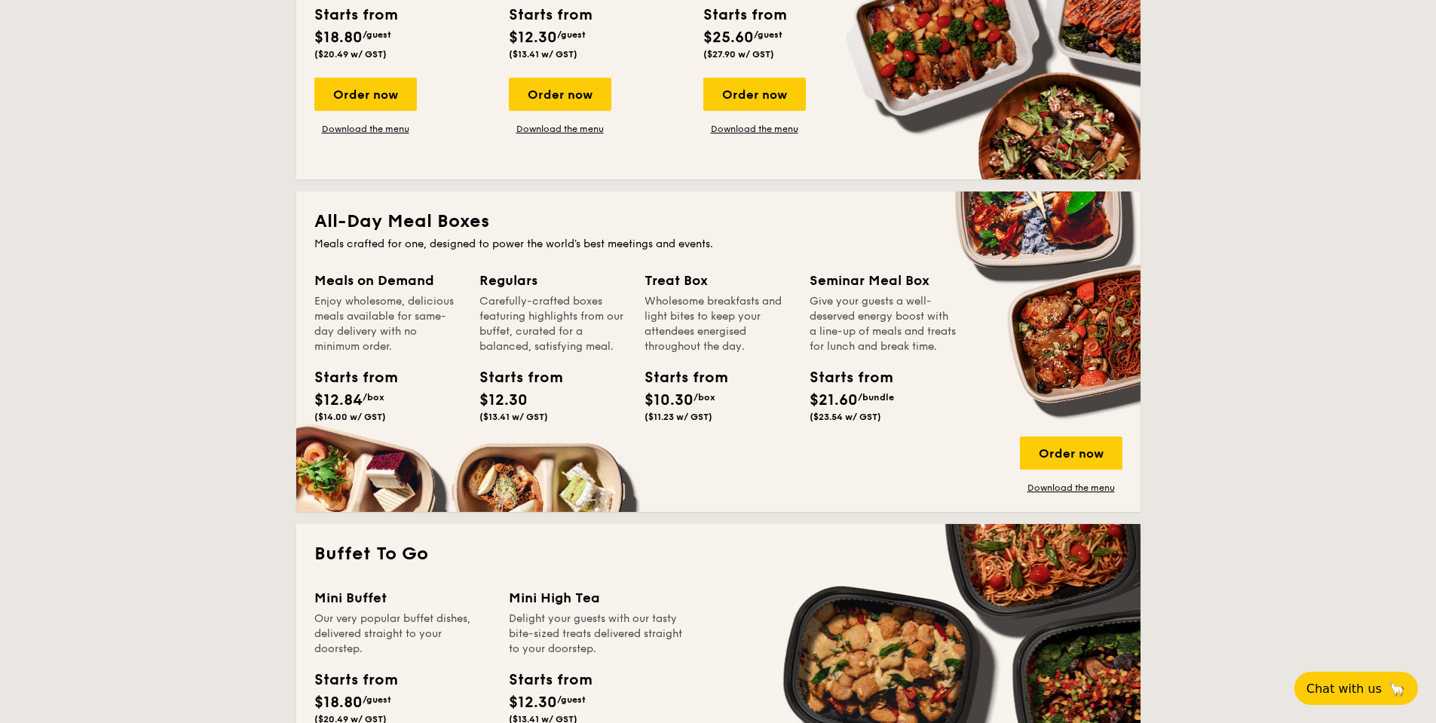
scroll to position [528, 0]
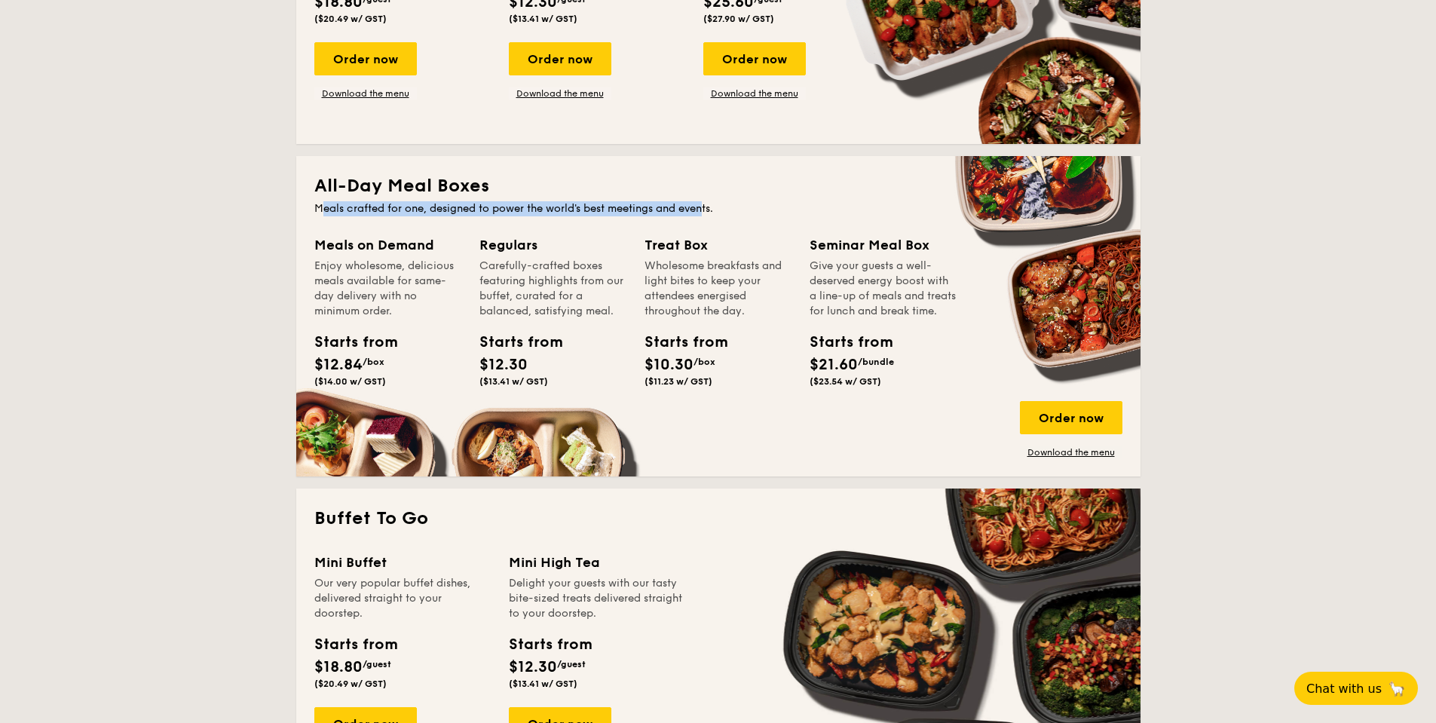
drag, startPoint x: 321, startPoint y: 210, endPoint x: 708, endPoint y: 207, distance: 386.7
click at [708, 207] on div "Meals crafted for one, designed to power the world's best meetings and events." at bounding box center [718, 208] width 808 height 15
drag, startPoint x: 500, startPoint y: 211, endPoint x: 724, endPoint y: 207, distance: 223.1
click at [724, 207] on div "Meals crafted for one, designed to power the world's best meetings and events." at bounding box center [718, 208] width 808 height 15
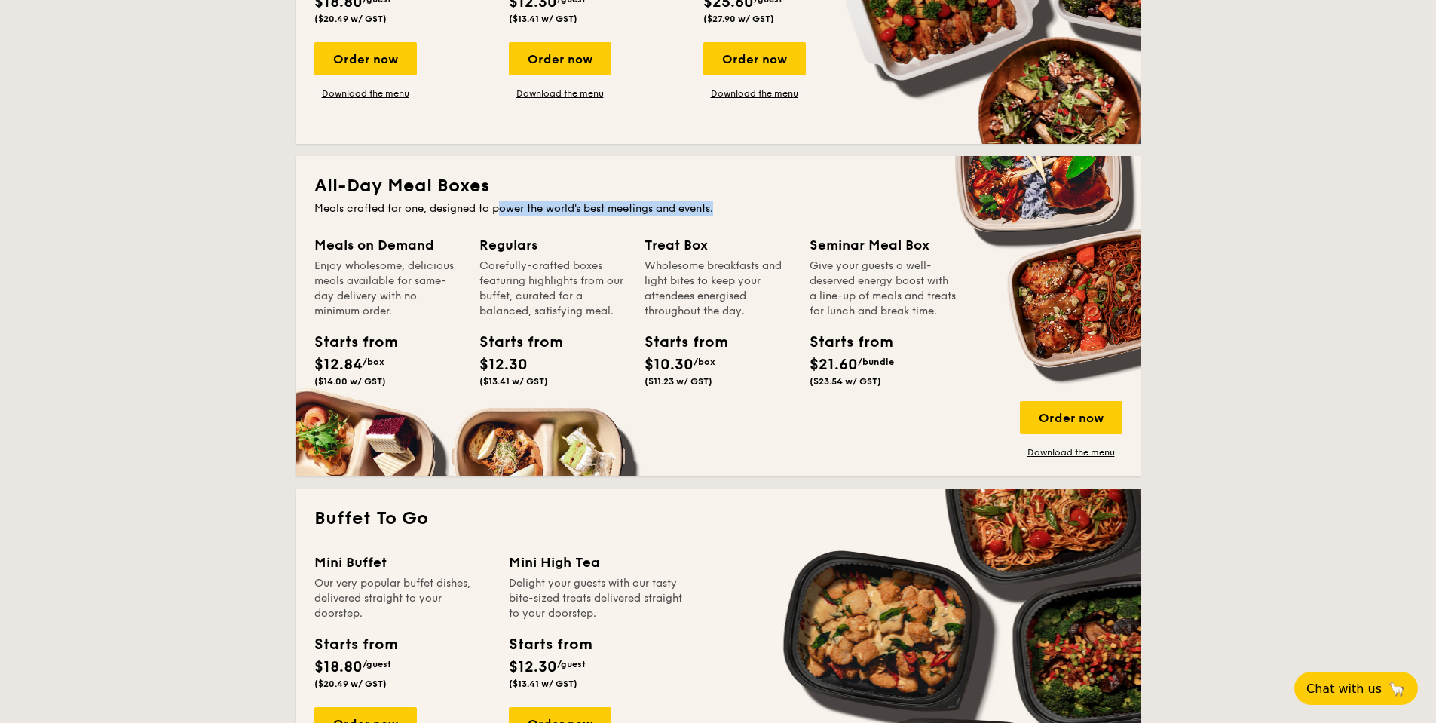
click at [724, 207] on div "Meals crafted for one, designed to power the world's best meetings and events." at bounding box center [718, 208] width 808 height 15
click at [1071, 451] on link "Download the menu" at bounding box center [1071, 452] width 103 height 12
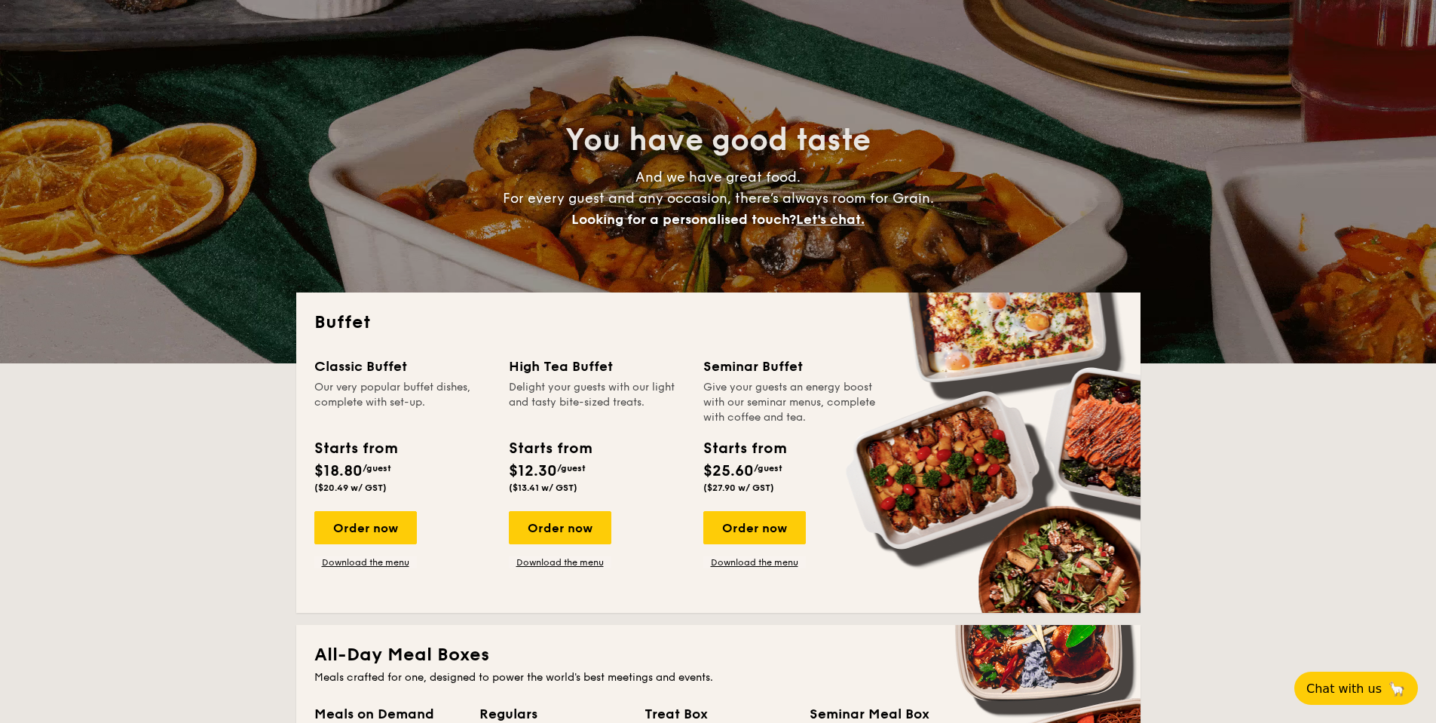
scroll to position [0, 0]
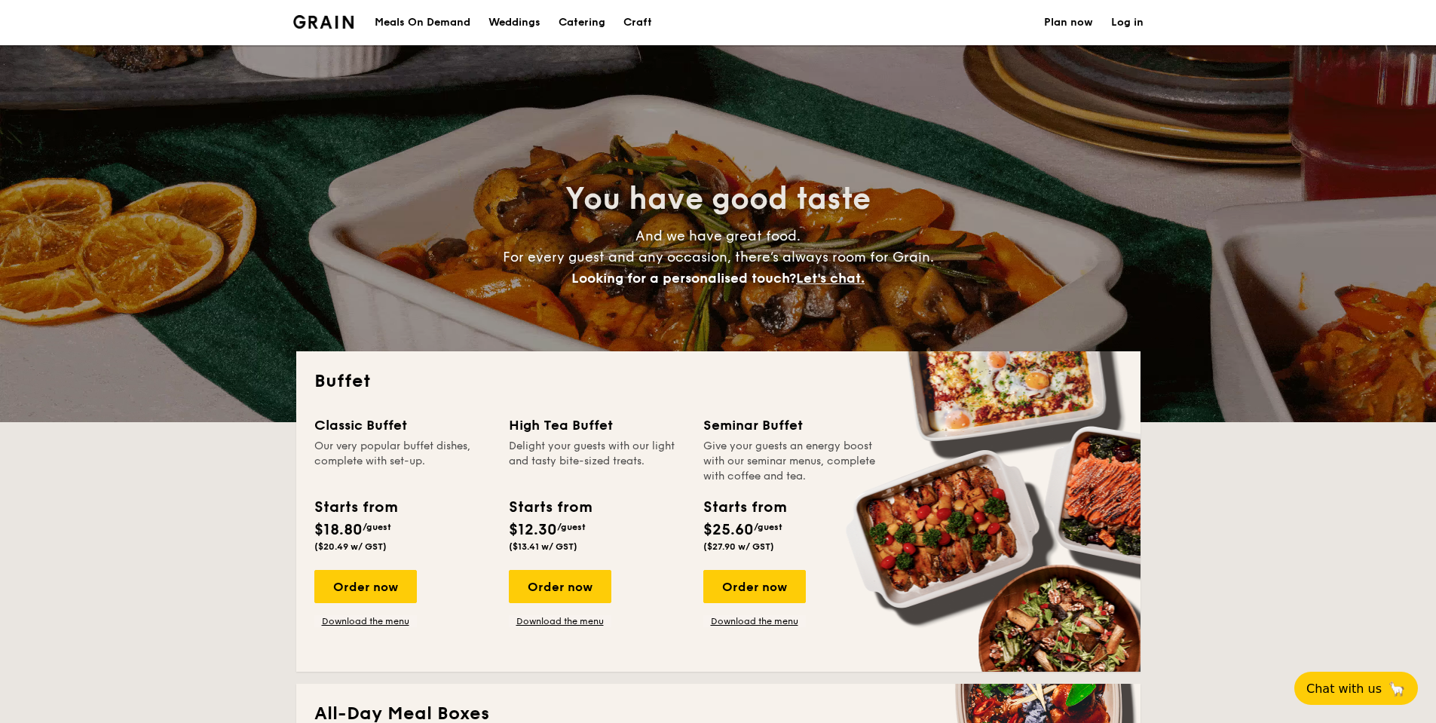
click at [436, 24] on div "Meals On Demand" at bounding box center [423, 22] width 96 height 45
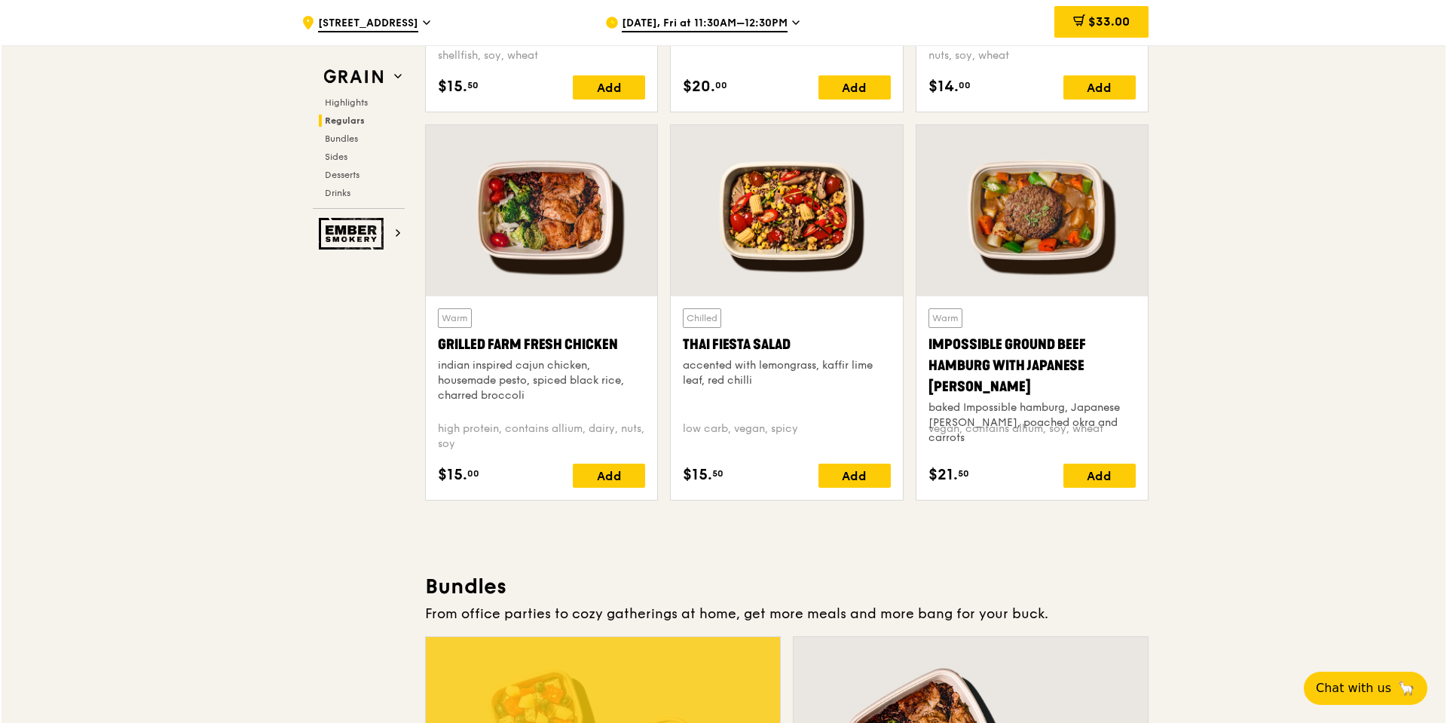
scroll to position [2110, 0]
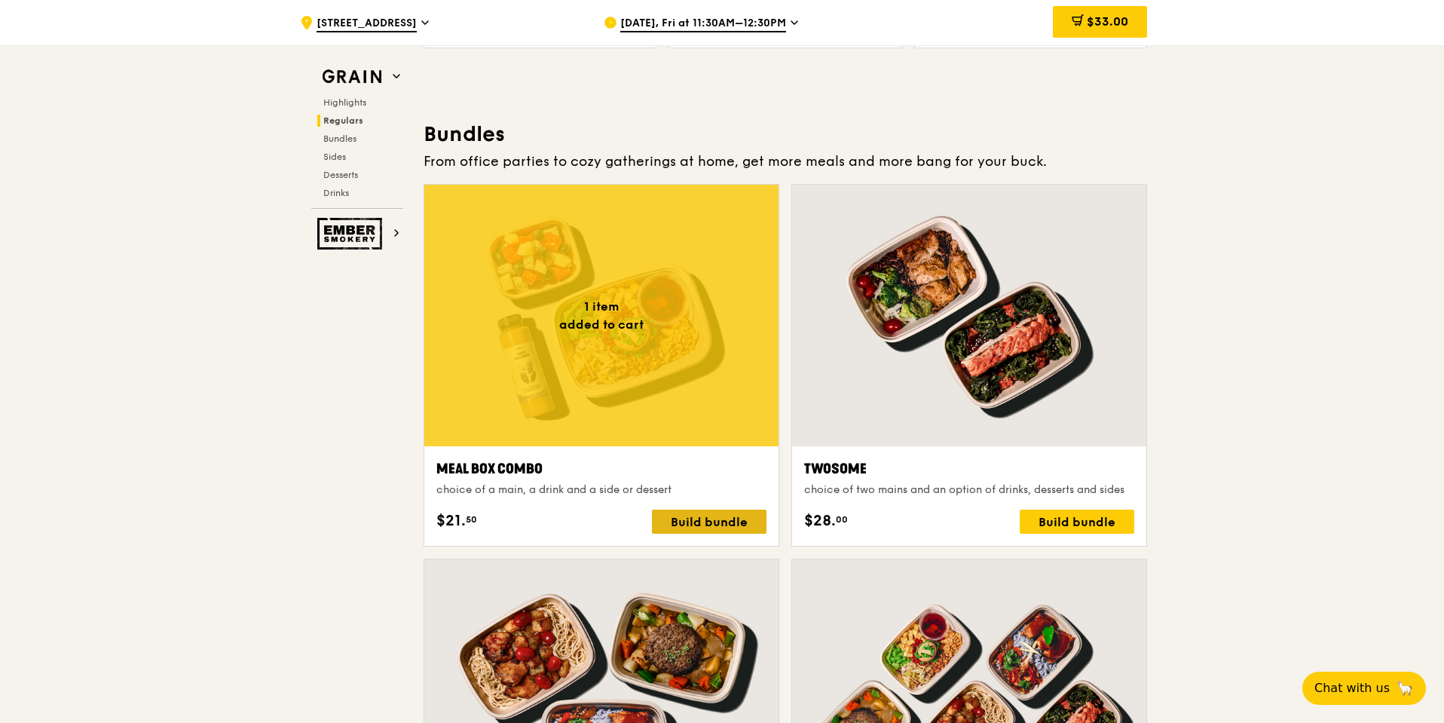
click at [693, 519] on div "Build bundle" at bounding box center [709, 521] width 115 height 24
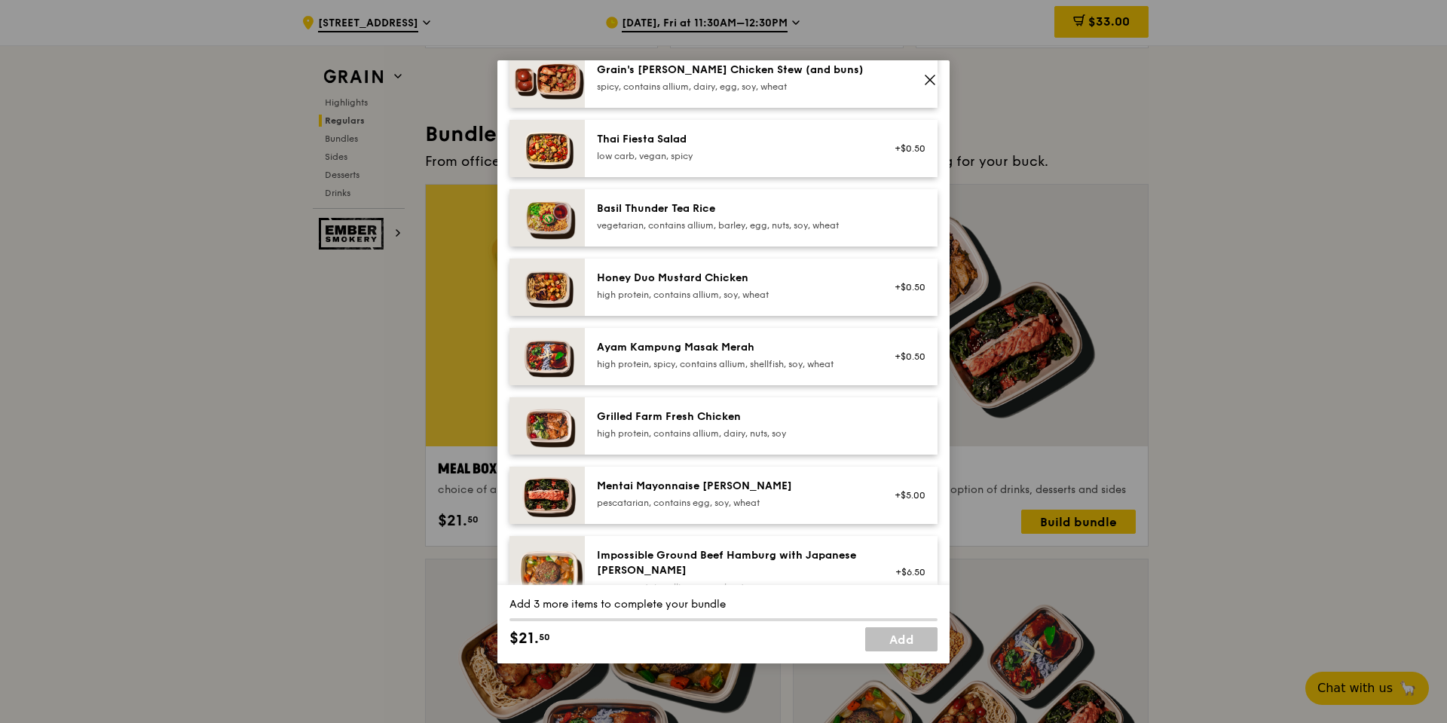
scroll to position [0, 0]
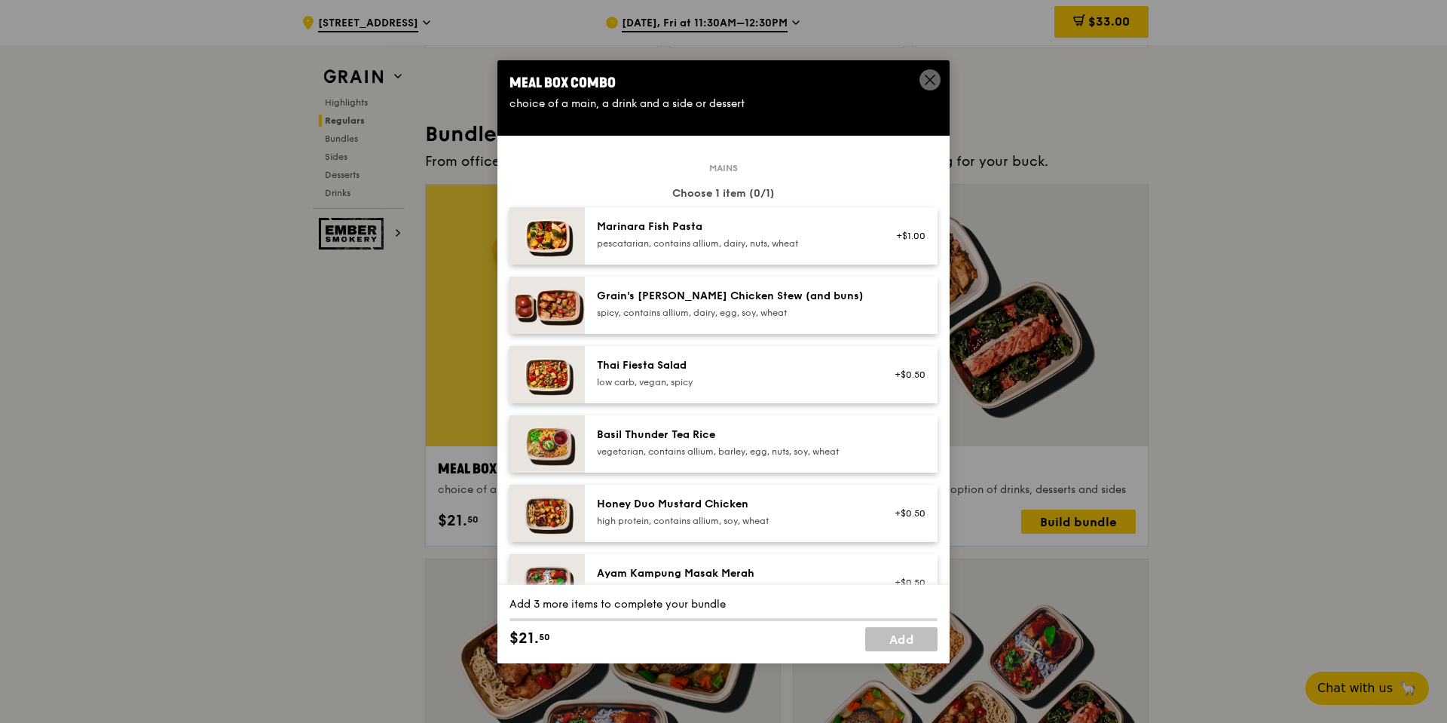
click at [754, 312] on div "spicy, contains allium, dairy, egg, soy, wheat" at bounding box center [732, 313] width 271 height 12
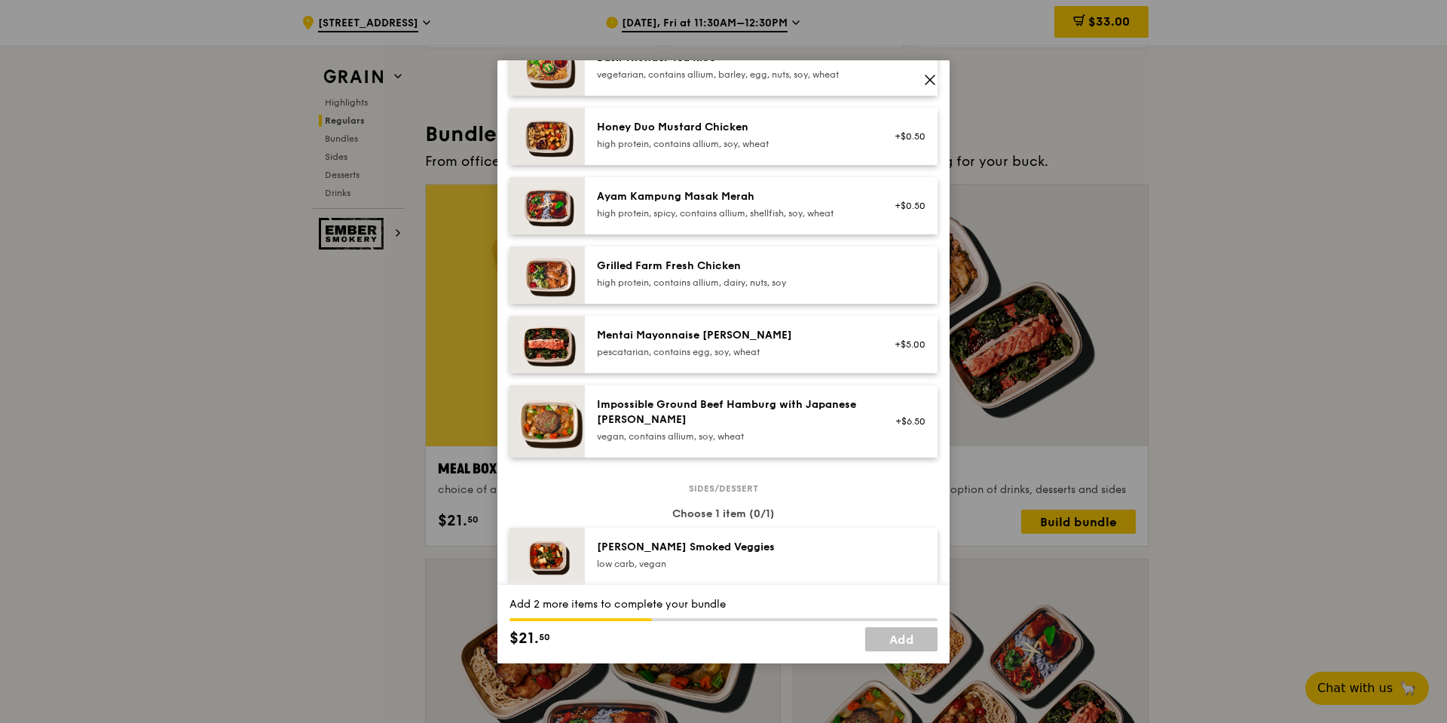
click at [683, 540] on div "[PERSON_NAME] Smoked Veggies" at bounding box center [732, 547] width 271 height 15
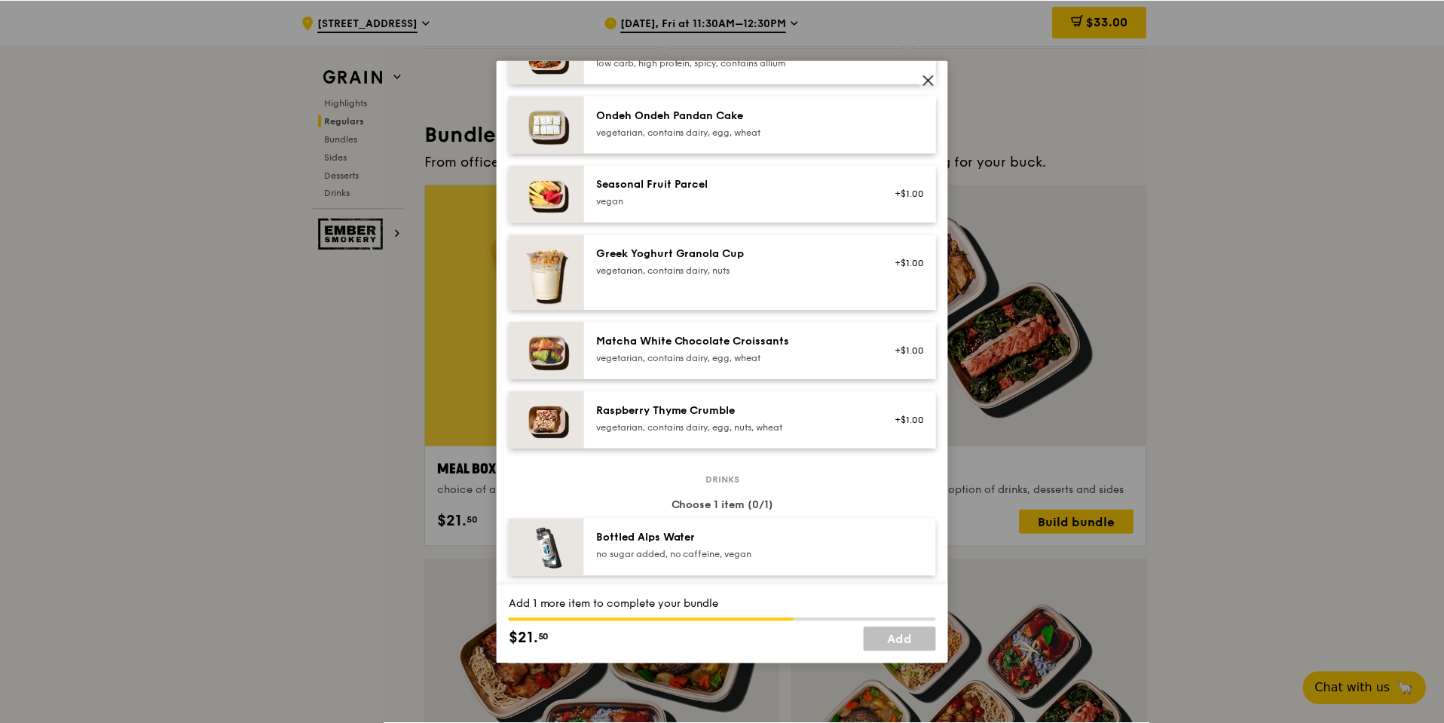
scroll to position [1357, 0]
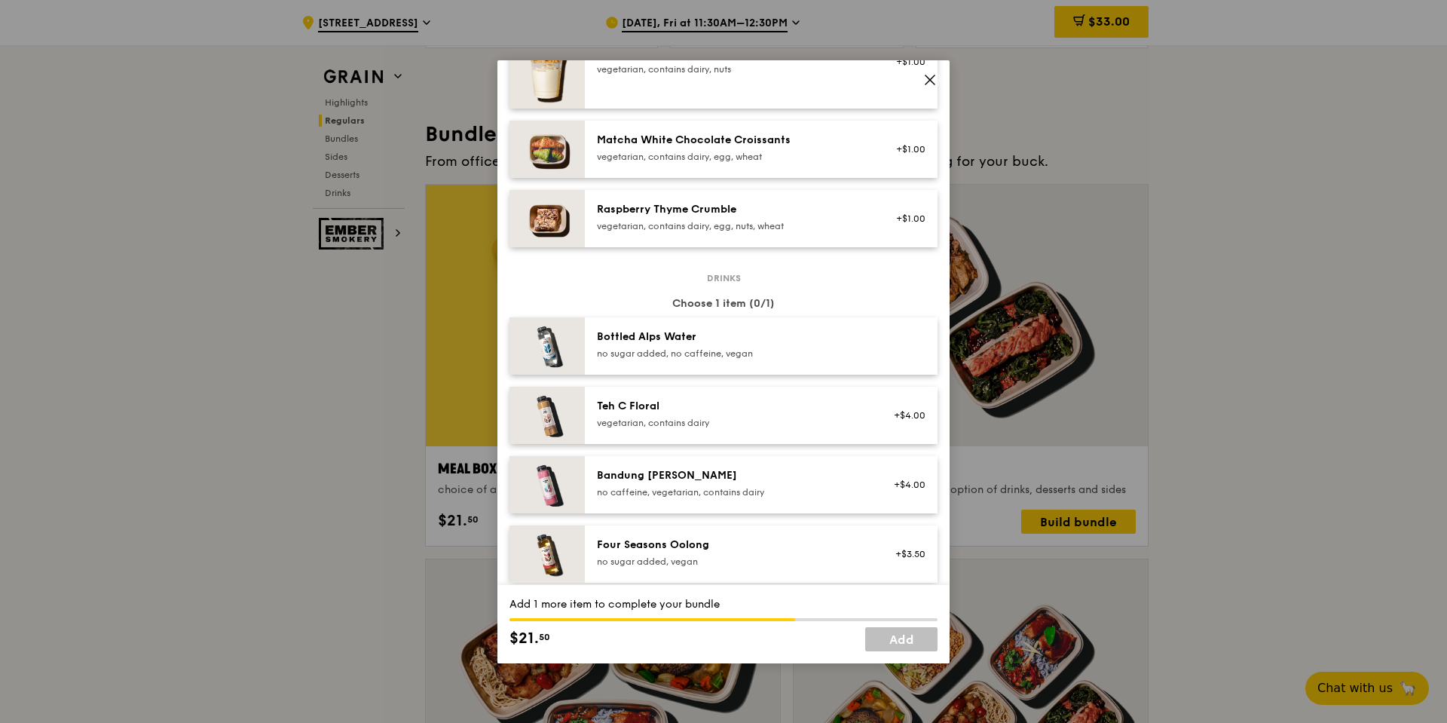
click at [705, 327] on div "Bottled Alps Water no sugar added, no caffeine, vegan" at bounding box center [761, 345] width 353 height 57
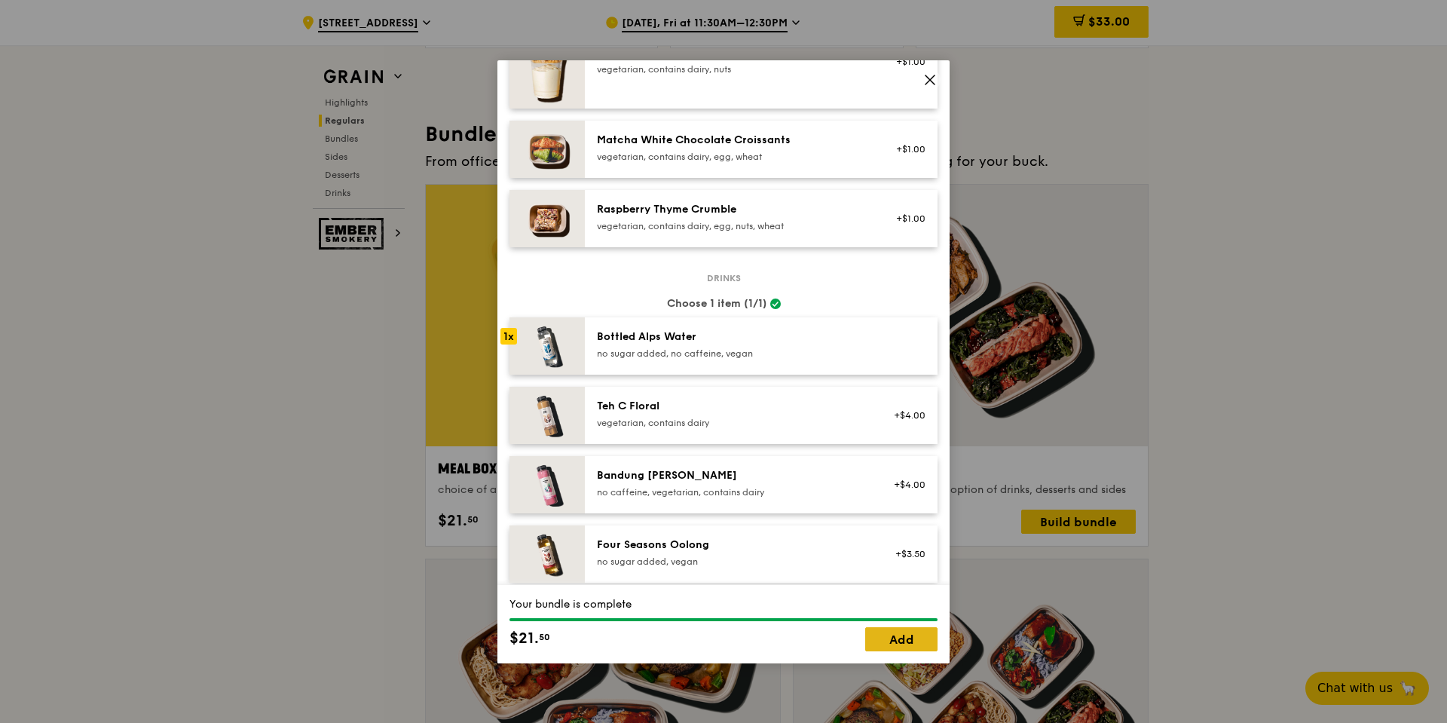
click at [898, 646] on link "Add" at bounding box center [901, 639] width 72 height 24
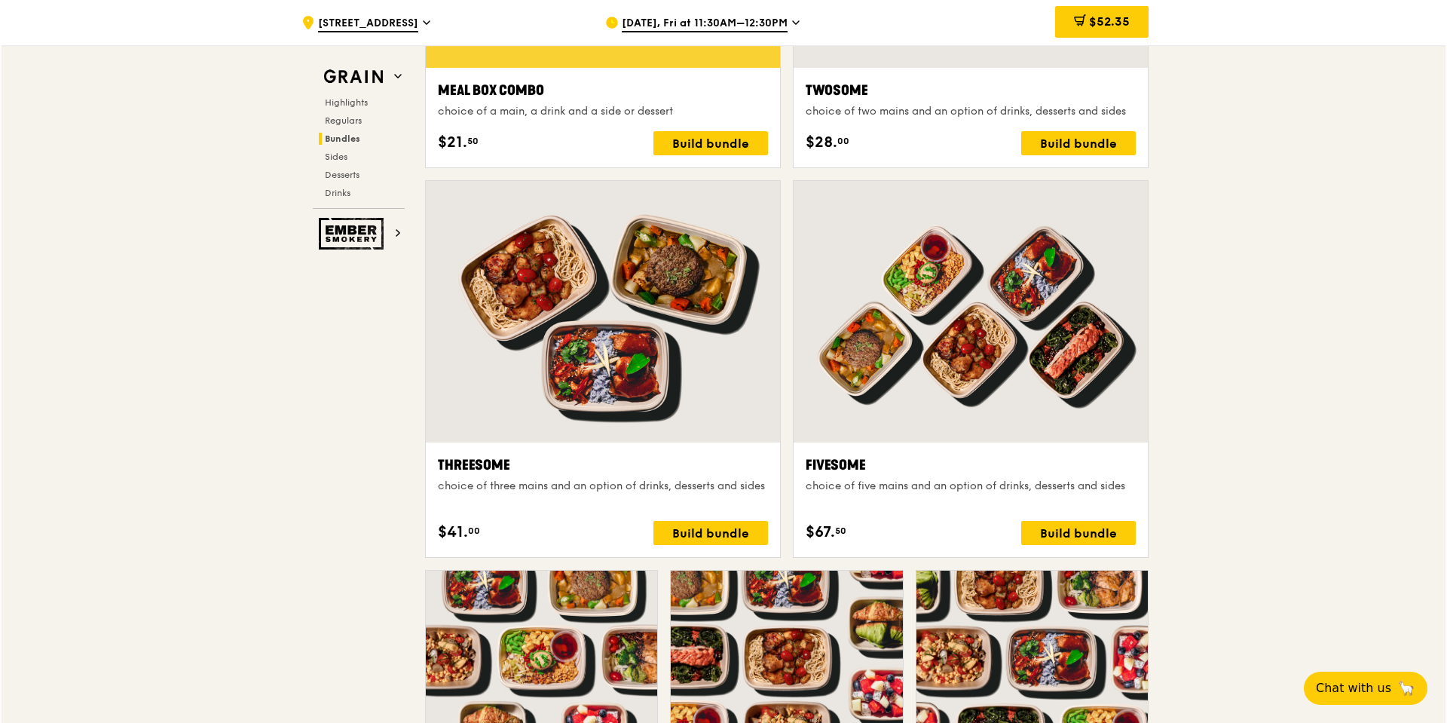
scroll to position [2563, 0]
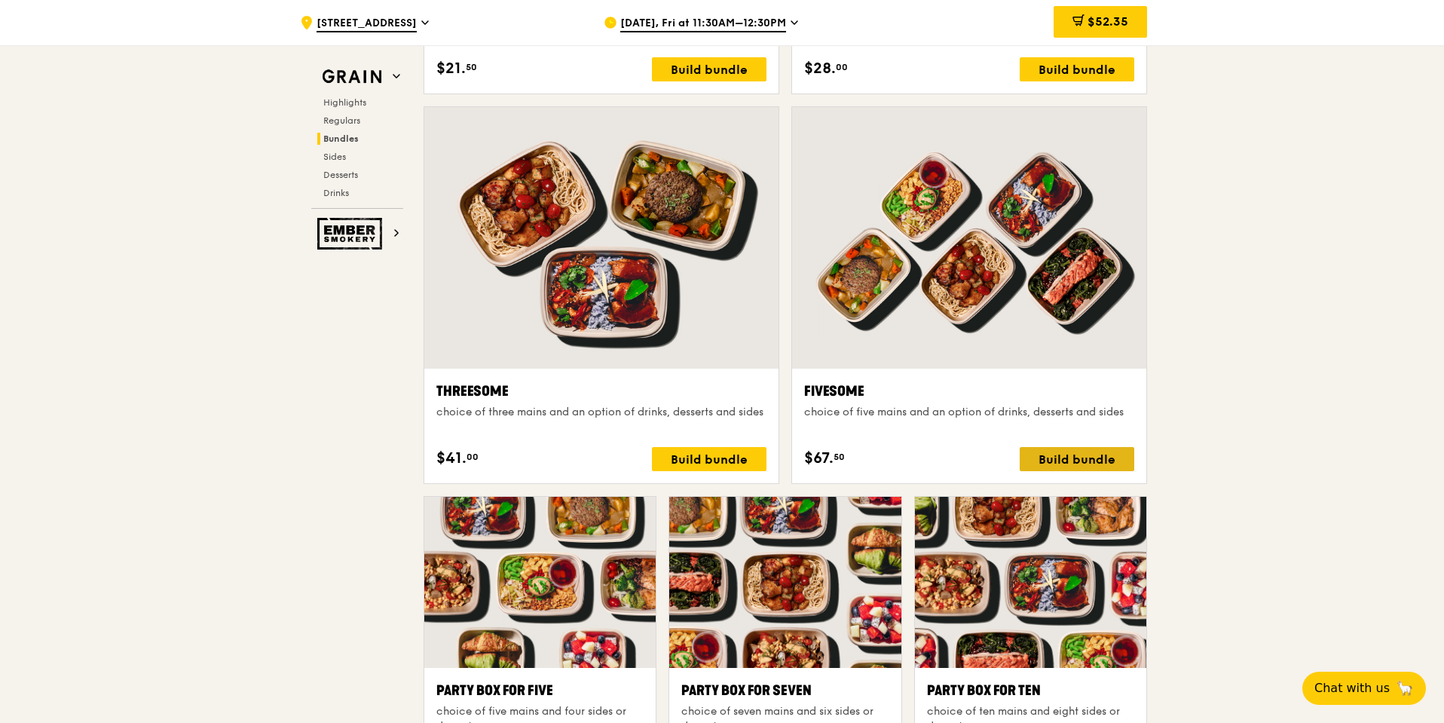
click at [1073, 467] on div "Build bundle" at bounding box center [1077, 459] width 115 height 24
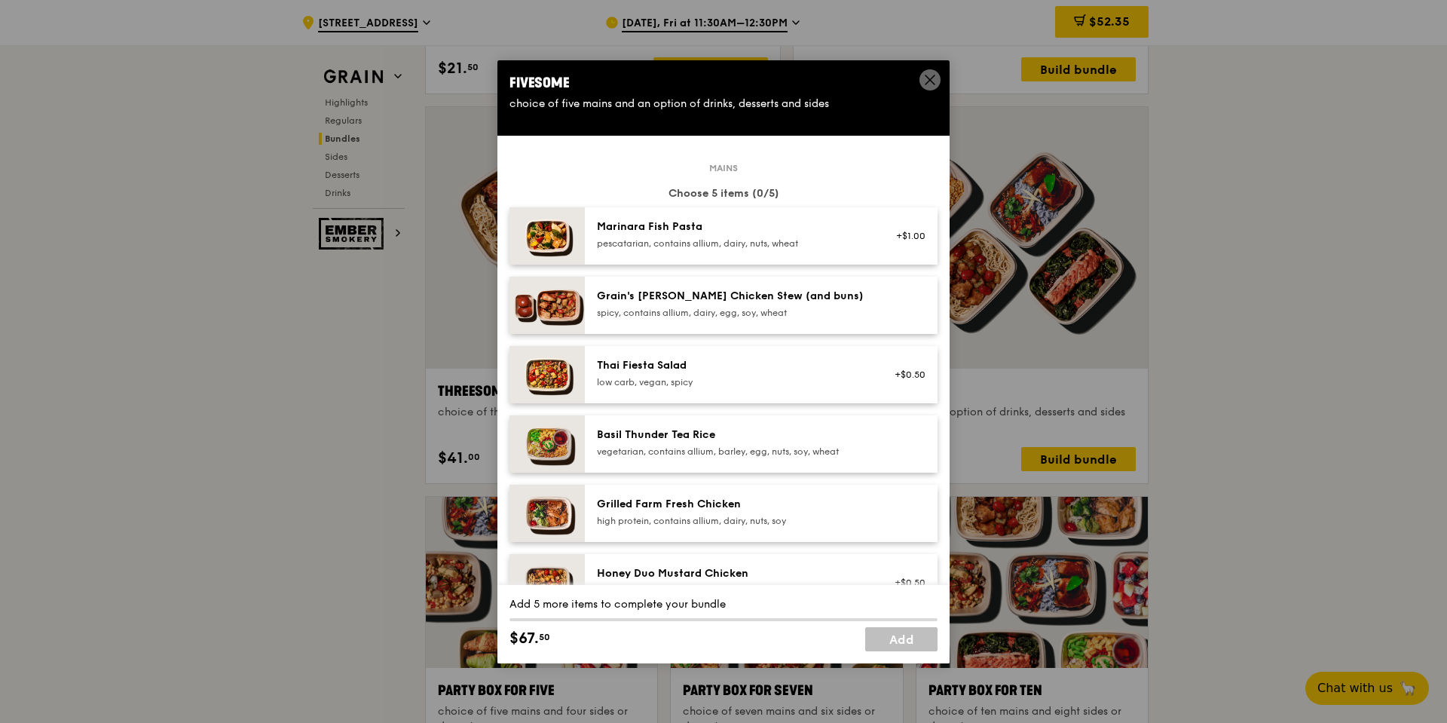
click at [751, 270] on div "Mains Choose 5 items (0/5) Marinara Fish Pasta pescatarian, contains allium, da…" at bounding box center [723, 515] width 428 height 697
click at [748, 317] on div "spicy, contains allium, dairy, egg, soy, wheat" at bounding box center [732, 313] width 271 height 12
click at [738, 314] on div "spicy, contains allium, dairy, egg, soy, wheat" at bounding box center [732, 313] width 271 height 12
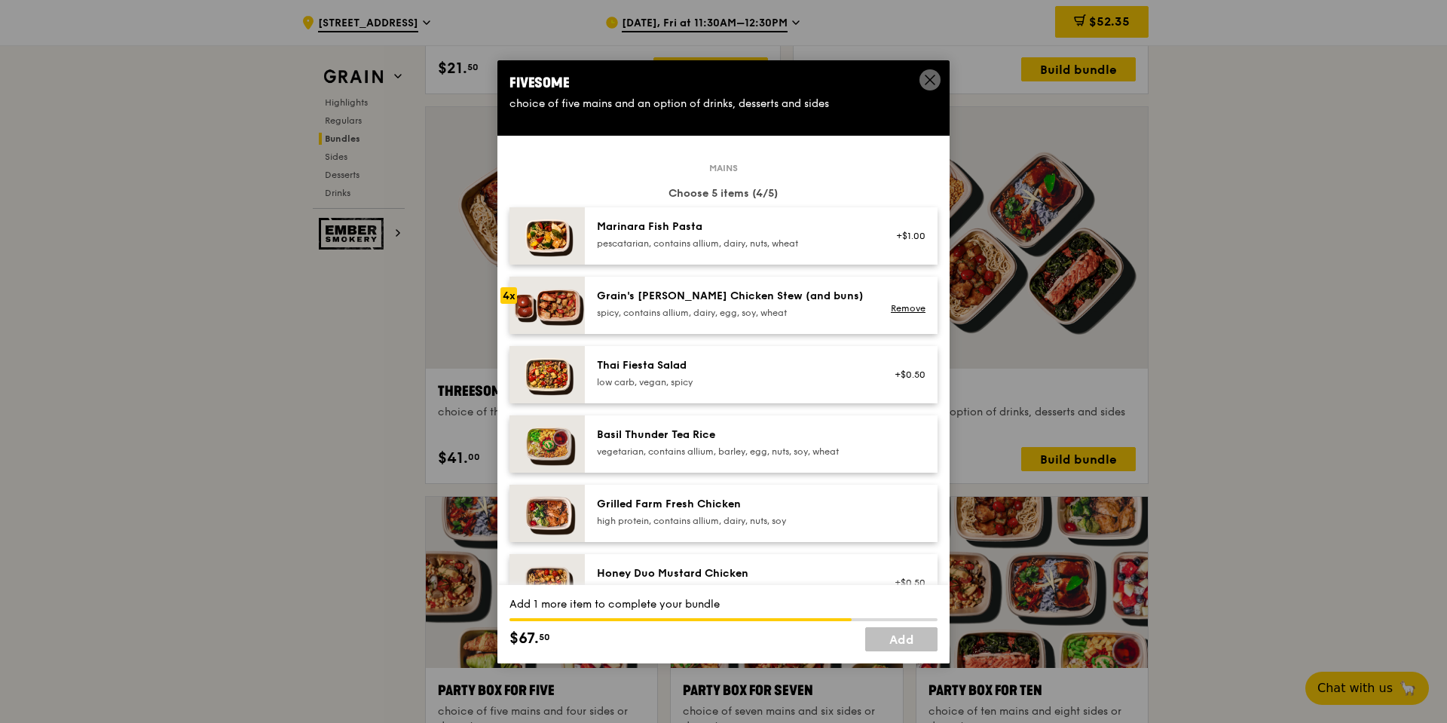
click at [738, 314] on div "spicy, contains allium, dairy, egg, soy, wheat" at bounding box center [732, 313] width 271 height 12
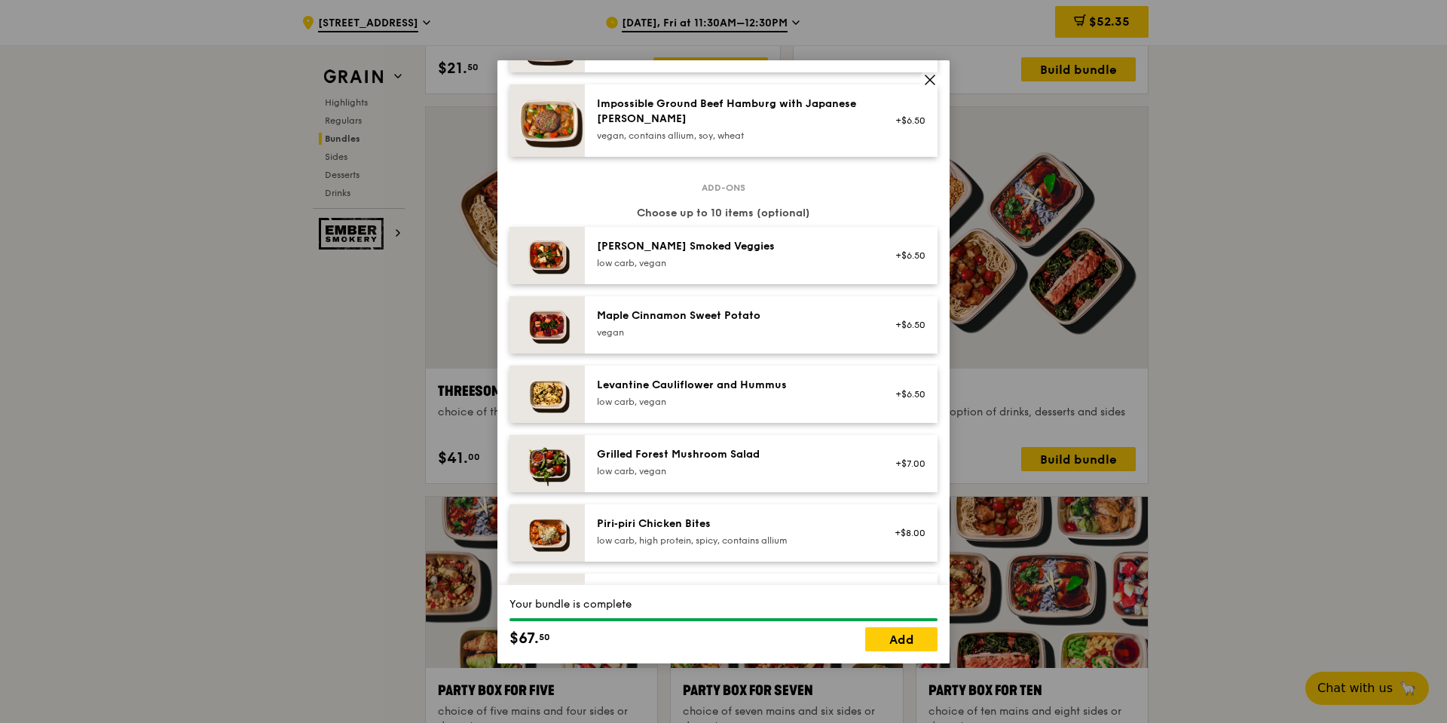
scroll to position [678, 0]
click at [730, 272] on div "[PERSON_NAME] Smoked Veggies low carb, vegan +$6.50" at bounding box center [761, 254] width 353 height 57
click at [729, 312] on div "Maple Cinnamon Sweet Potato" at bounding box center [732, 315] width 271 height 15
click at [711, 372] on div "Levantine Cauliflower and Hummus low carb, vegan +$6.50" at bounding box center [761, 393] width 353 height 57
click at [705, 448] on div "Grilled Forest Mushroom Salad" at bounding box center [732, 453] width 271 height 15
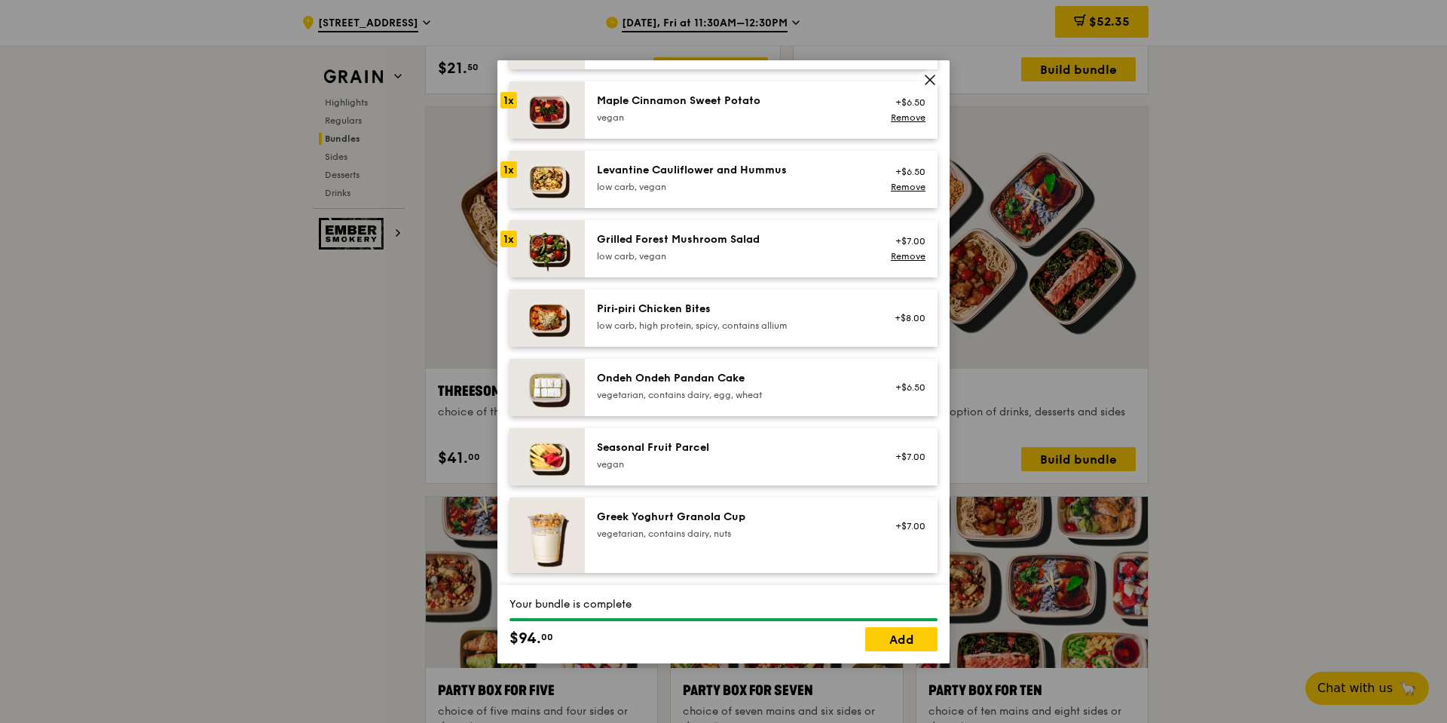
scroll to position [904, 0]
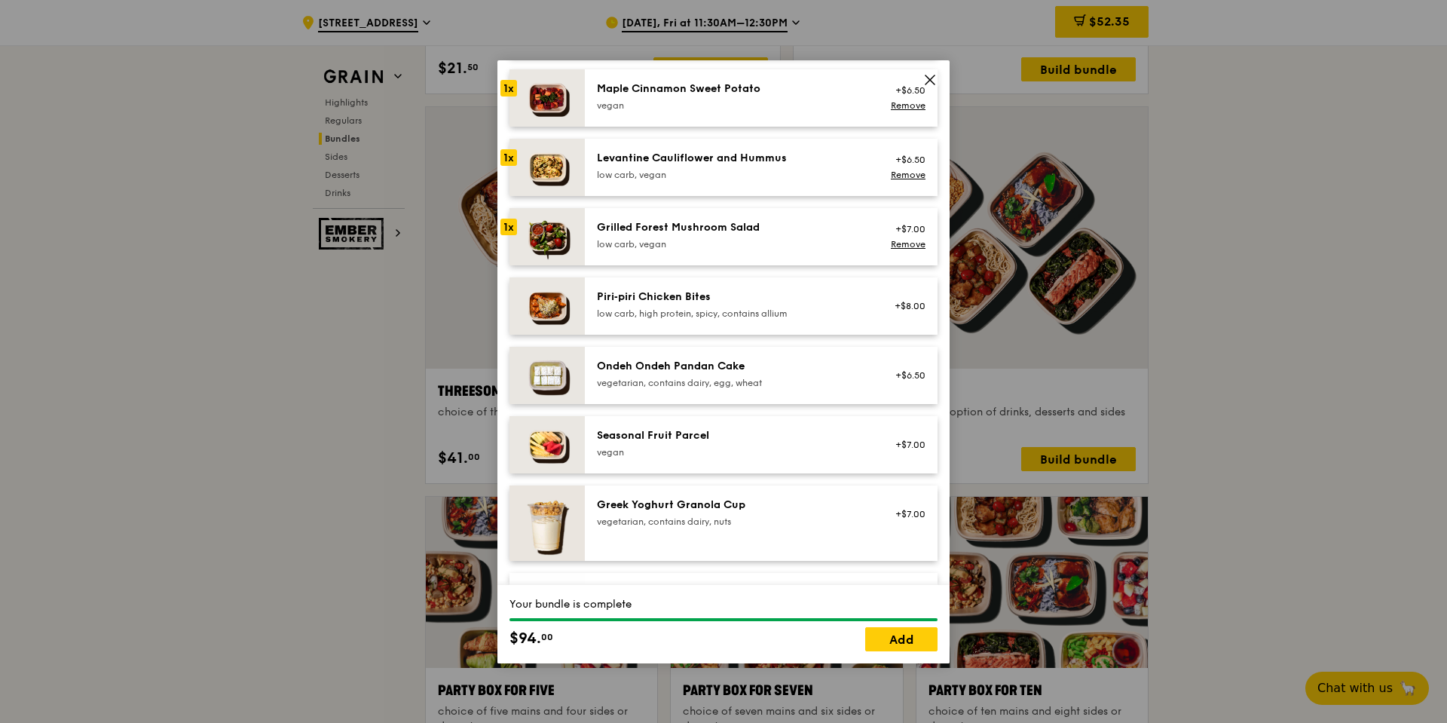
click at [707, 439] on div "Seasonal Fruit Parcel" at bounding box center [732, 435] width 271 height 15
click at [713, 367] on div "Ondeh Ondeh Pandan Cake" at bounding box center [732, 366] width 271 height 15
click at [714, 318] on div "low carb, high protein, spicy, contains allium" at bounding box center [732, 314] width 271 height 12
click at [729, 548] on div "Greek Yoghurt Granola Cup vegetarian, contains dairy, nuts +$7.00" at bounding box center [761, 522] width 329 height 51
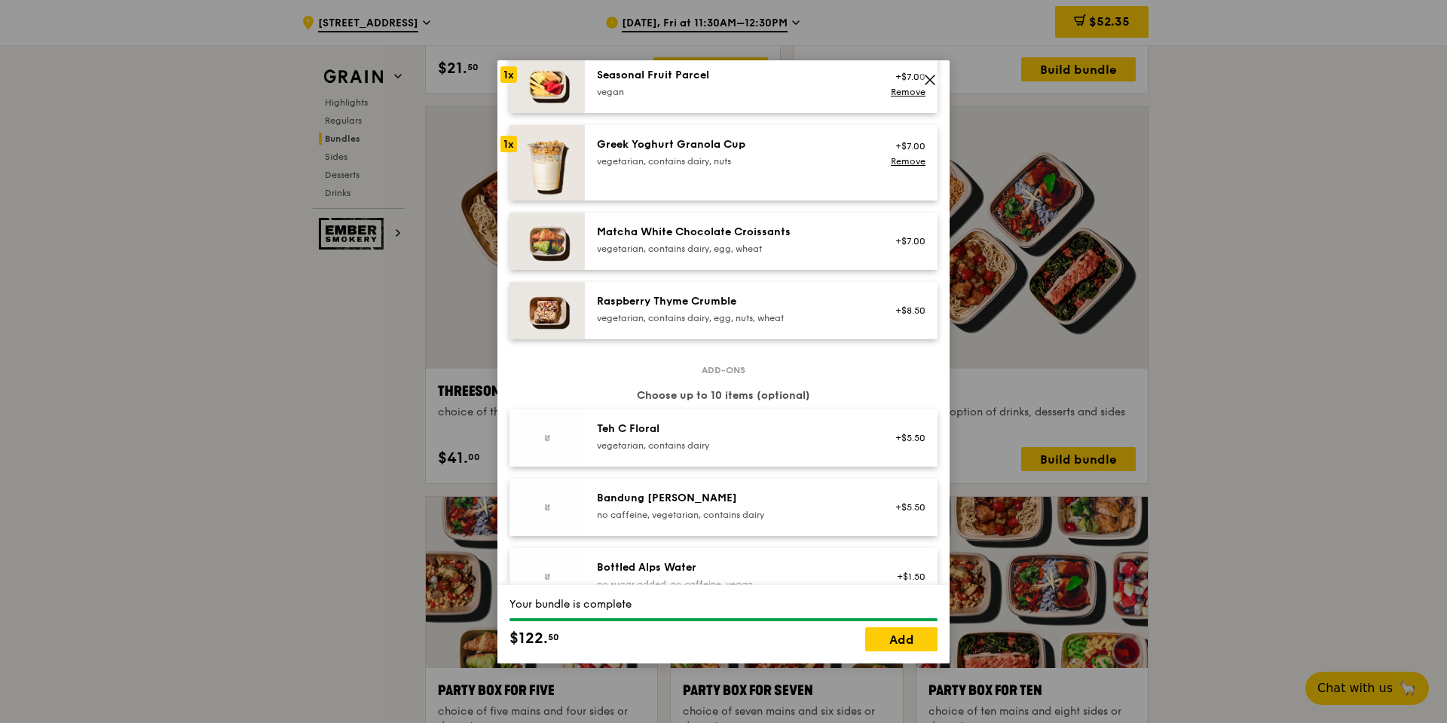
scroll to position [1357, 0]
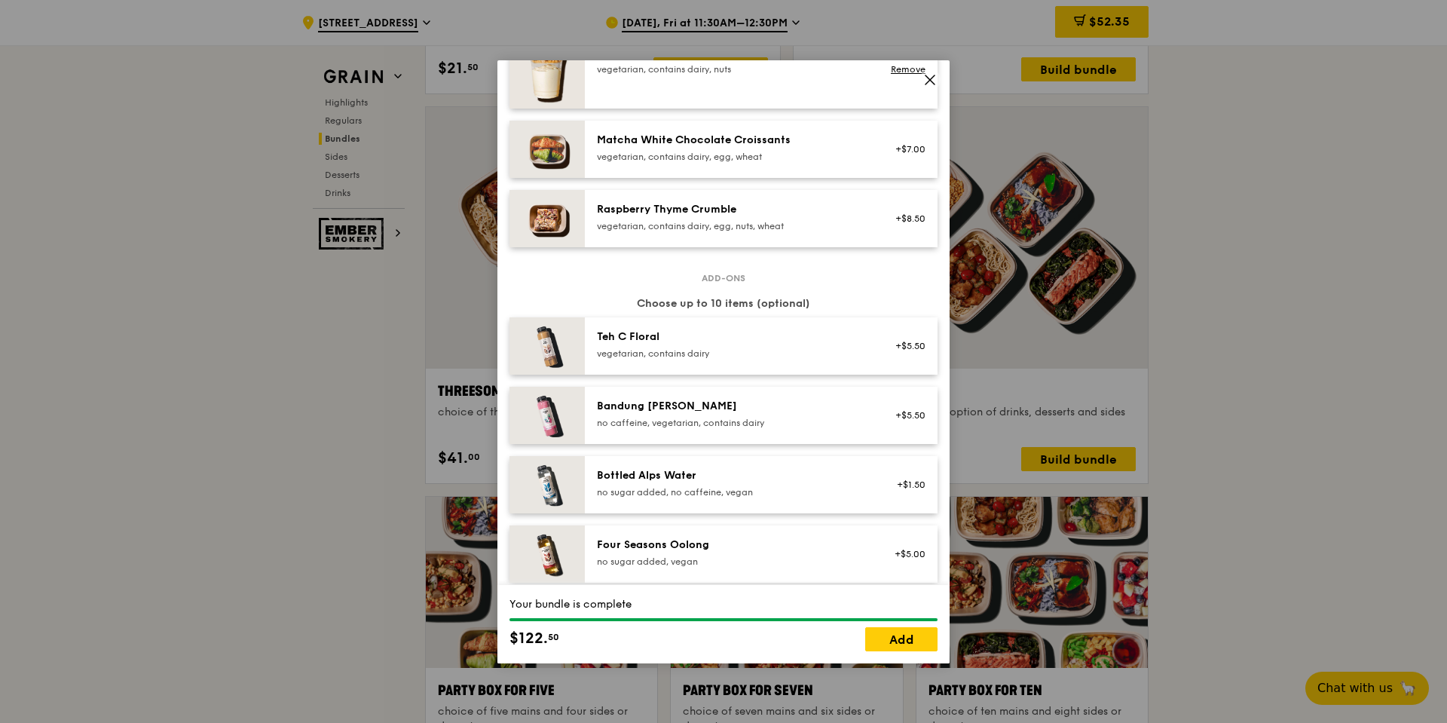
click at [713, 391] on div "Bandung [PERSON_NAME] no caffeine, vegetarian, contains dairy +$5.50" at bounding box center [761, 415] width 353 height 57
click at [711, 351] on div "vegetarian, contains dairy" at bounding box center [732, 353] width 271 height 12
click at [715, 414] on div "Bandung [PERSON_NAME] no caffeine, vegetarian, contains dairy" at bounding box center [732, 414] width 271 height 30
click at [715, 347] on div "vegetarian, contains dairy" at bounding box center [732, 353] width 271 height 12
click at [719, 402] on div "Bandung [PERSON_NAME]" at bounding box center [732, 406] width 271 height 15
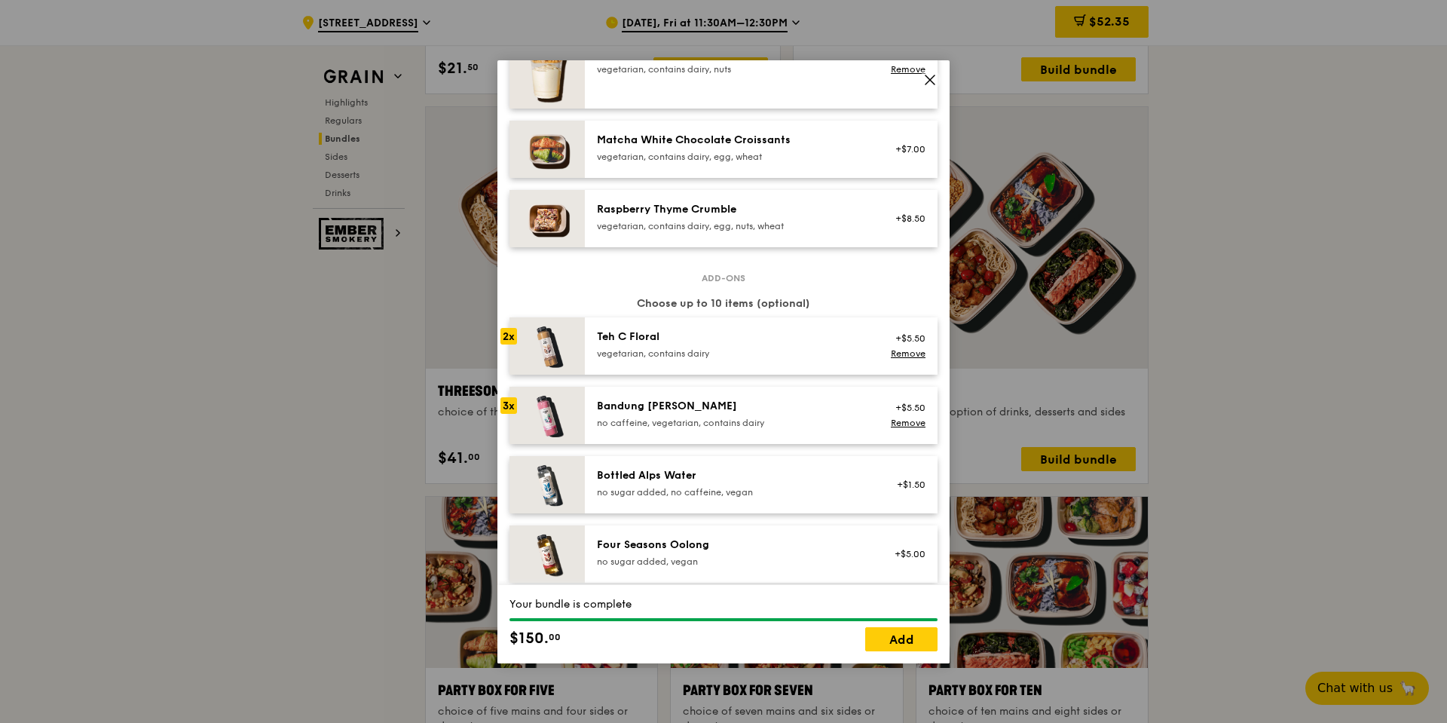
click at [719, 335] on div "Teh C Floral" at bounding box center [732, 336] width 271 height 15
drag, startPoint x: 722, startPoint y: 387, endPoint x: 724, endPoint y: 364, distance: 22.7
click at [722, 387] on div "Bandung [PERSON_NAME] no caffeine, vegetarian, contains dairy +$5.50 Remove" at bounding box center [761, 415] width 353 height 57
click at [726, 336] on div "Teh C Floral" at bounding box center [732, 336] width 271 height 15
click at [906, 641] on link "Add" at bounding box center [901, 639] width 72 height 24
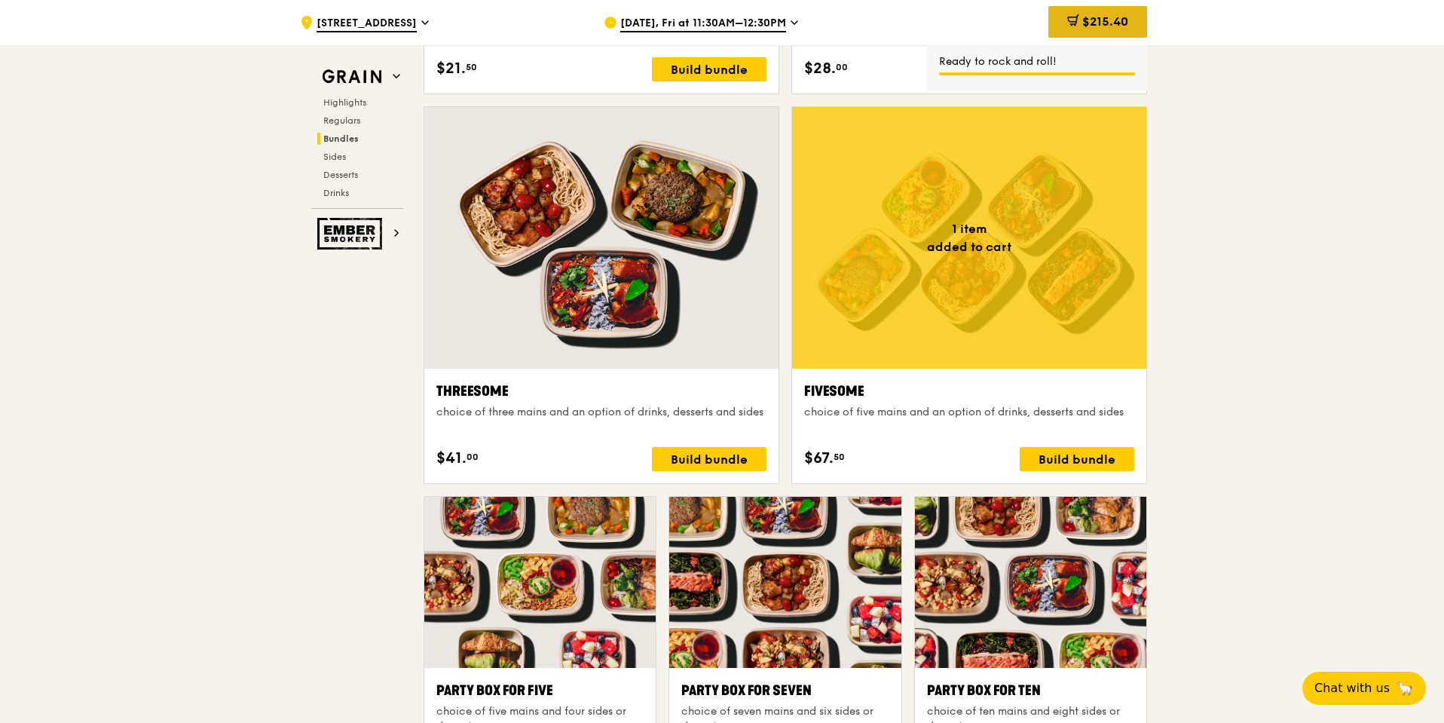
click at [1100, 22] on span "$215.40" at bounding box center [1105, 21] width 46 height 14
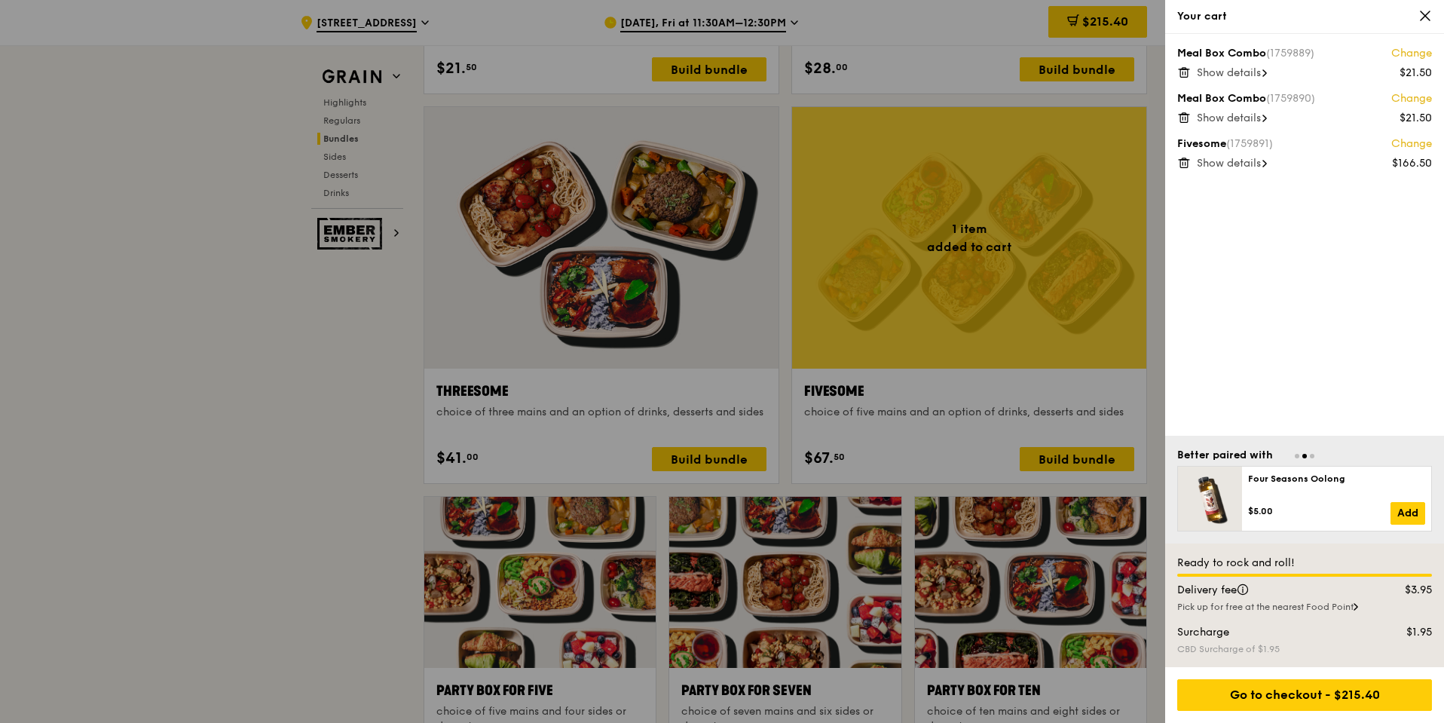
click at [684, 267] on div at bounding box center [722, 361] width 1444 height 723
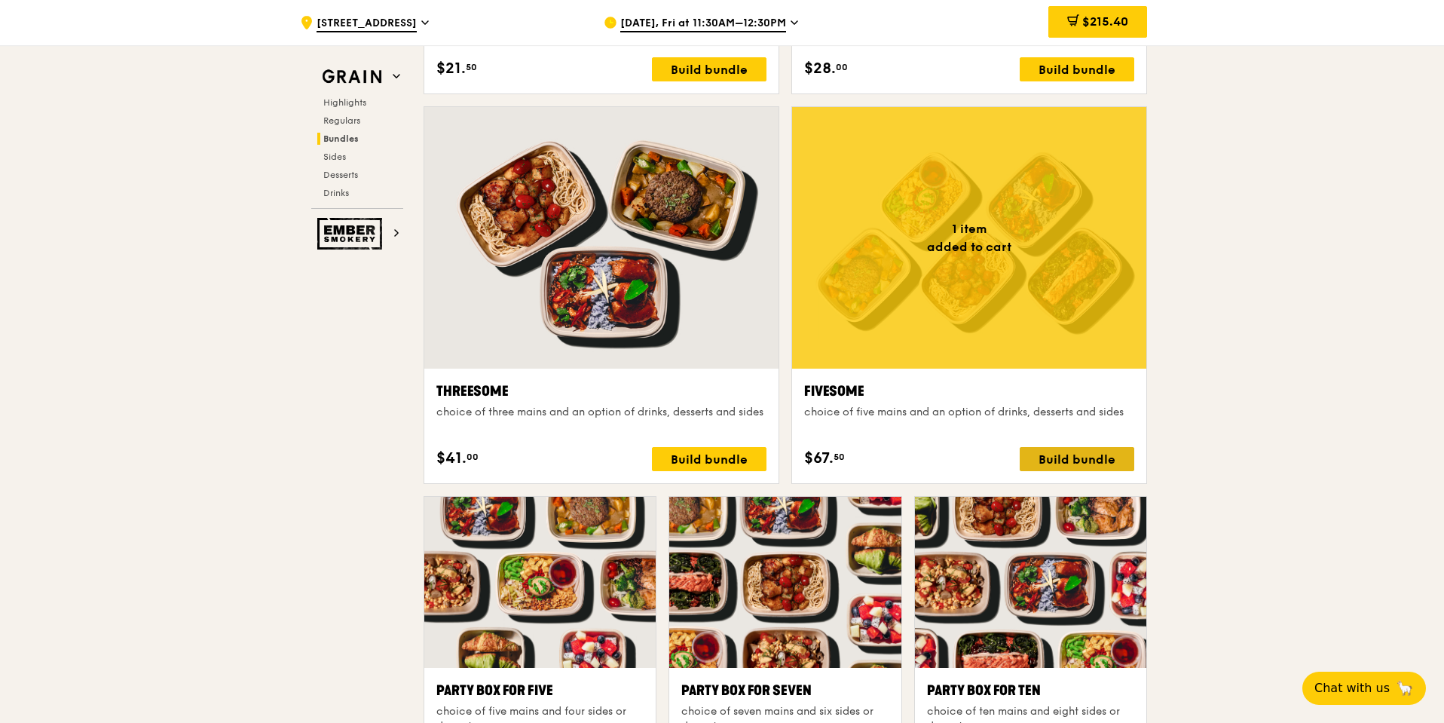
click at [1092, 463] on div "Build bundle" at bounding box center [1077, 459] width 115 height 24
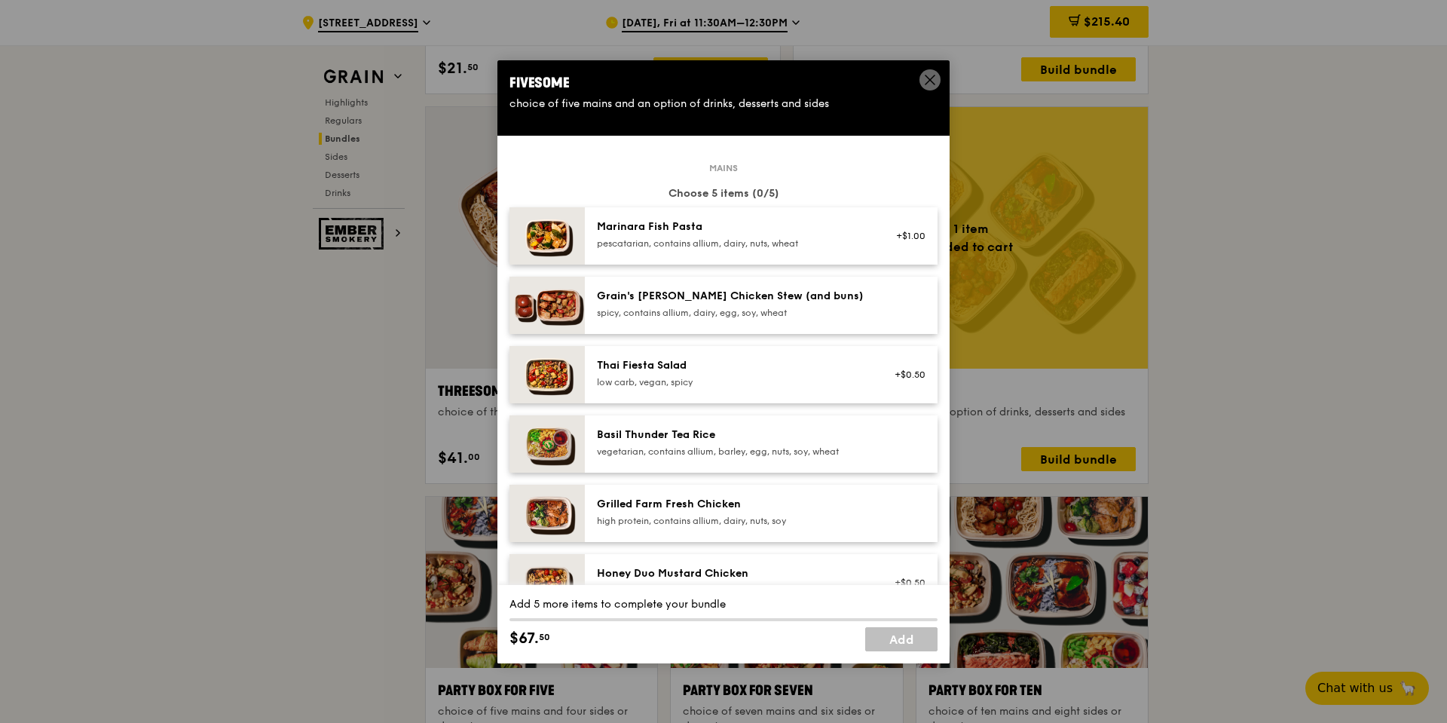
click at [742, 365] on div "Thai Fiesta Salad" at bounding box center [732, 365] width 271 height 15
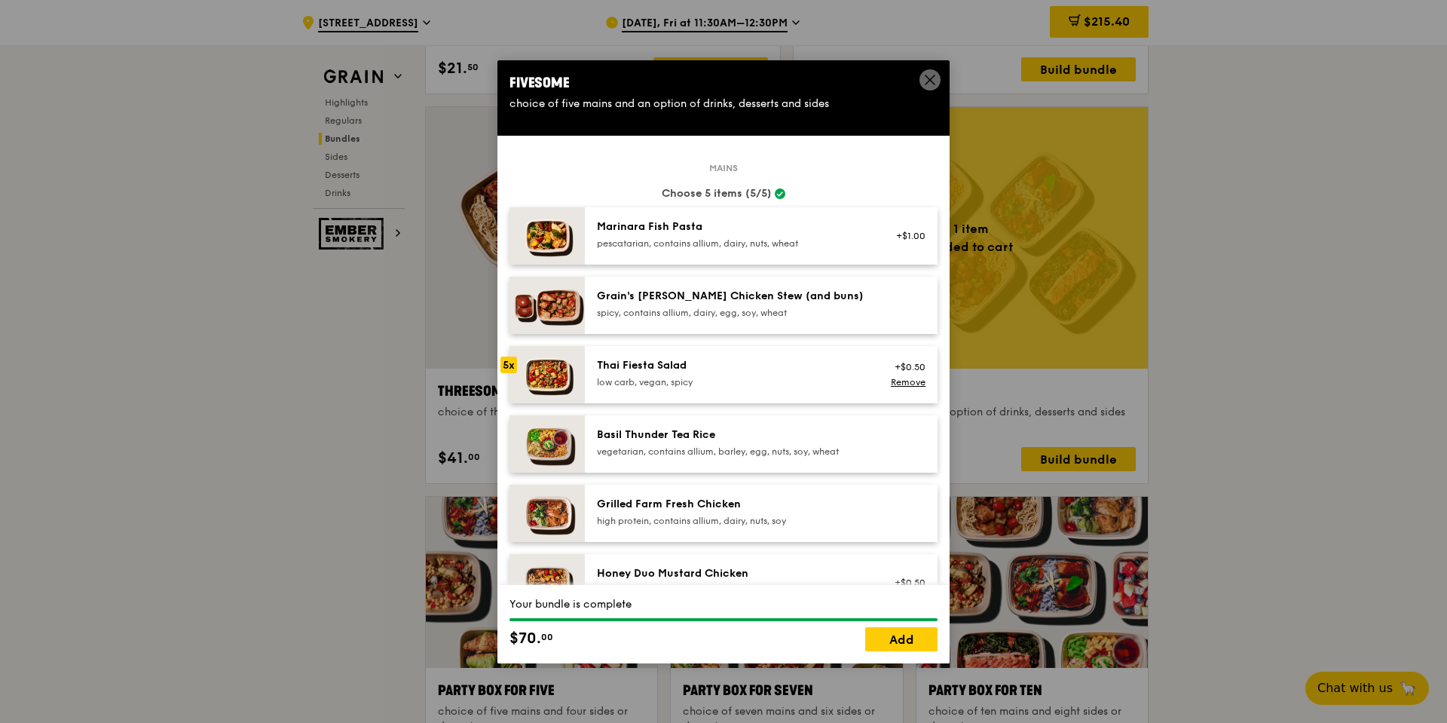
click at [742, 365] on div "Thai Fiesta Salad" at bounding box center [732, 365] width 271 height 15
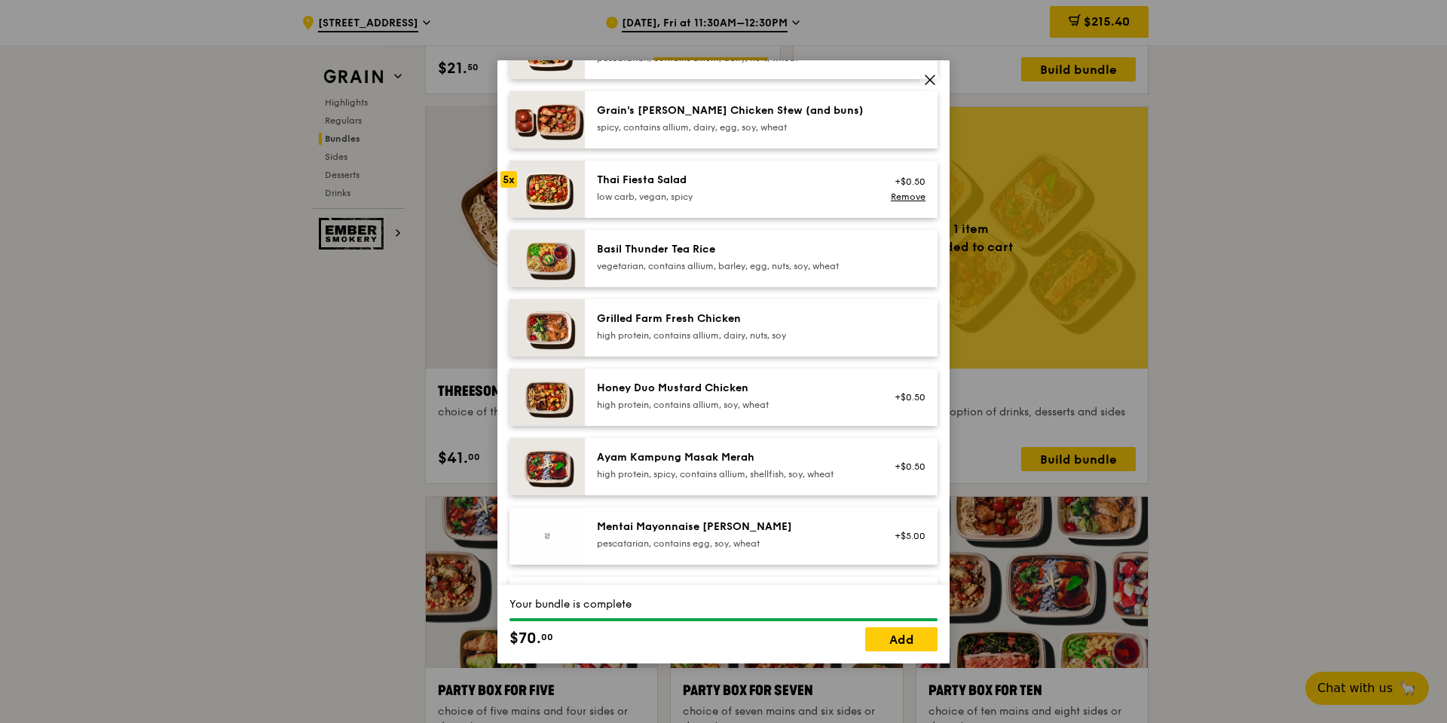
scroll to position [377, 0]
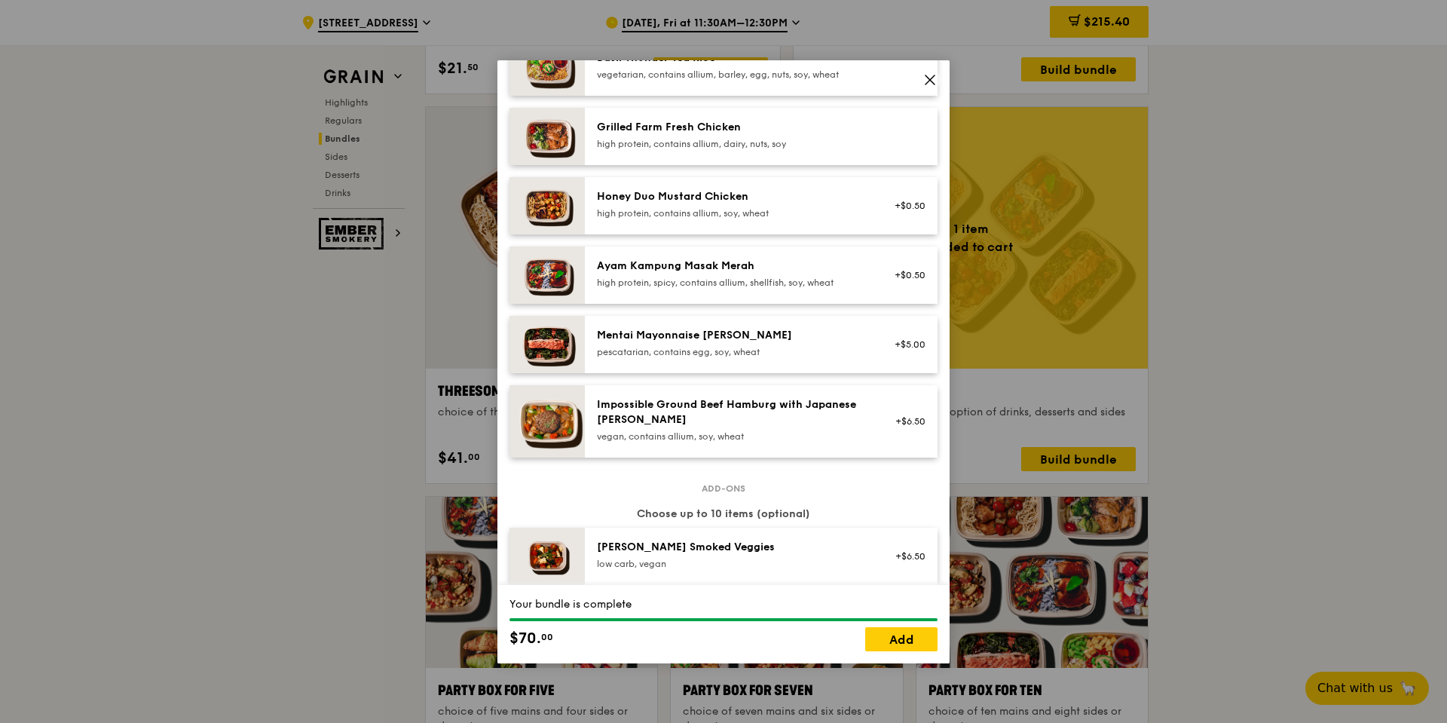
click at [744, 369] on div "Mentai Mayonnaise [PERSON_NAME] pescatarian, contains egg, soy, wheat +$5.00" at bounding box center [761, 344] width 353 height 57
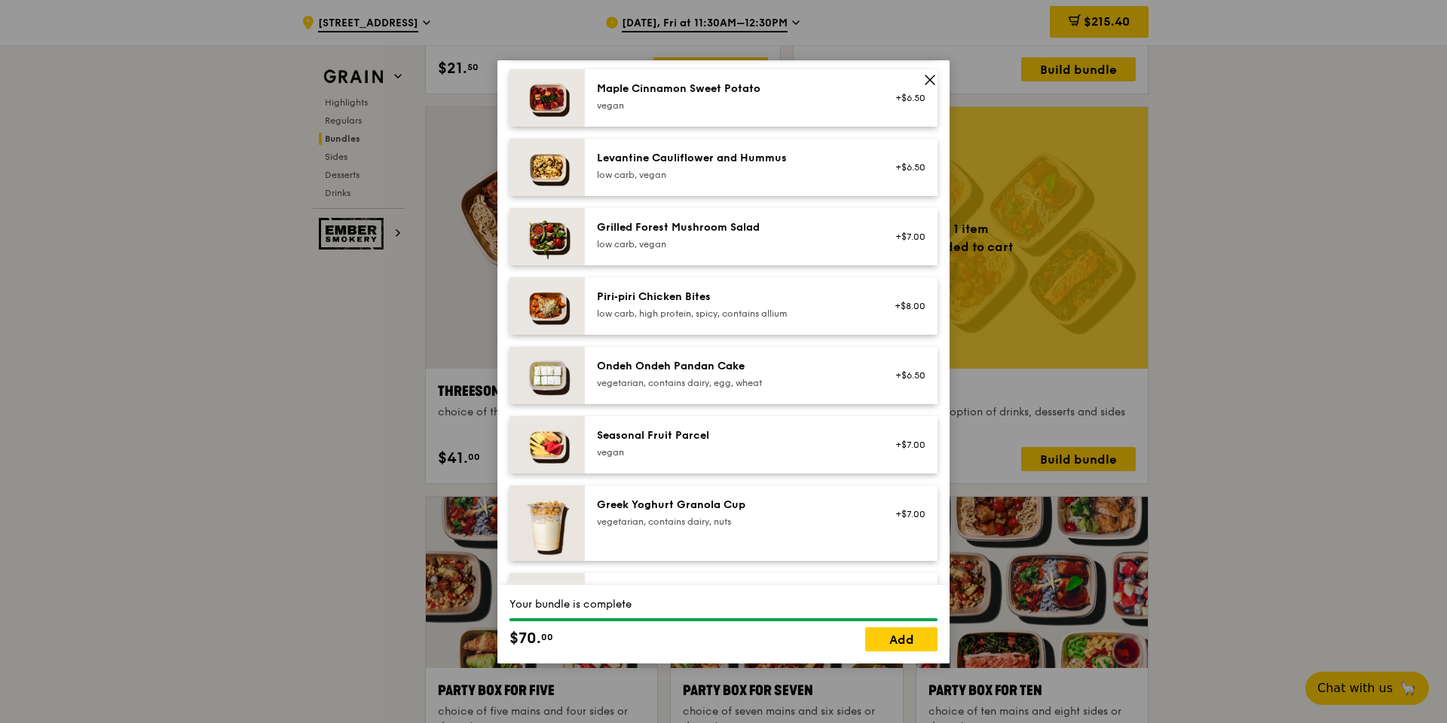
click at [744, 369] on div "Ondeh Ondeh Pandan Cake" at bounding box center [732, 366] width 271 height 15
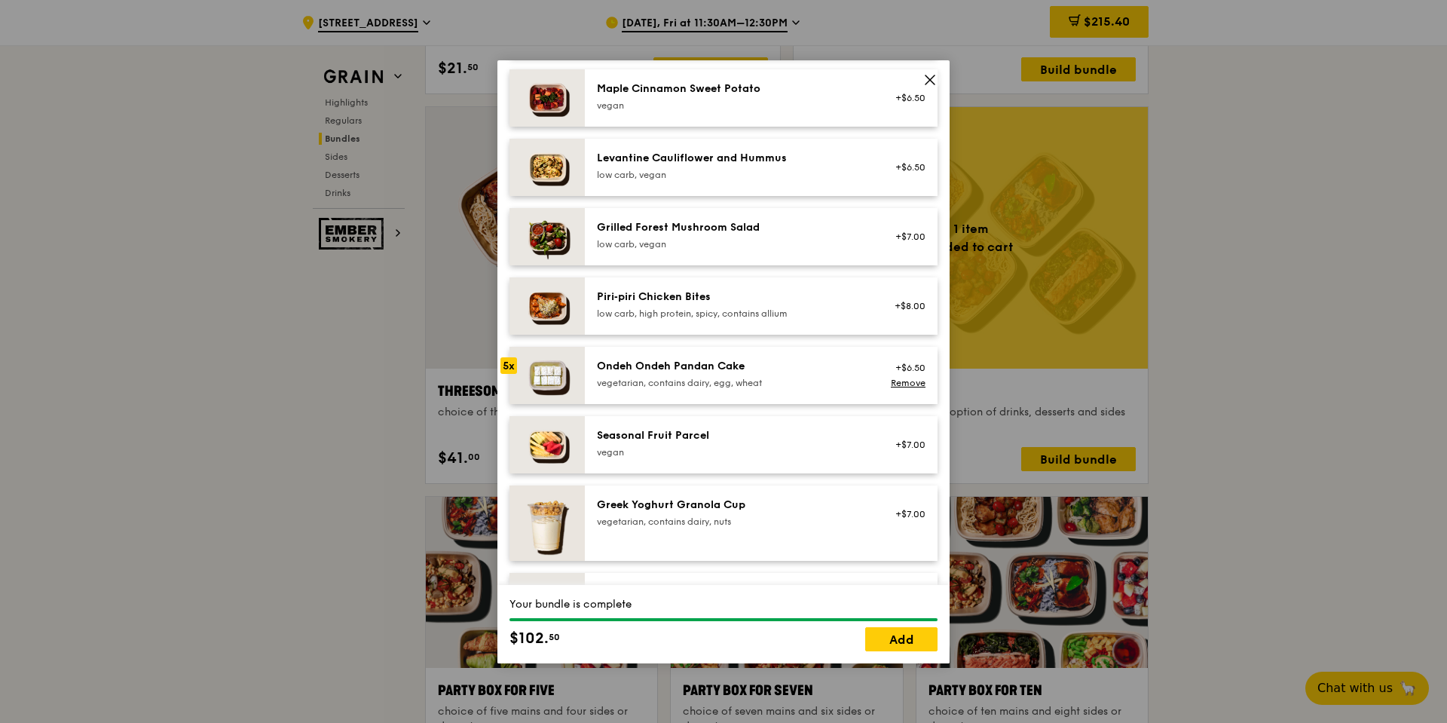
click at [744, 369] on div "Ondeh Ondeh Pandan Cake" at bounding box center [732, 366] width 271 height 15
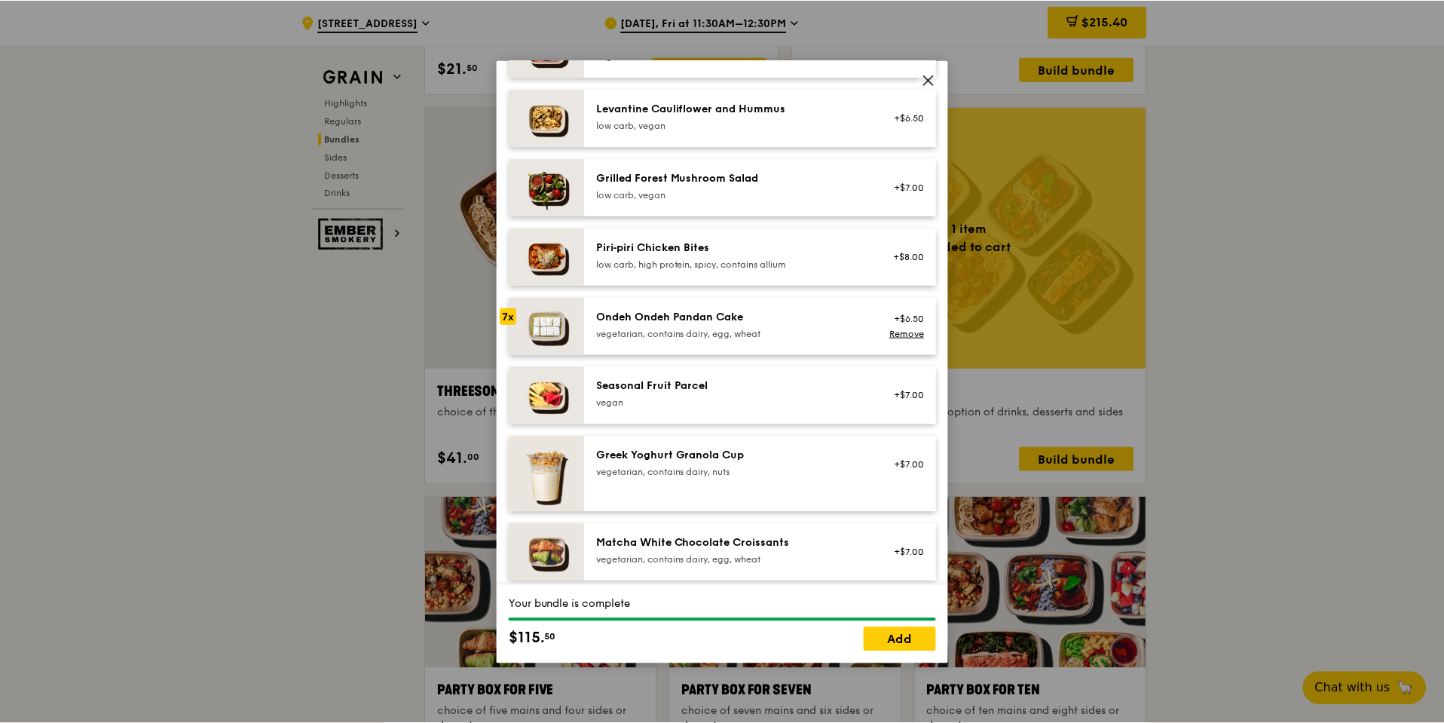
scroll to position [980, 0]
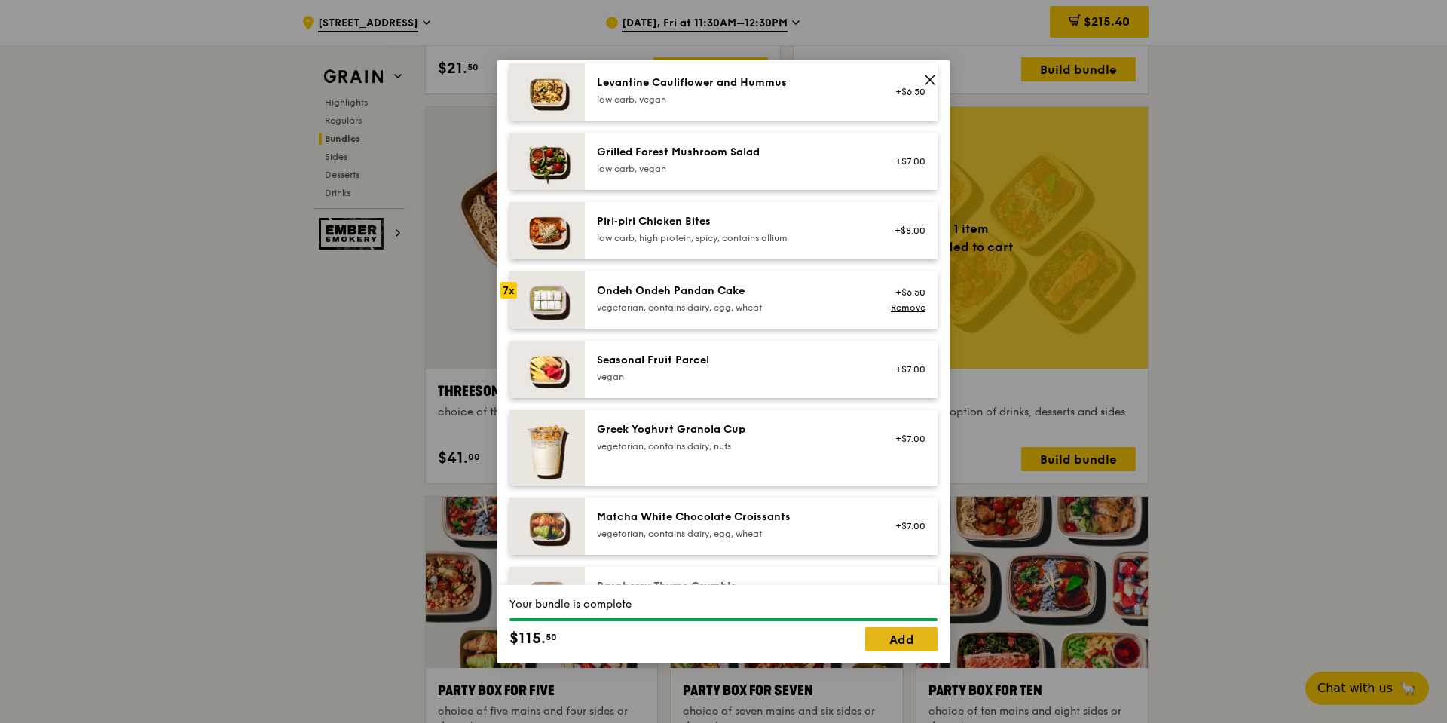
click at [893, 636] on link "Add" at bounding box center [901, 639] width 72 height 24
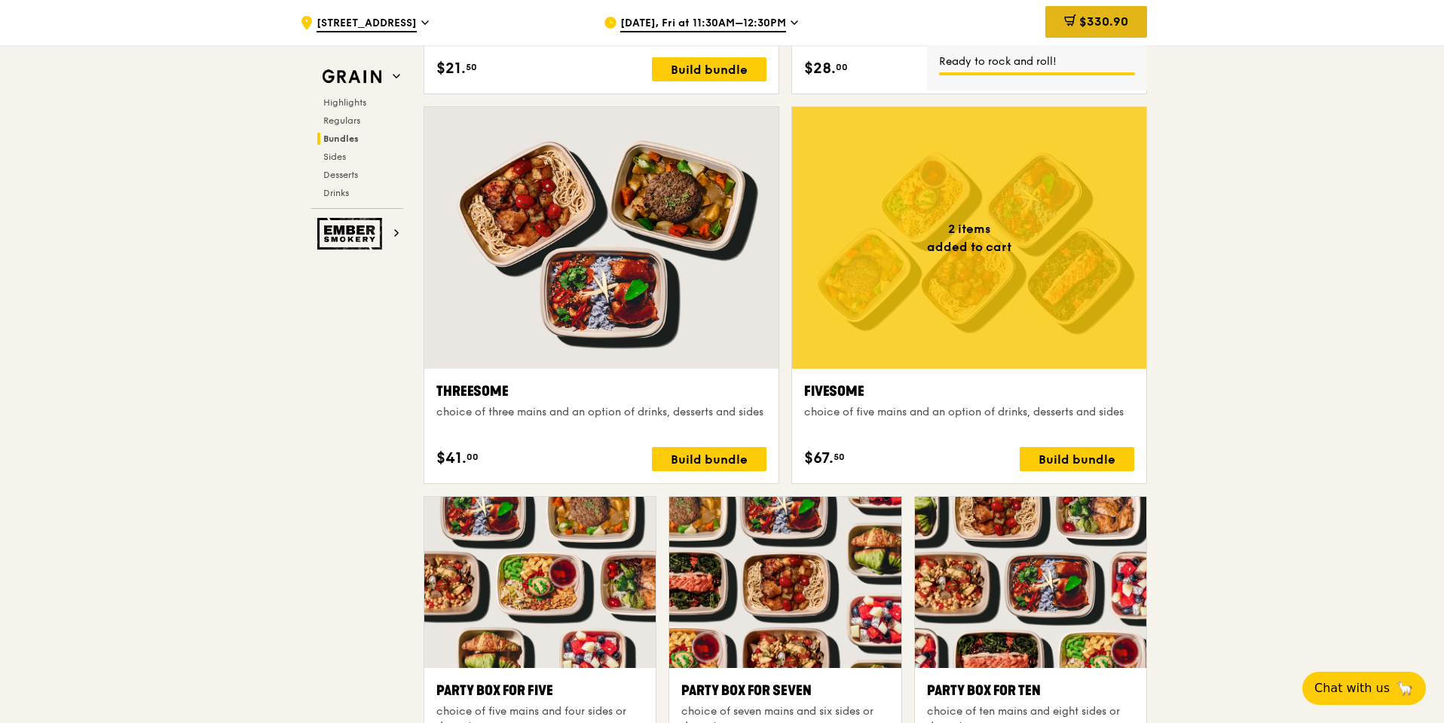
click at [1106, 18] on span "$330.90" at bounding box center [1103, 21] width 49 height 14
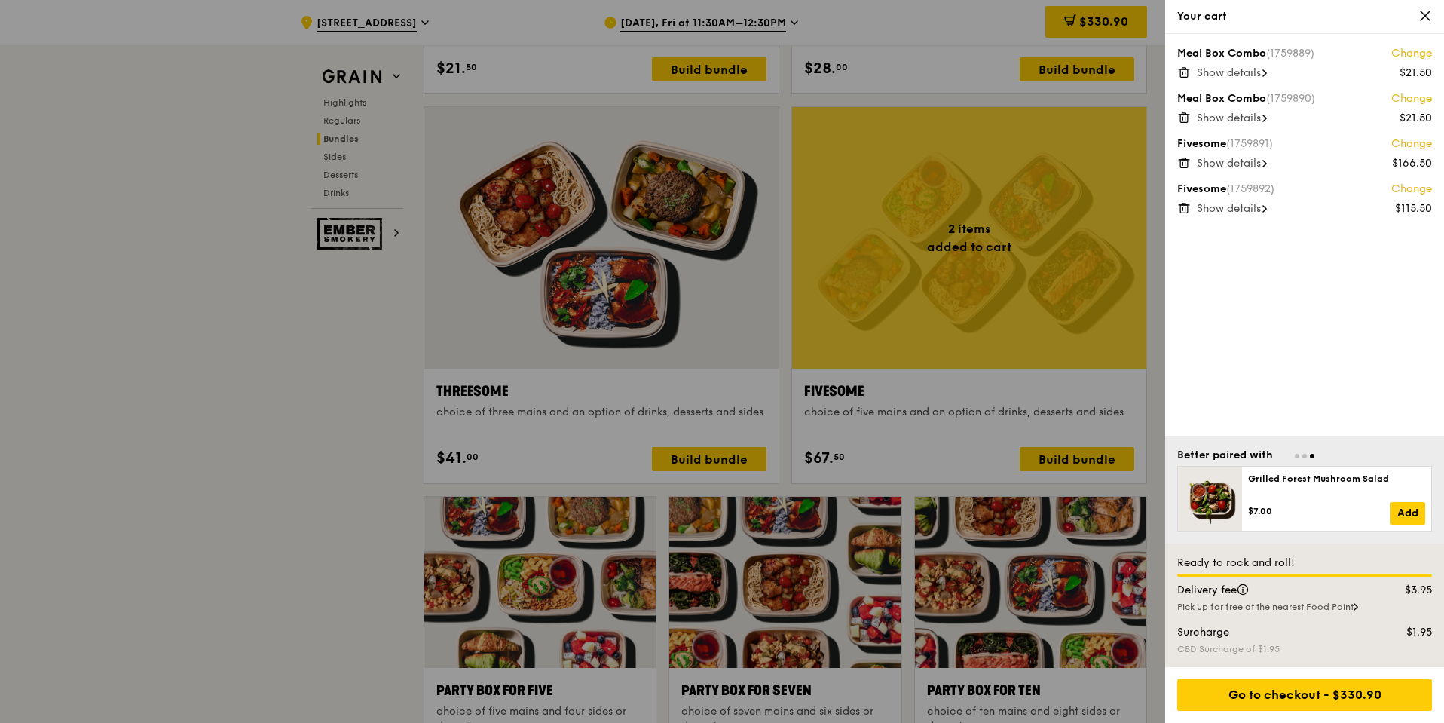
click at [1429, 5] on div "Your cart" at bounding box center [1304, 17] width 279 height 34
click at [1427, 14] on icon at bounding box center [1425, 15] width 9 height 9
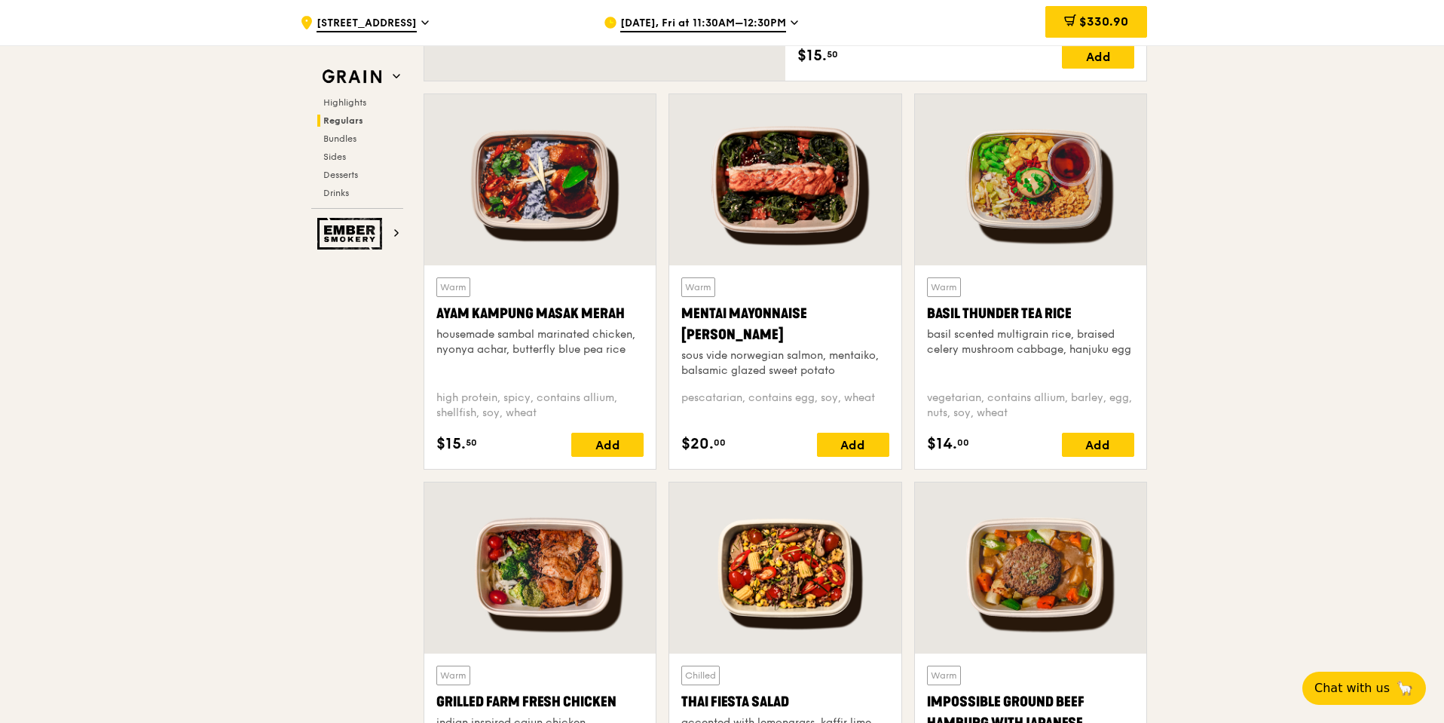
scroll to position [1281, 0]
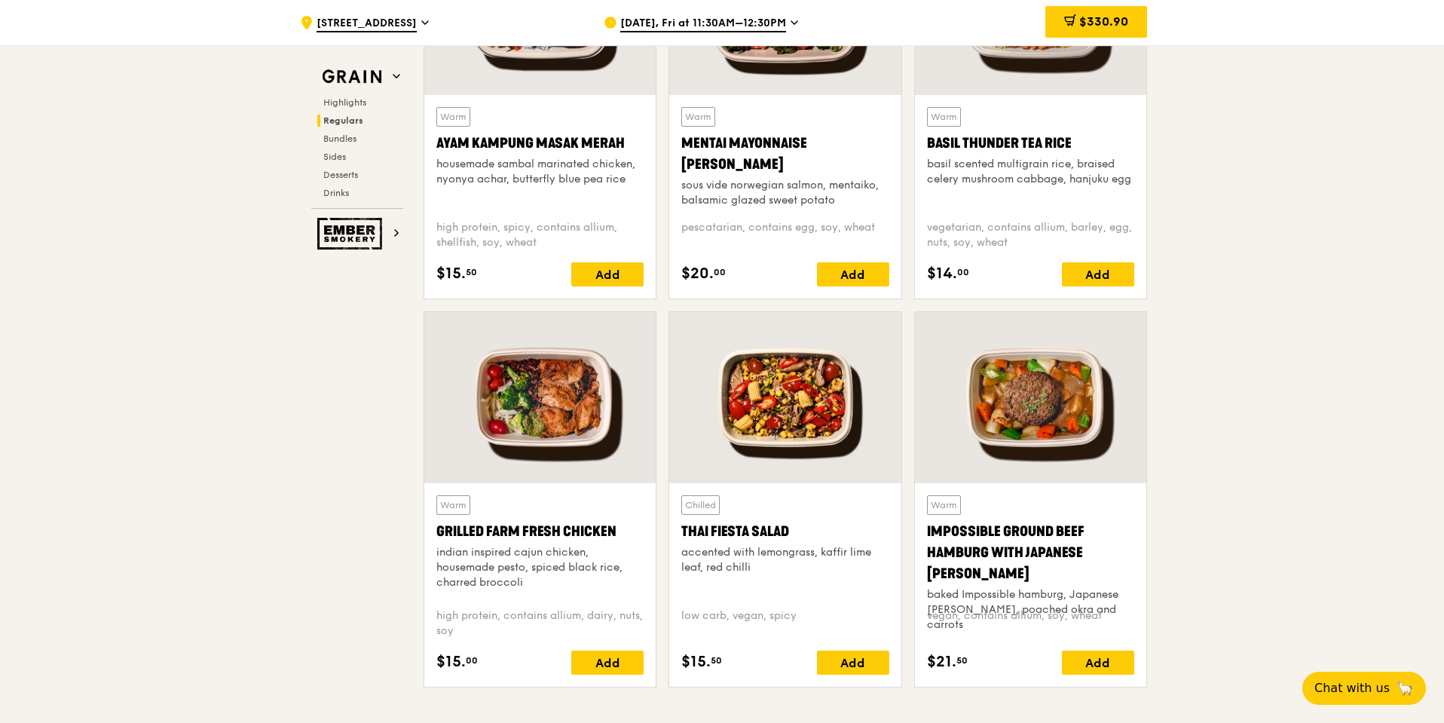
scroll to position [1507, 0]
